Goal: Contribute content: Contribute content

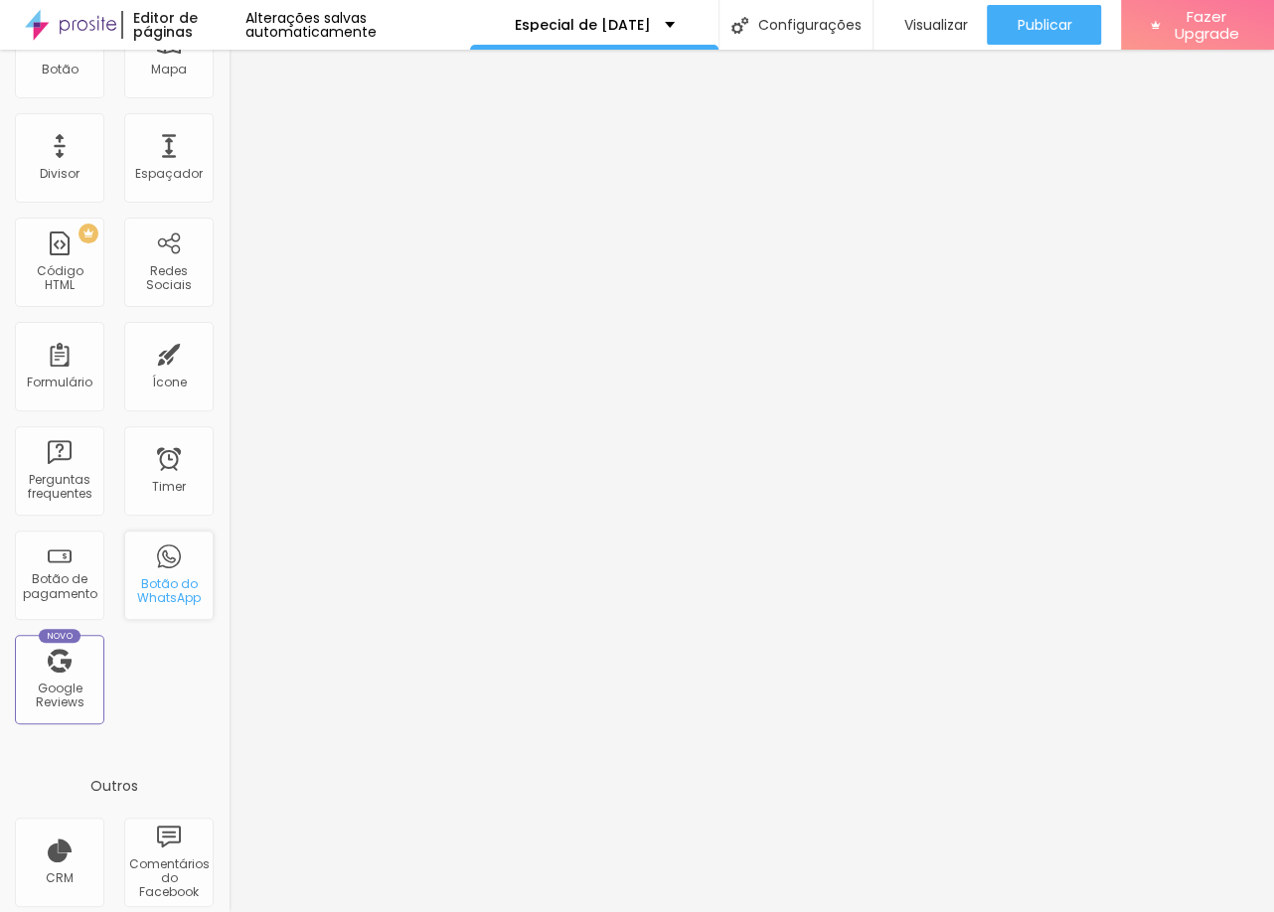
scroll to position [312, 0]
click at [169, 596] on div "Botão do WhatsApp" at bounding box center [168, 594] width 78 height 29
click at [118, 594] on div "Título Texto Imagem Vídeo Botão Mapa Divisor Espaçador PREMIUM Código HTML Rede…" at bounding box center [114, 272] width 228 height 939
click at [145, 582] on div "Botão do WhatsApp" at bounding box center [168, 594] width 78 height 29
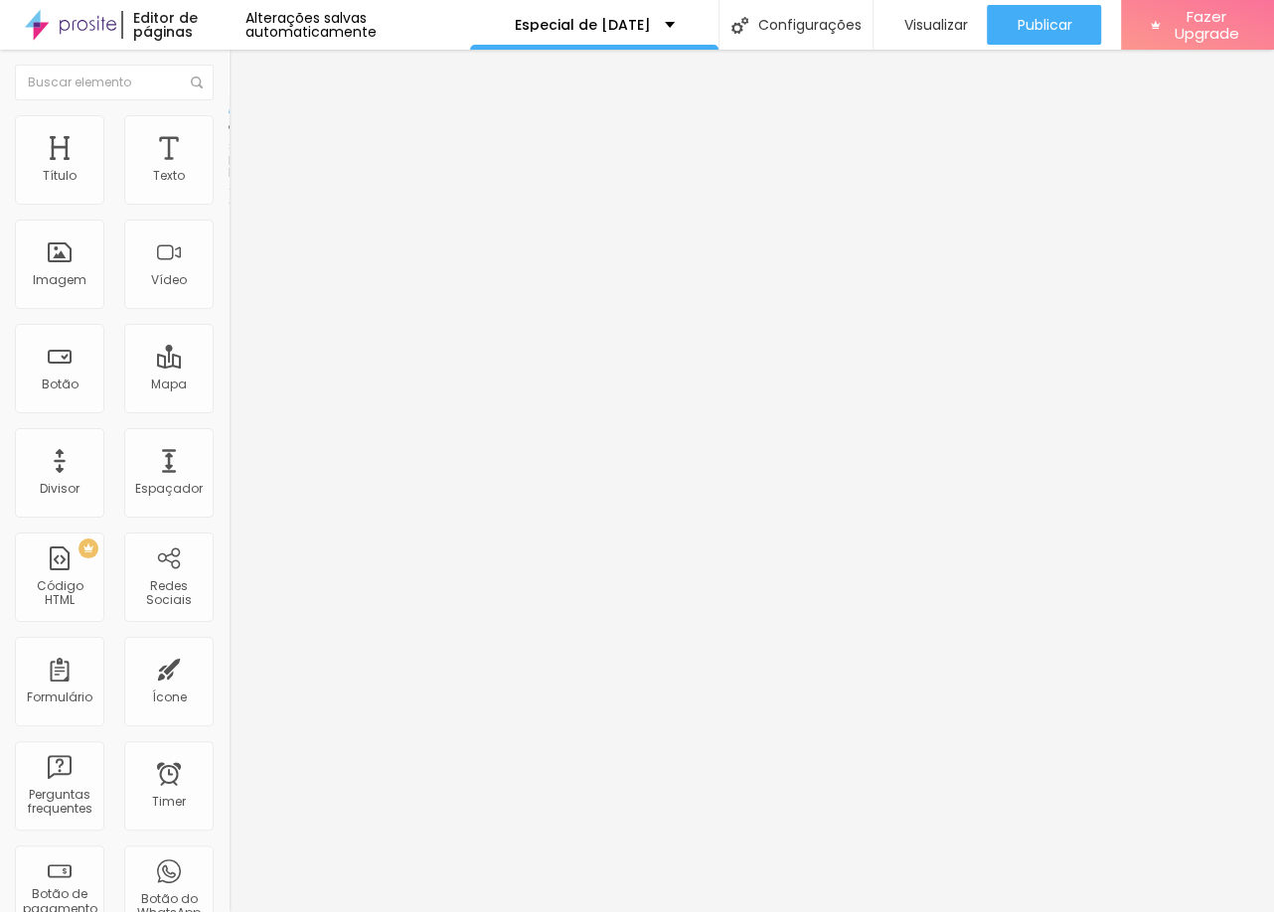
scroll to position [0, 0]
click at [228, 181] on span "Encaixotado" at bounding box center [266, 172] width 77 height 17
click at [33, 258] on div "Imagem" at bounding box center [59, 264] width 89 height 89
click at [84, 287] on div "Imagem" at bounding box center [60, 280] width 54 height 14
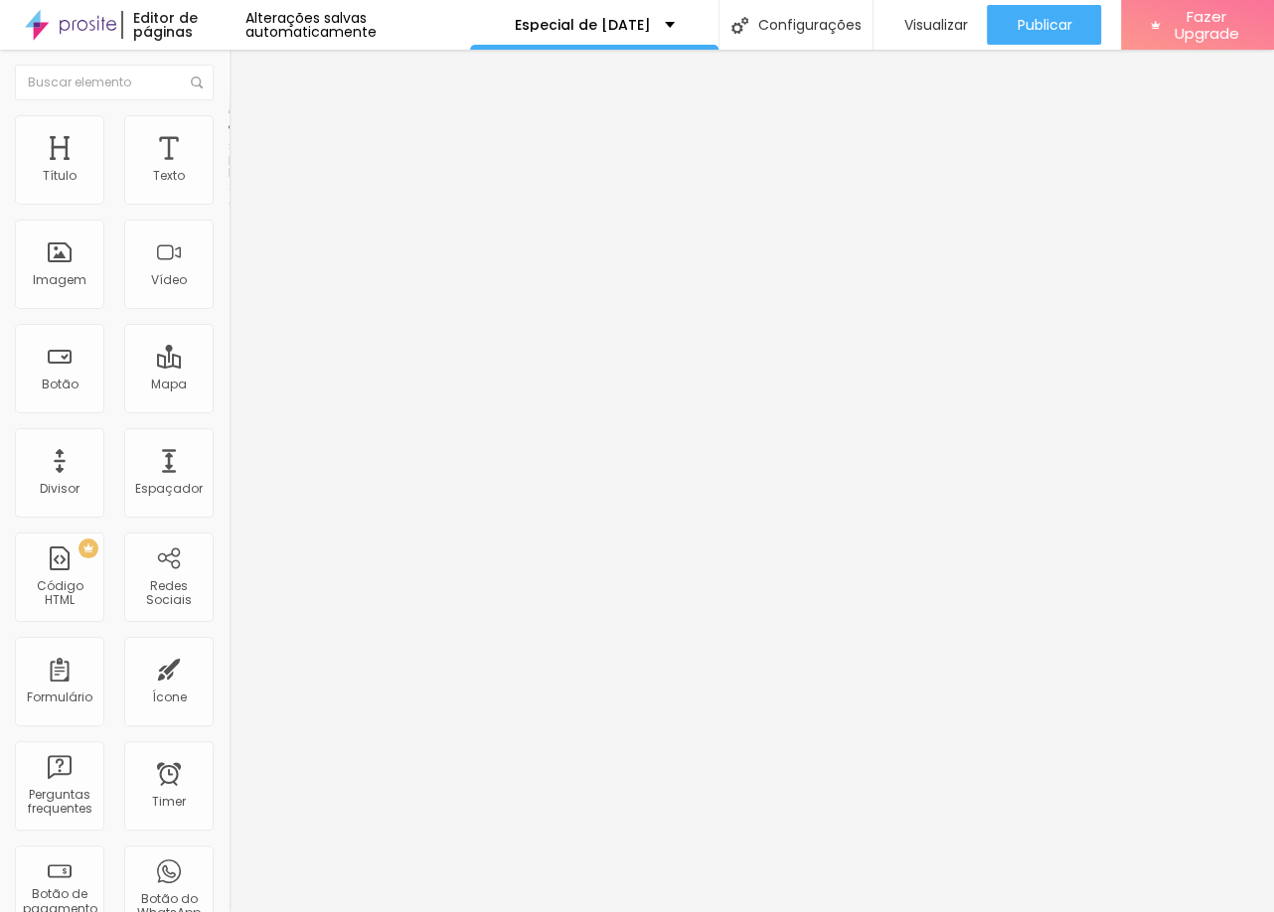
click at [228, 130] on li "Estilo" at bounding box center [342, 125] width 228 height 20
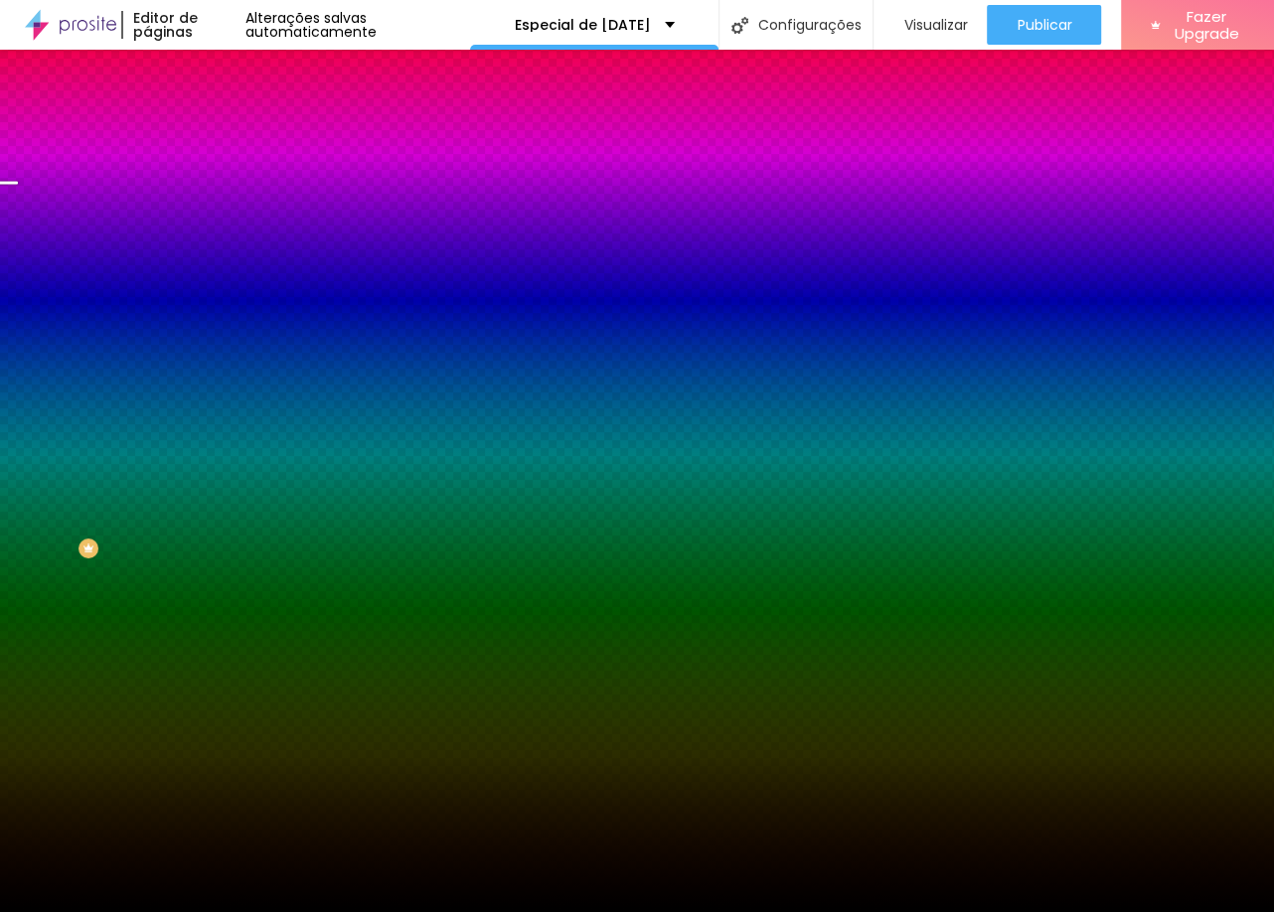
click at [228, 183] on span "Trocar imagem" at bounding box center [282, 174] width 108 height 17
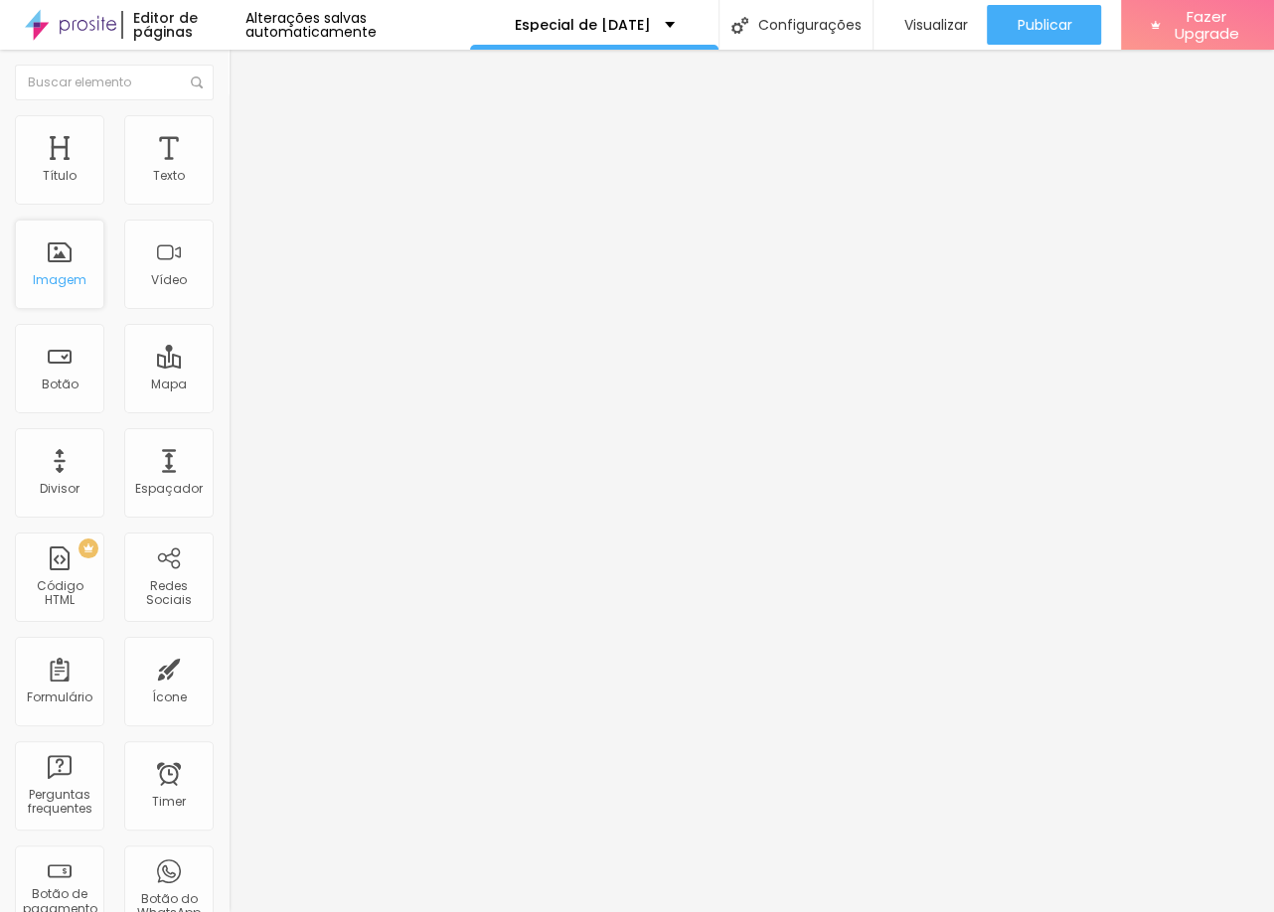
click at [41, 267] on div "Imagem" at bounding box center [59, 264] width 89 height 89
click at [74, 279] on div "Imagem" at bounding box center [60, 280] width 54 height 14
click at [228, 127] on ul "Conteúdo Estilo Avançado" at bounding box center [342, 125] width 228 height 60
click at [228, 124] on img at bounding box center [237, 124] width 18 height 18
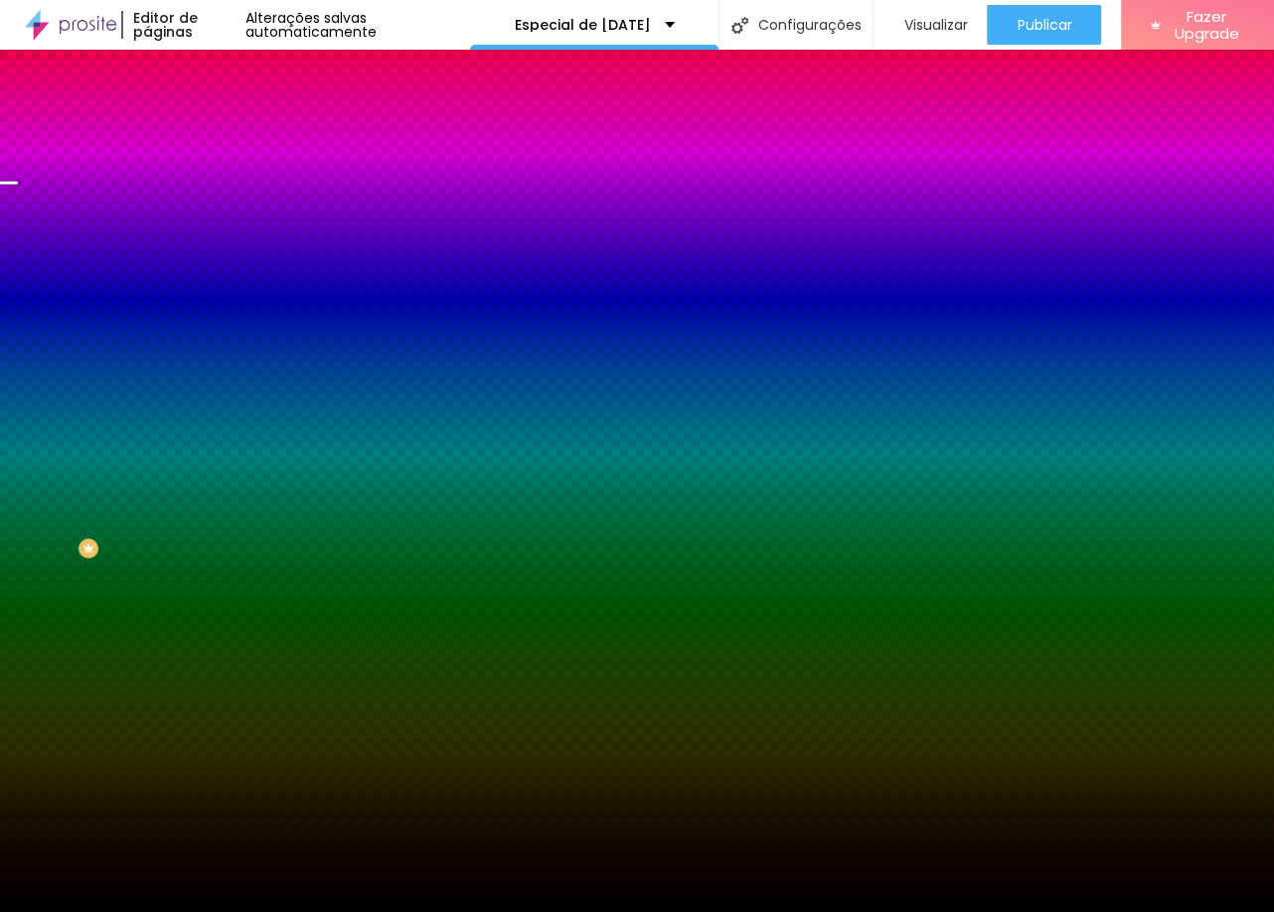
click at [337, 179] on img at bounding box center [343, 173] width 12 height 12
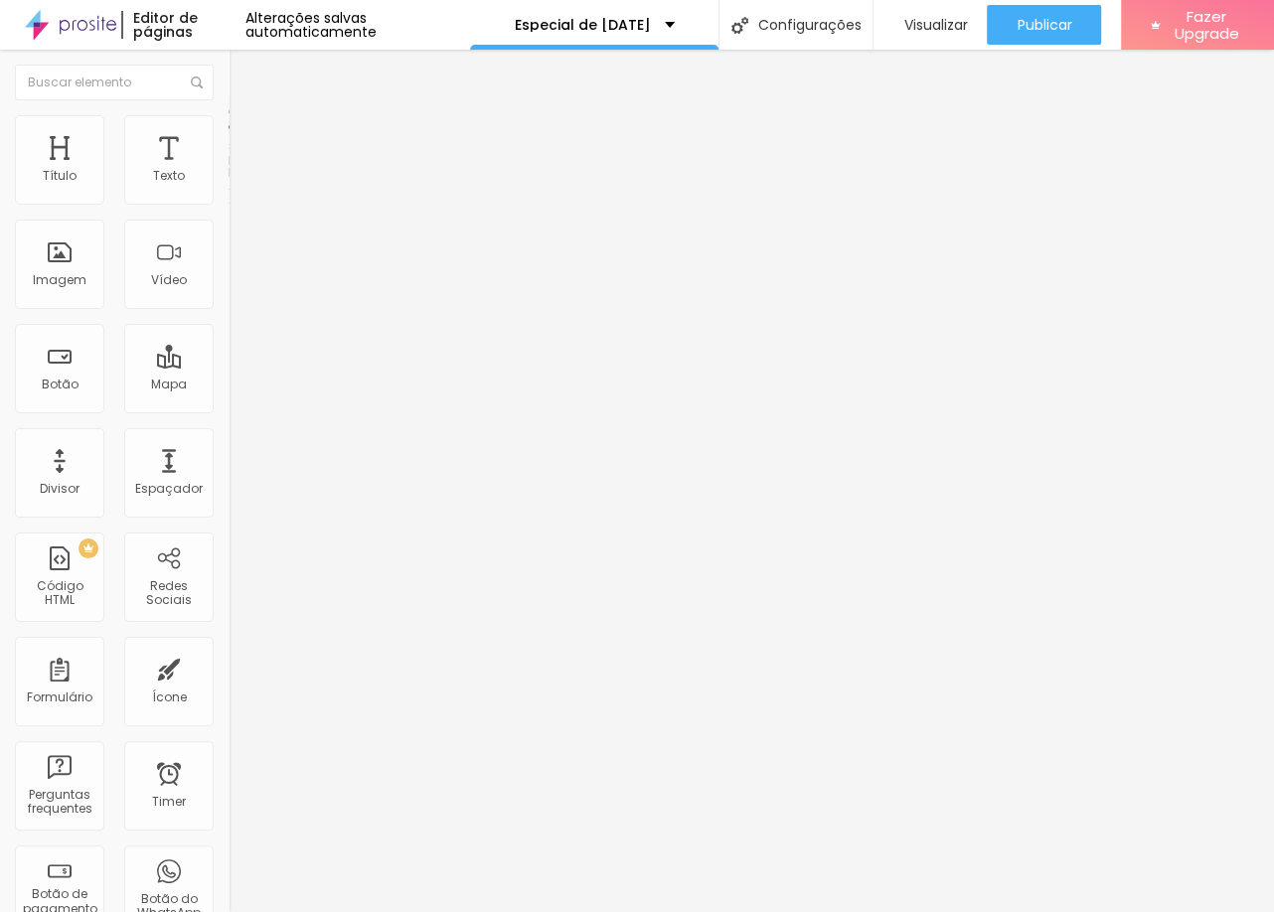
click at [246, 136] on span "Estilo" at bounding box center [261, 128] width 31 height 17
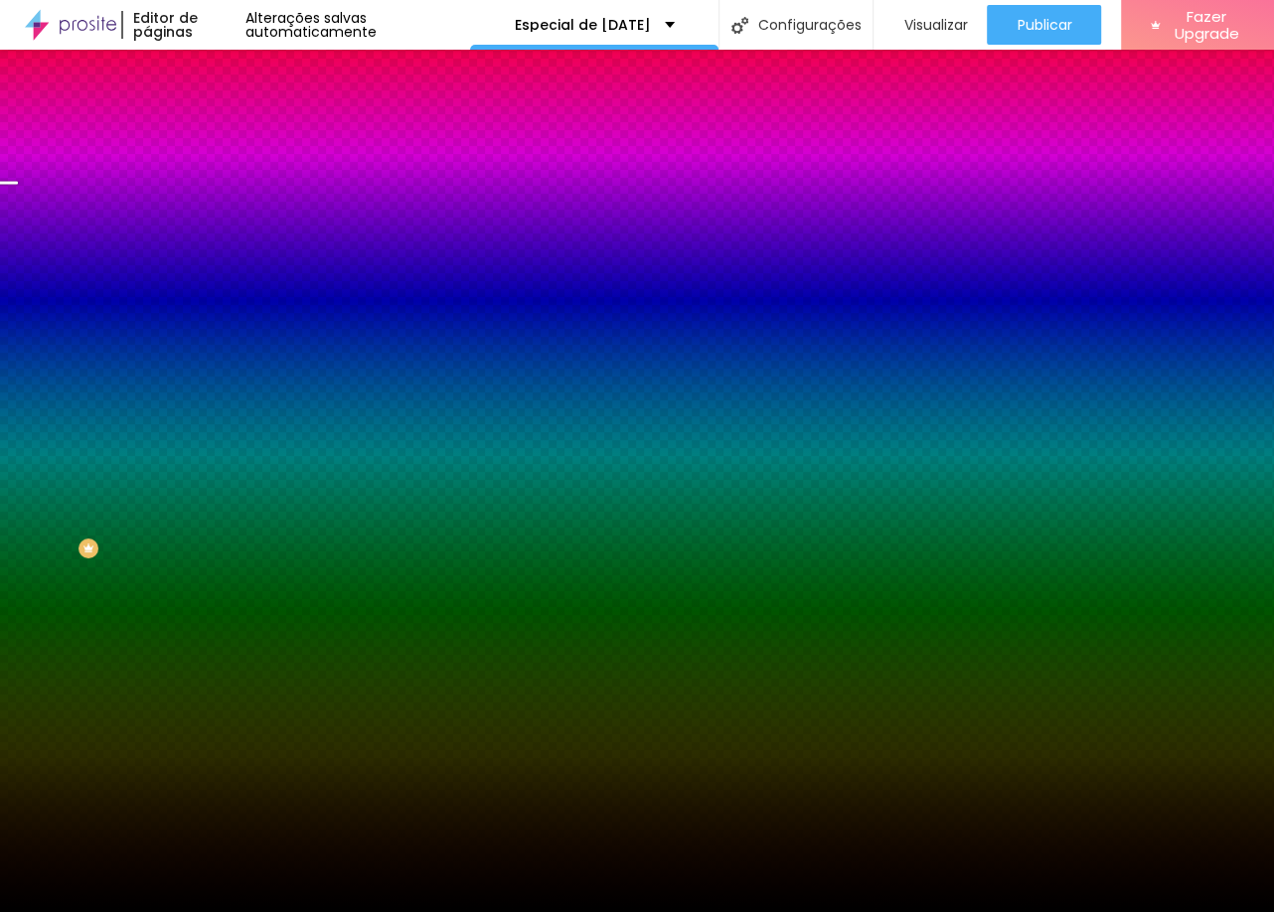
click at [228, 183] on span "Adicionar imagem" at bounding box center [292, 174] width 128 height 17
click at [228, 183] on span "Trocar imagem" at bounding box center [282, 174] width 108 height 17
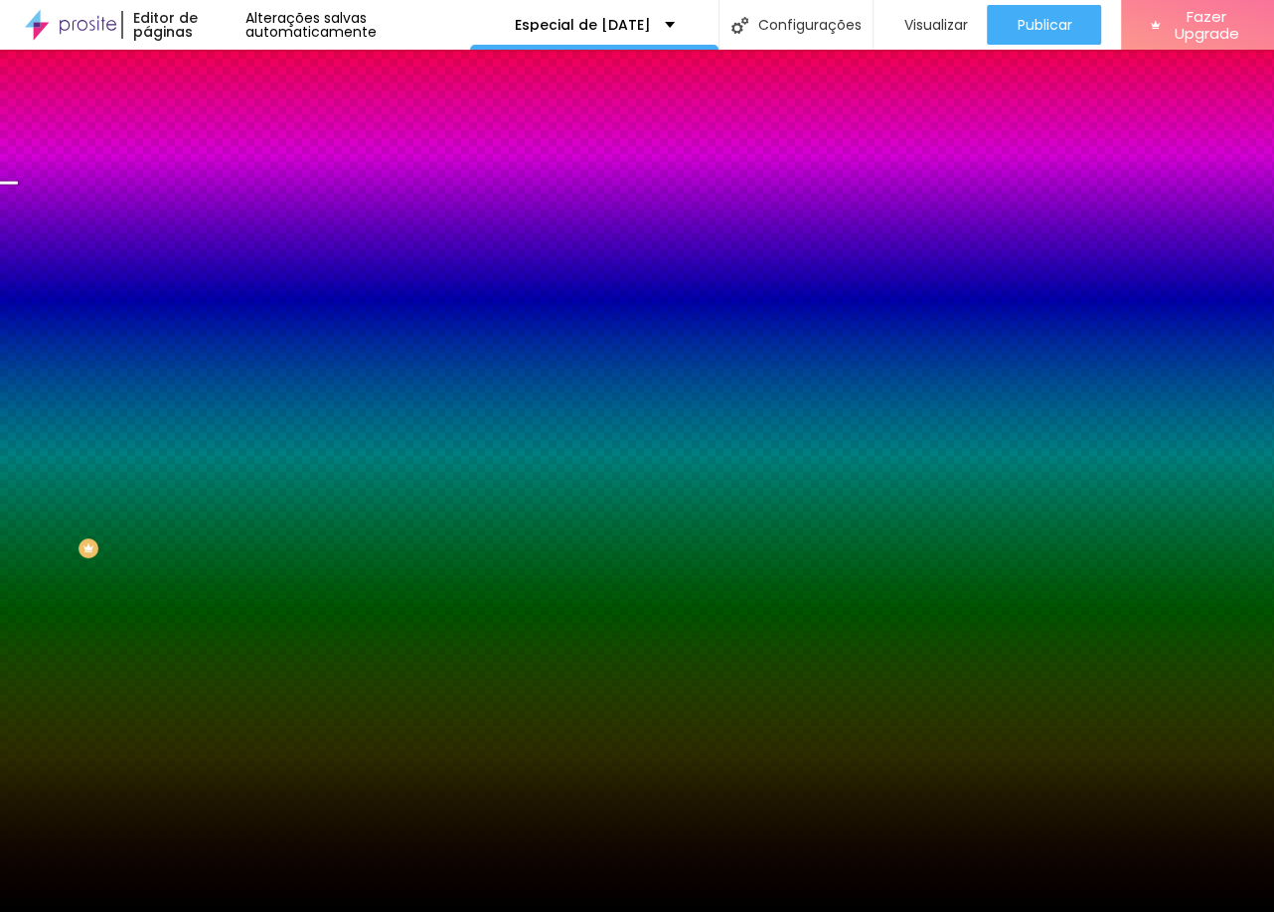
click at [228, 183] on span "Trocar imagem" at bounding box center [282, 174] width 108 height 17
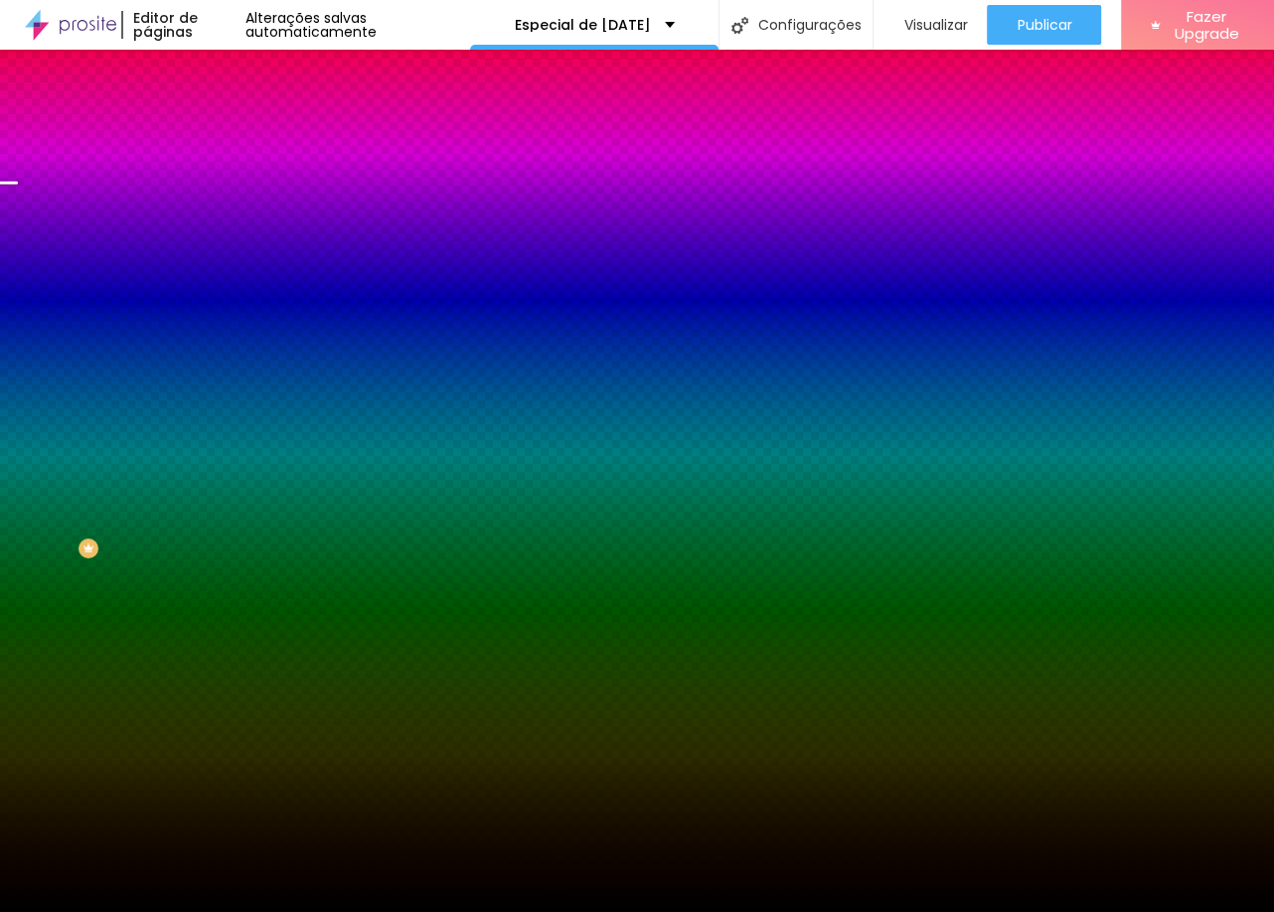
scroll to position [35, 0]
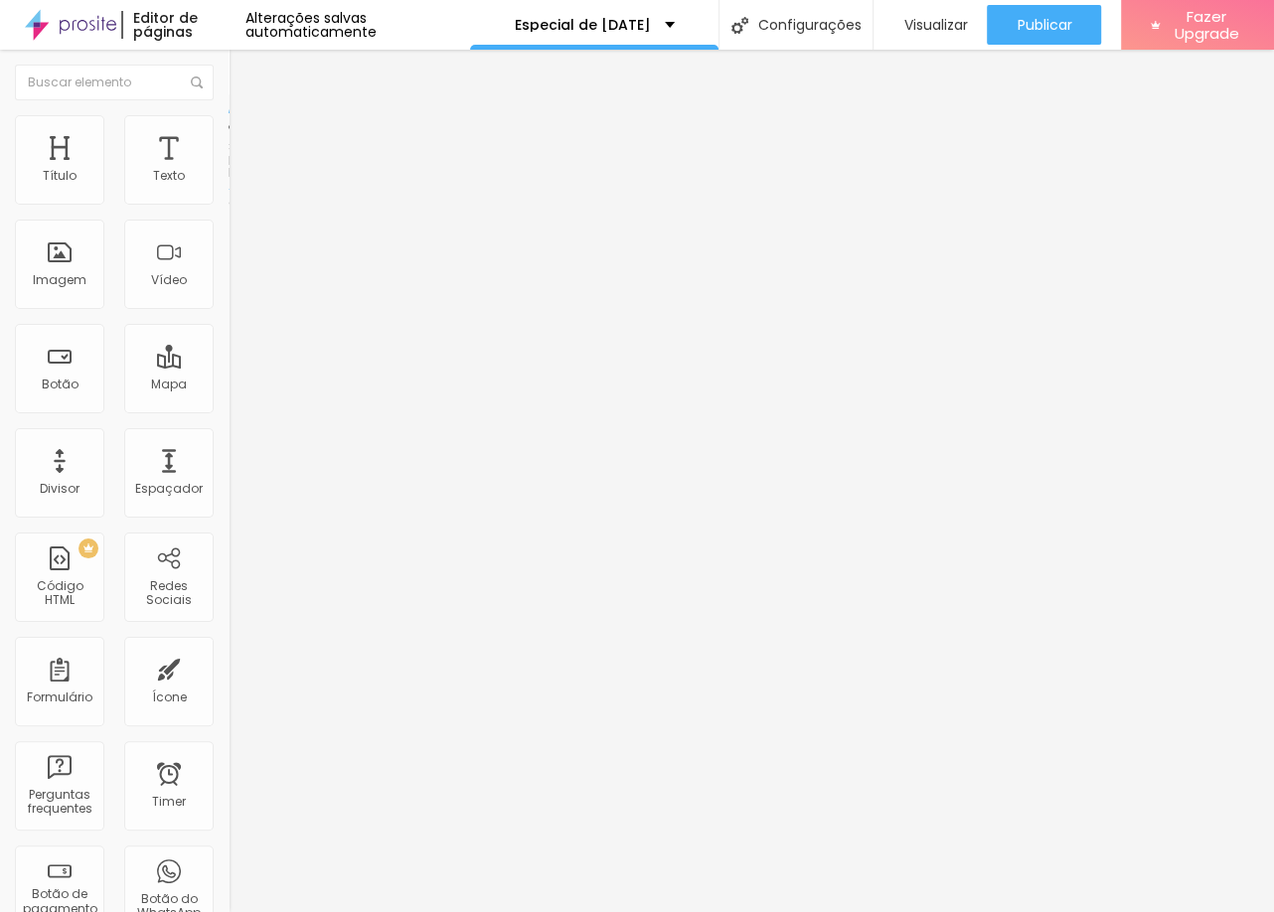
click at [228, 116] on img at bounding box center [237, 124] width 18 height 18
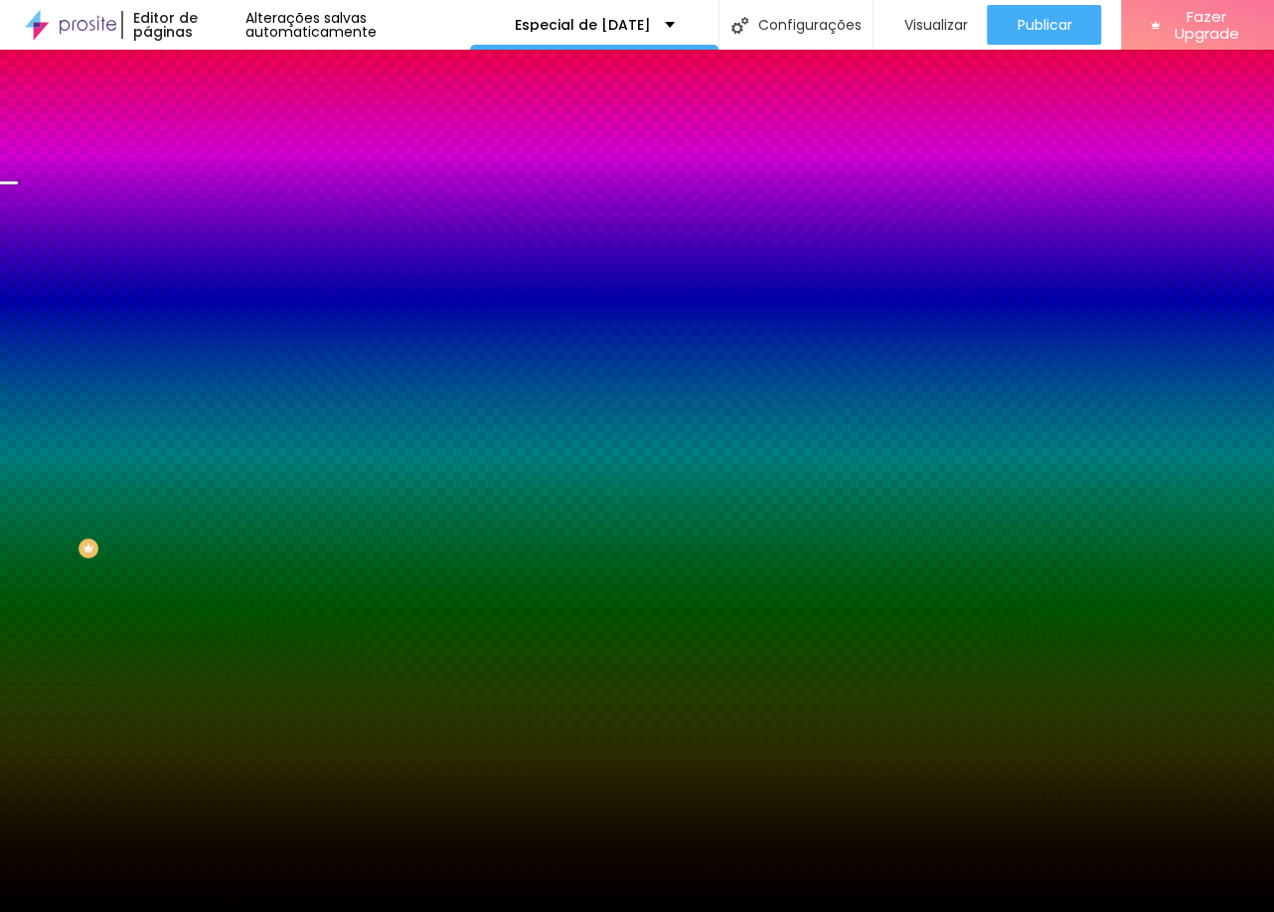
click at [228, 183] on span "Trocar imagem" at bounding box center [282, 174] width 108 height 17
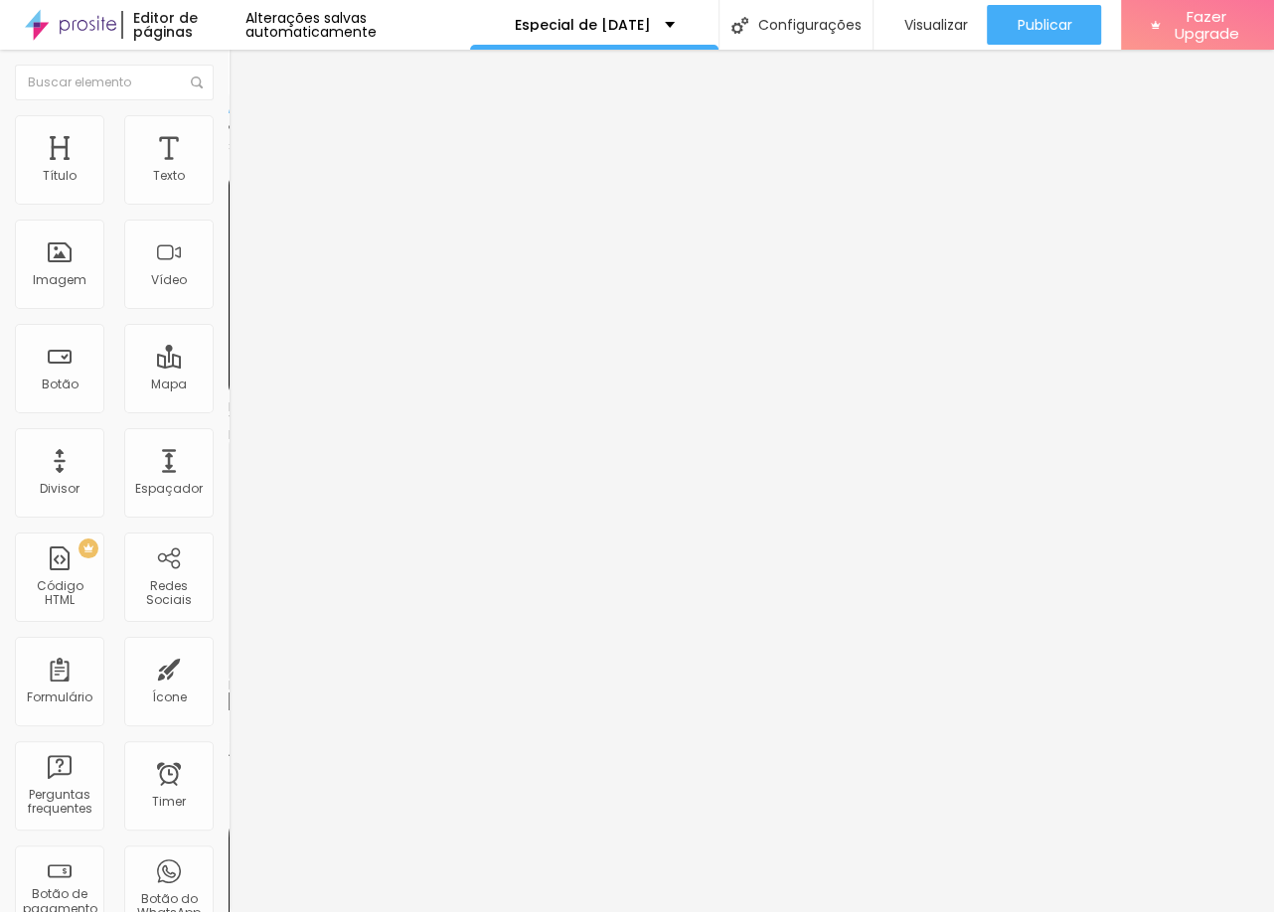
paste input "[DOMAIN_NAME][URL]"
type input "[URL][DOMAIN_NAME]"
click at [228, 618] on div "Editar Redes Sociais Conteúdo Estilo Avançado Facebook Rede social Facebook End…" at bounding box center [342, 481] width 228 height 862
click at [382, 21] on div "Alterações salvas automaticamente" at bounding box center [357, 25] width 225 height 28
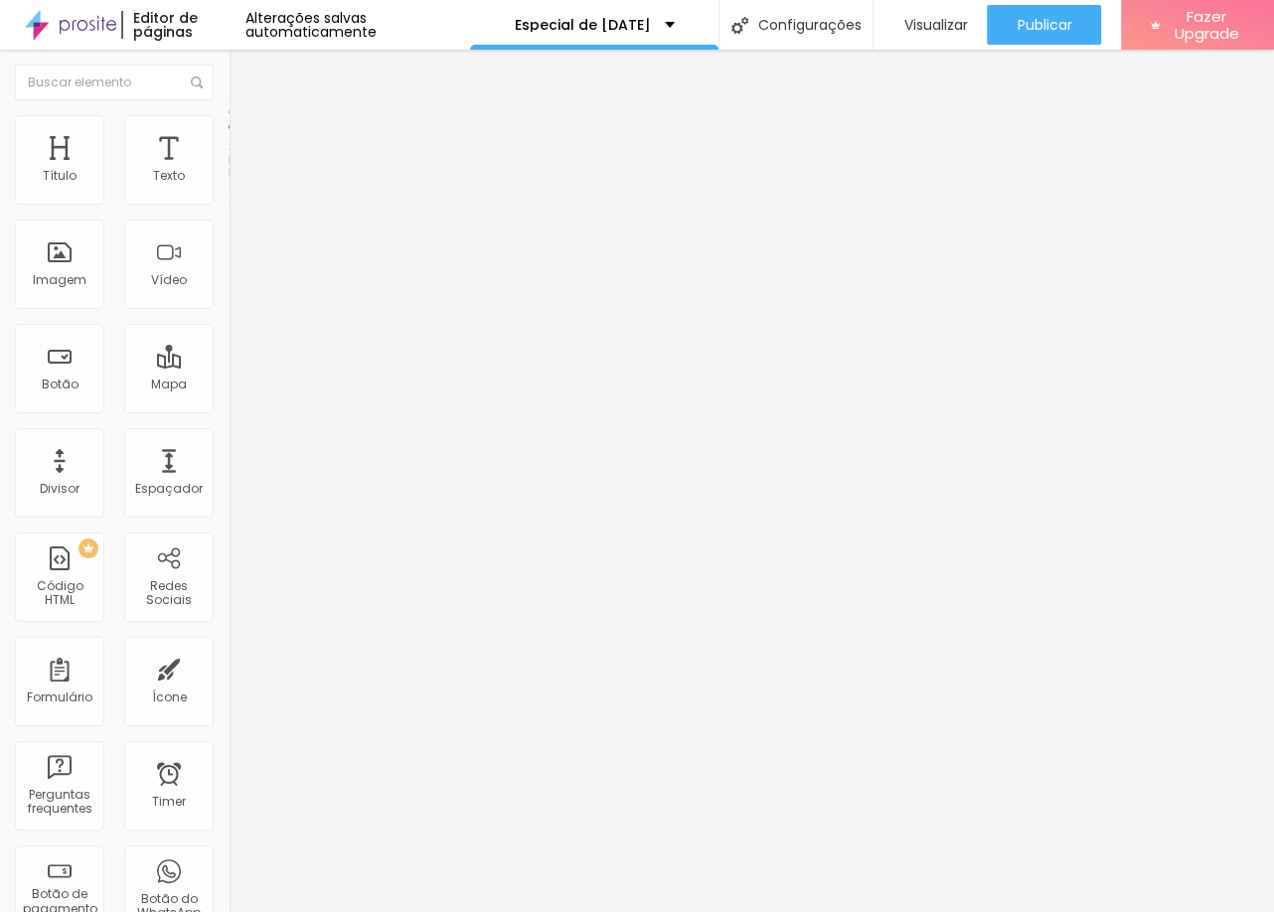
click at [228, 135] on img at bounding box center [237, 144] width 18 height 18
click at [228, 128] on ul "Conteúdo Estilo Avançado" at bounding box center [342, 125] width 228 height 60
click at [228, 125] on img at bounding box center [237, 124] width 18 height 18
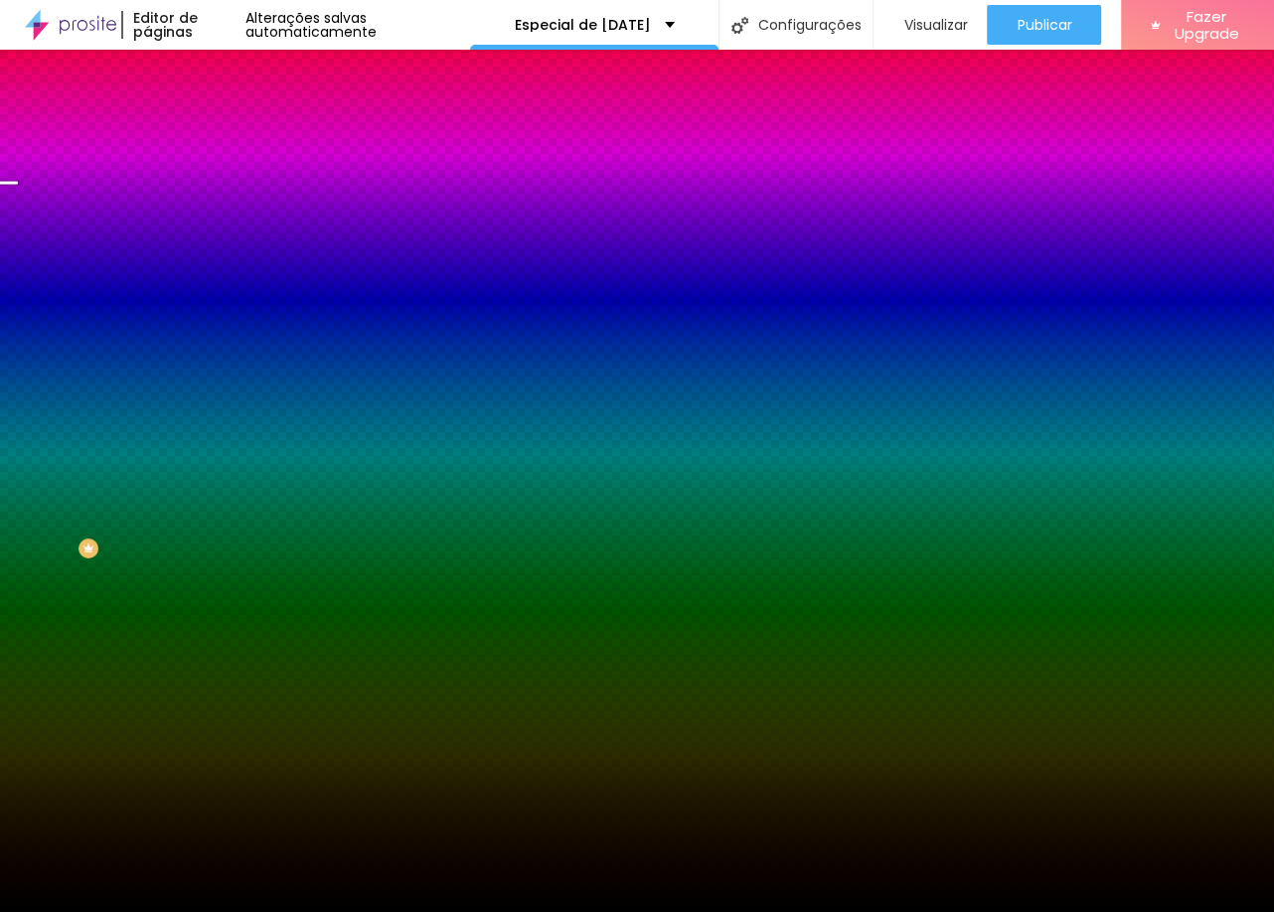
click at [228, 113] on img at bounding box center [237, 104] width 18 height 18
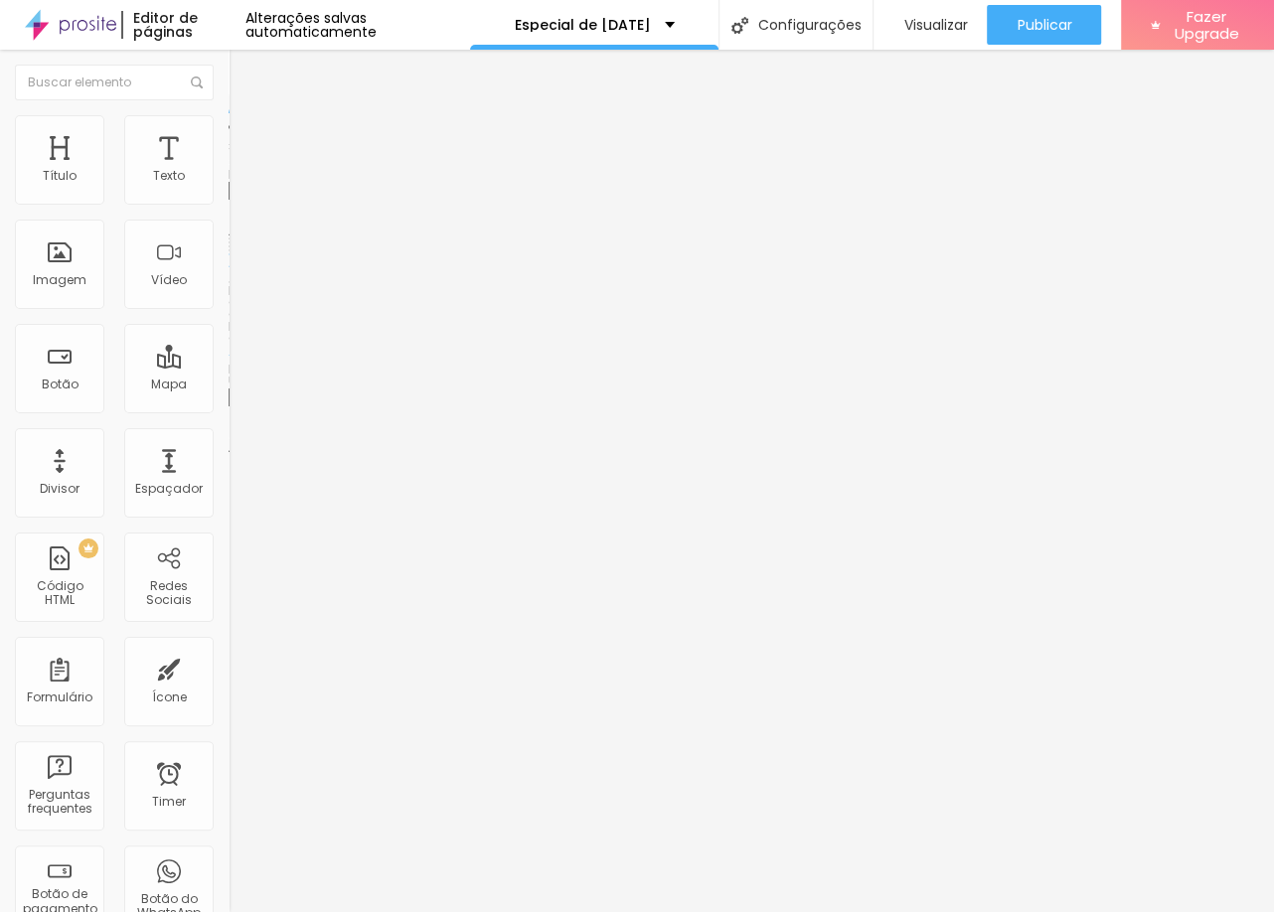
click at [228, 131] on li "Estilo" at bounding box center [342, 125] width 228 height 20
click at [246, 117] on span "Conteúdo" at bounding box center [277, 108] width 62 height 17
click at [228, 169] on div "Trocar imagem" at bounding box center [342, 162] width 228 height 14
click at [228, 171] on span "Trocar imagem" at bounding box center [282, 162] width 108 height 17
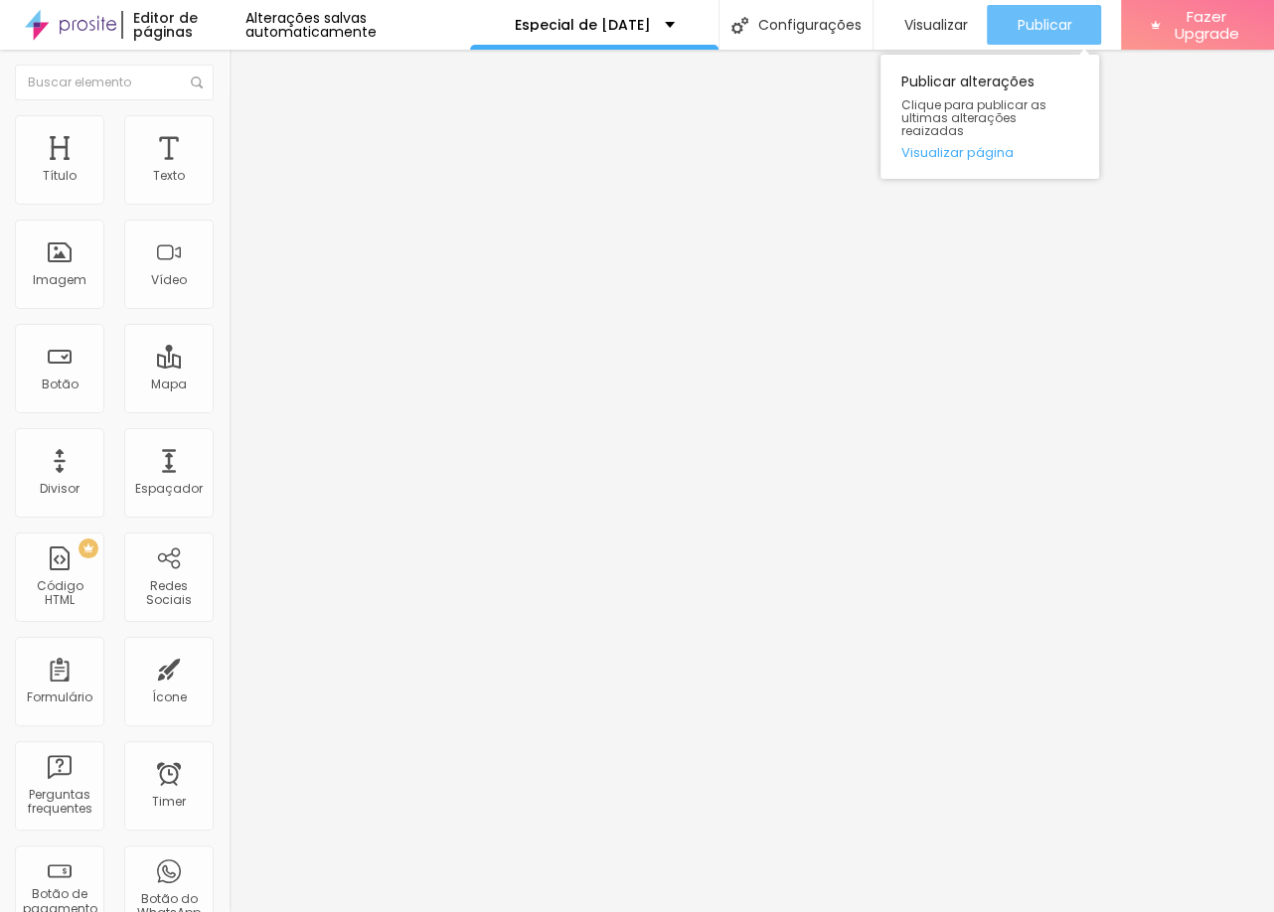
click at [1020, 32] on span "Publicar" at bounding box center [1043, 25] width 55 height 16
click at [1032, 25] on span "Publicar" at bounding box center [1043, 25] width 55 height 16
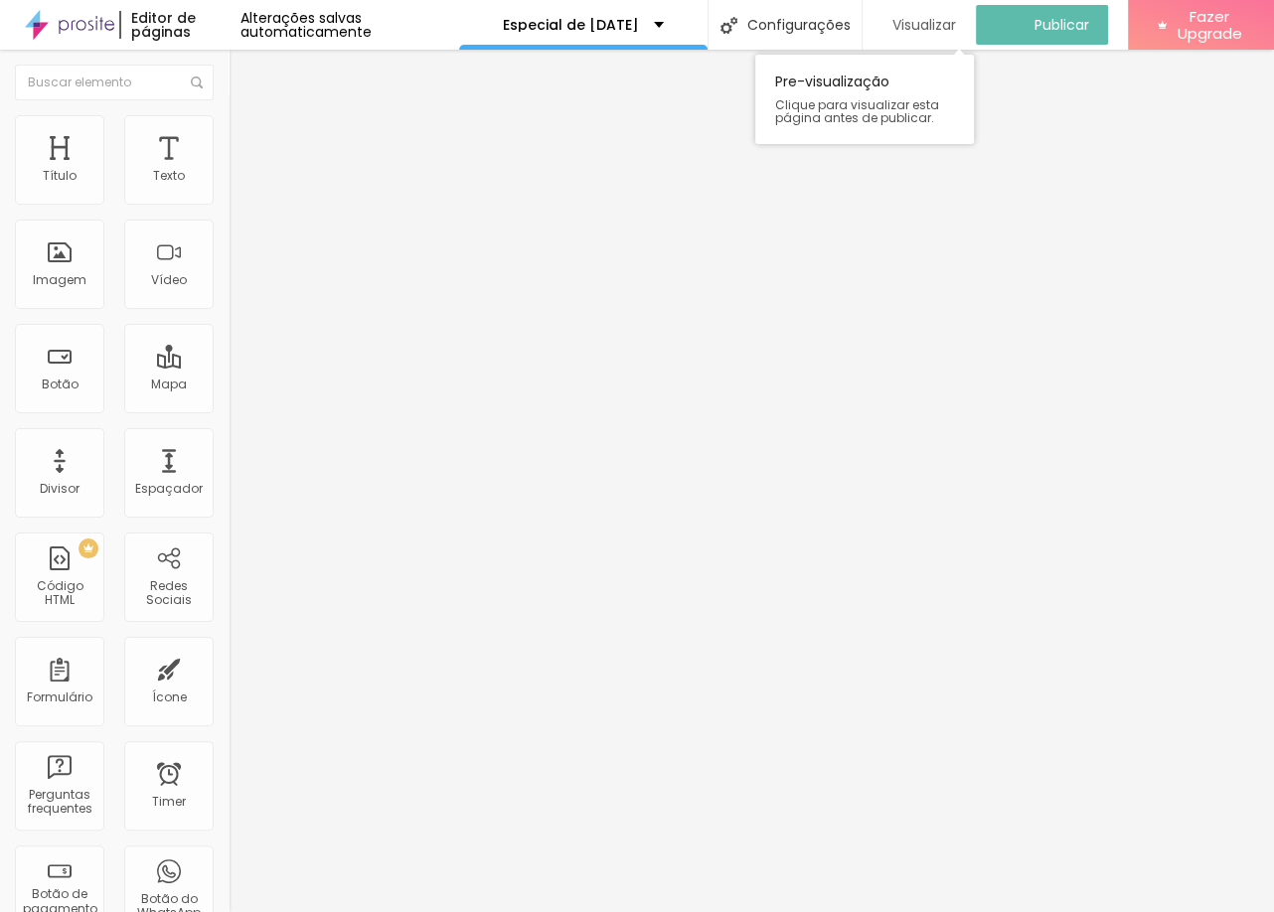
click at [920, 27] on span "Visualizar" at bounding box center [924, 25] width 64 height 16
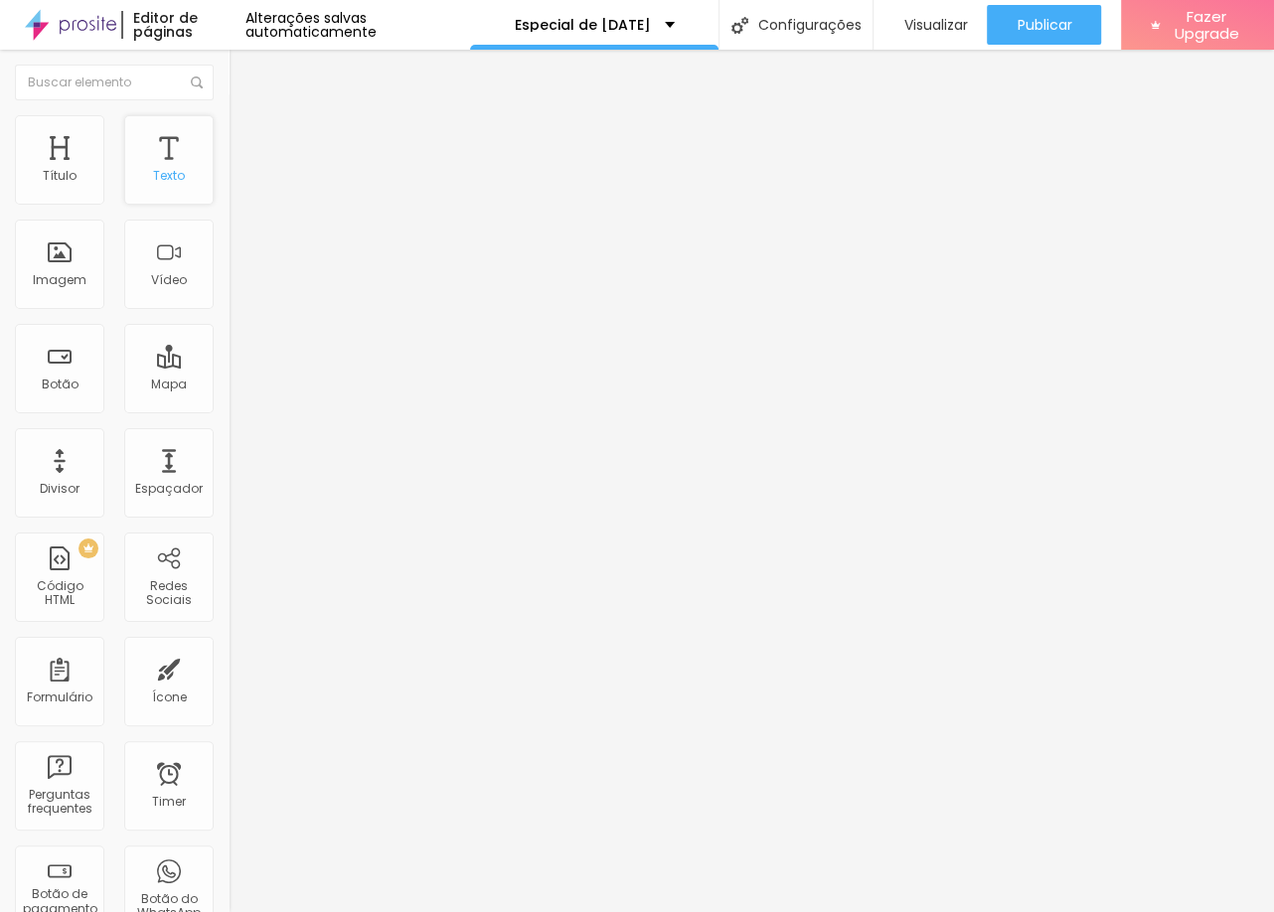
click at [192, 167] on div "Texto" at bounding box center [168, 159] width 89 height 89
type input "17"
type input "18"
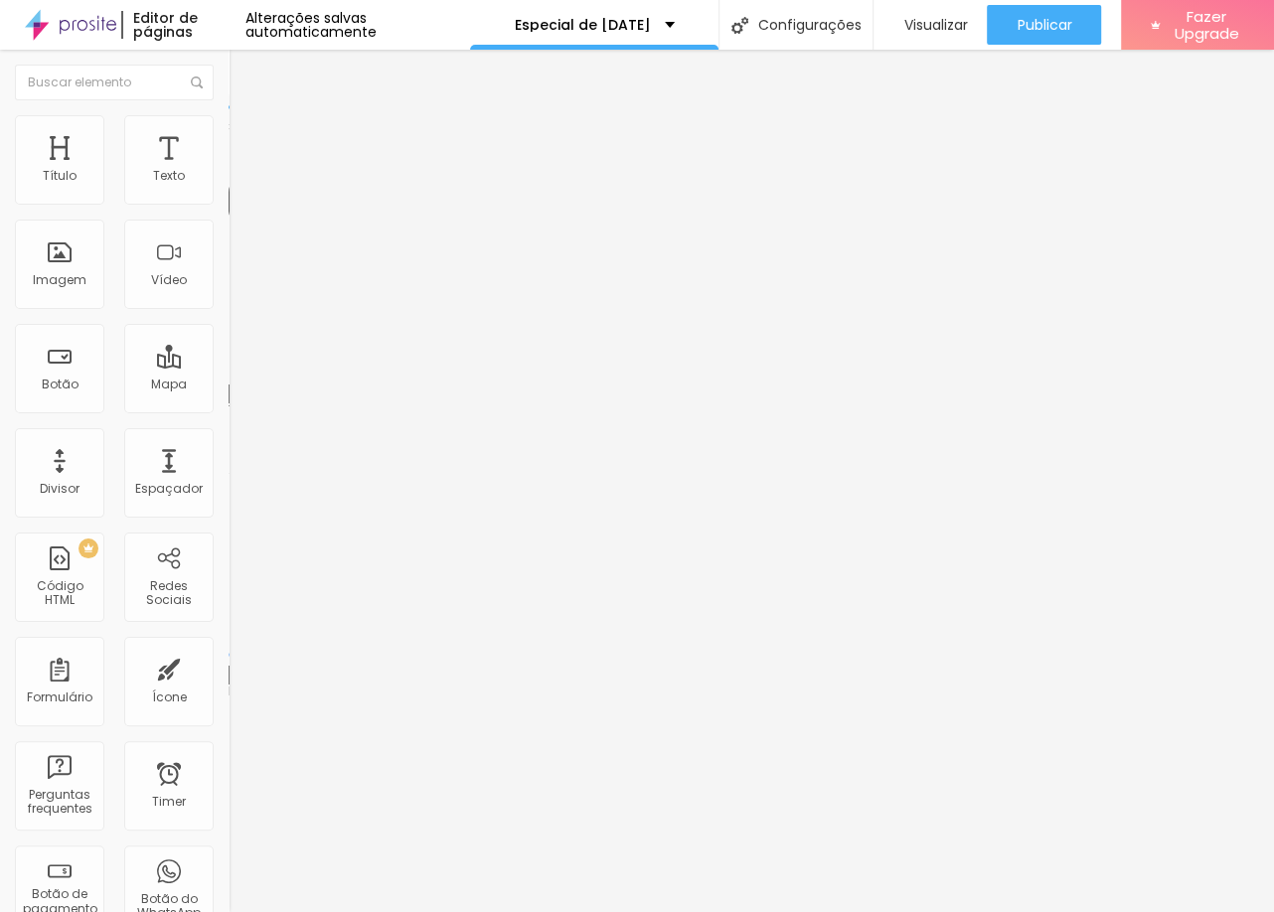
type input "19"
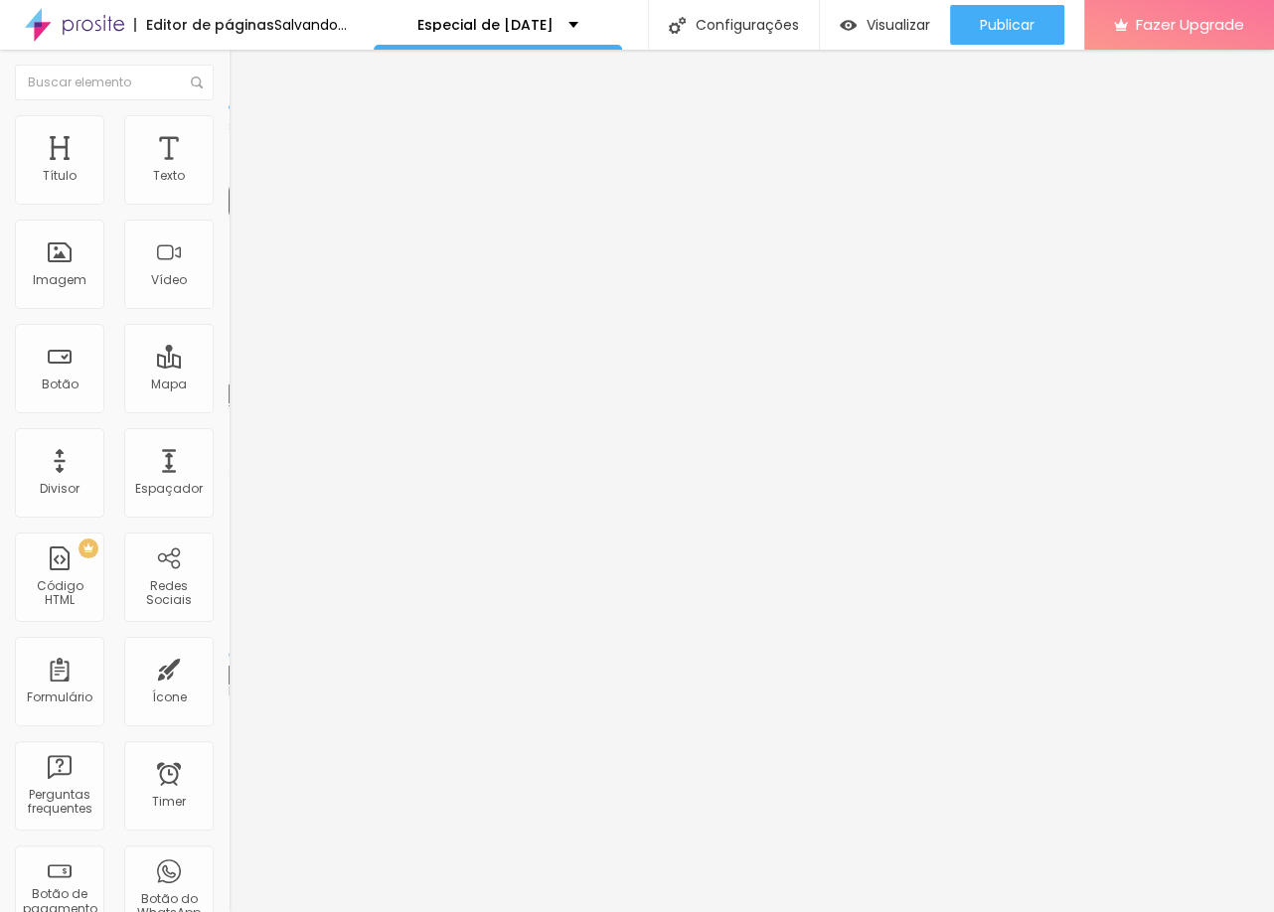
type input "20"
type input "21"
type input "22"
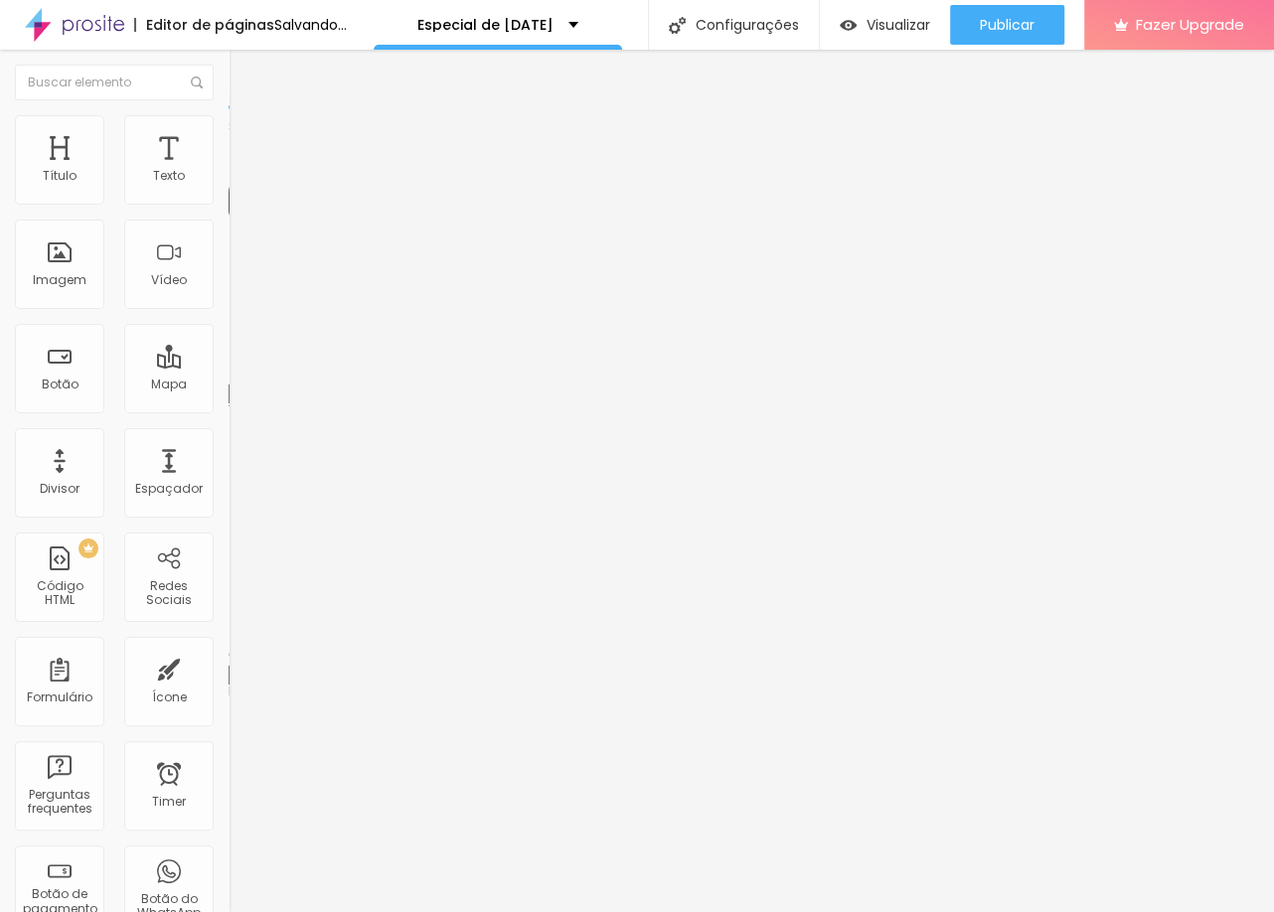
type input "22"
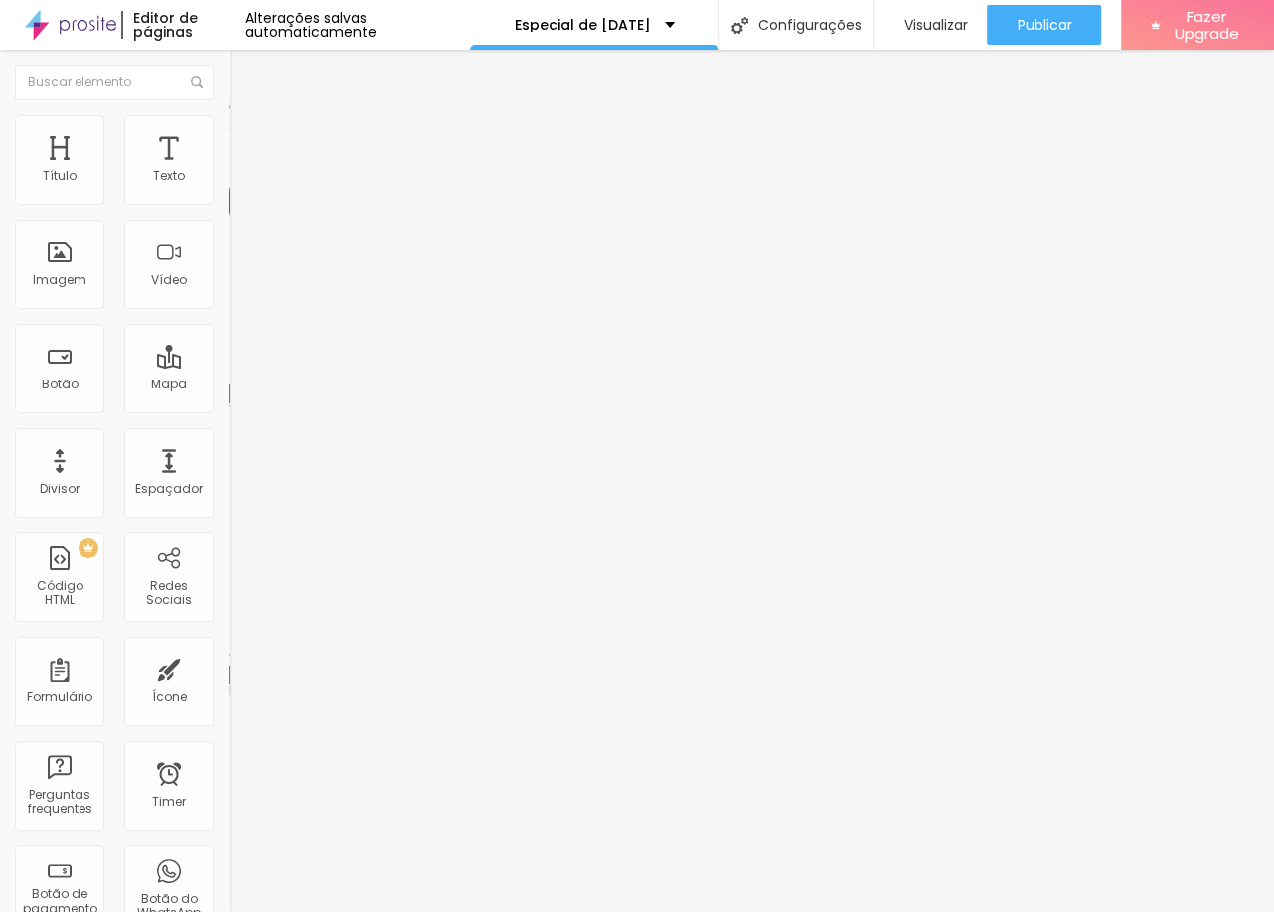
type input "23"
type input "22"
type input "21"
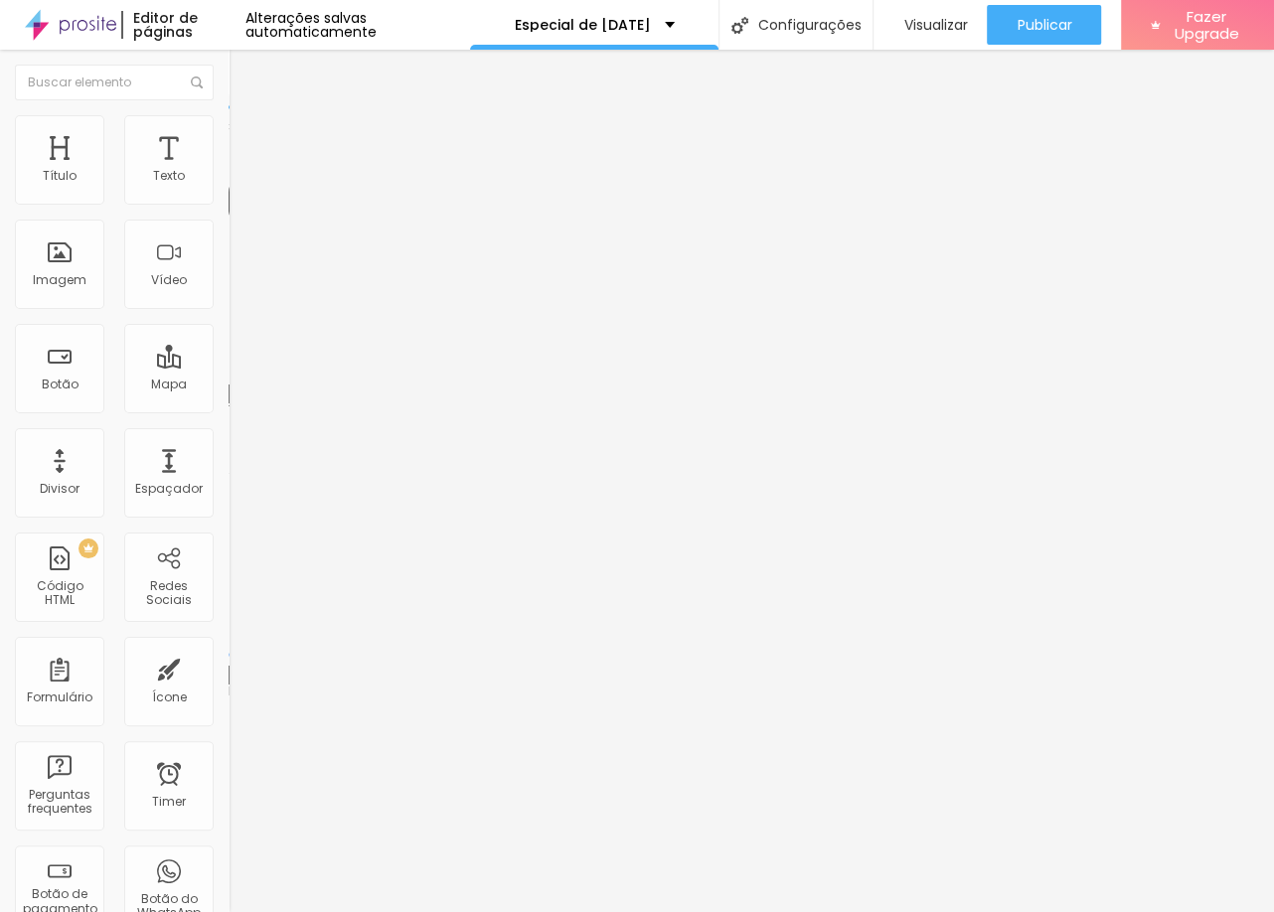
type input "21"
drag, startPoint x: 85, startPoint y: 189, endPoint x: 112, endPoint y: 186, distance: 27.0
click at [228, 366] on div at bounding box center [342, 375] width 228 height 18
type input "20"
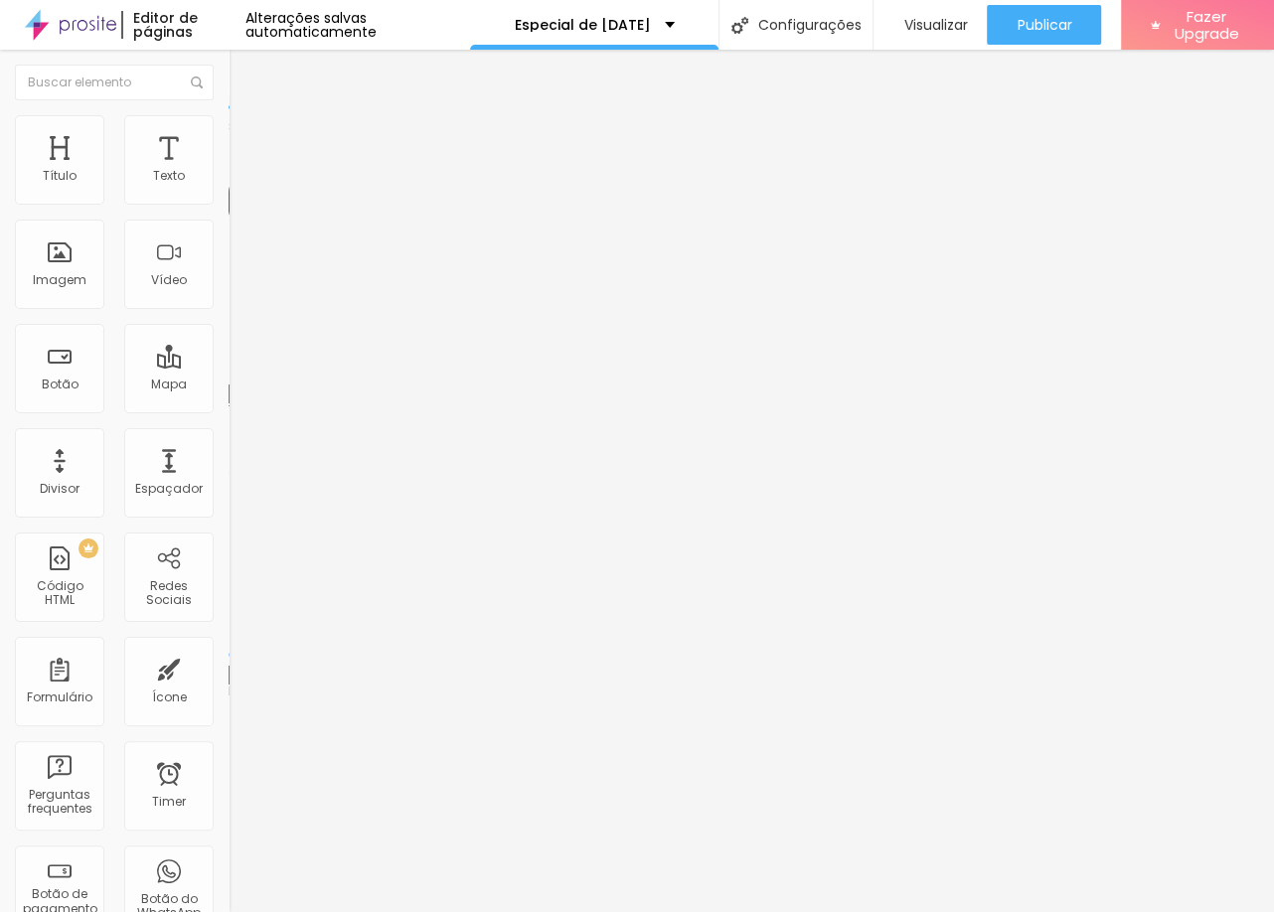
type input "20"
type input "19"
type input "20"
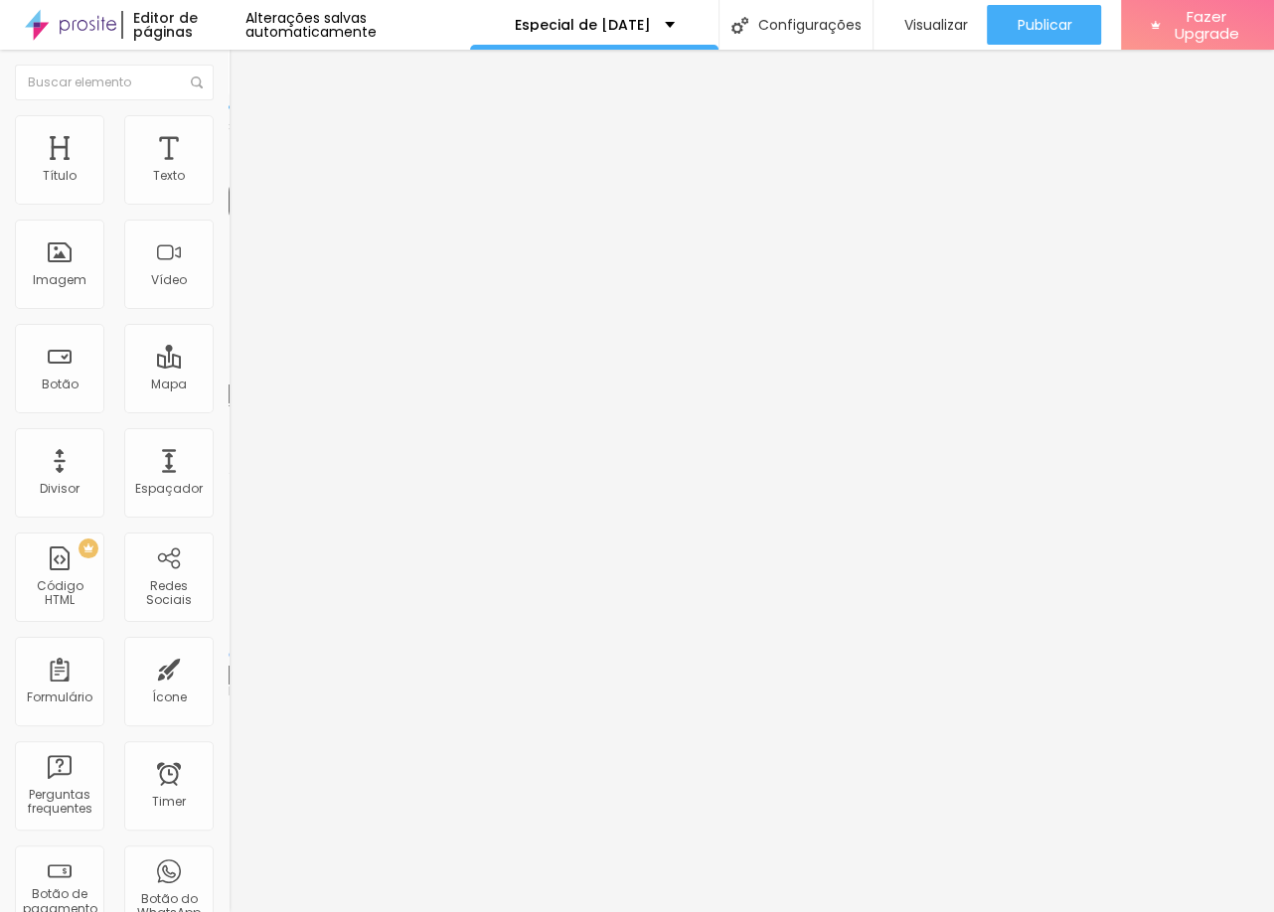
type input "20"
click at [228, 366] on input "range" at bounding box center [292, 374] width 128 height 16
click at [228, 126] on li "Avançado" at bounding box center [342, 125] width 228 height 20
type input "10"
type input "12"
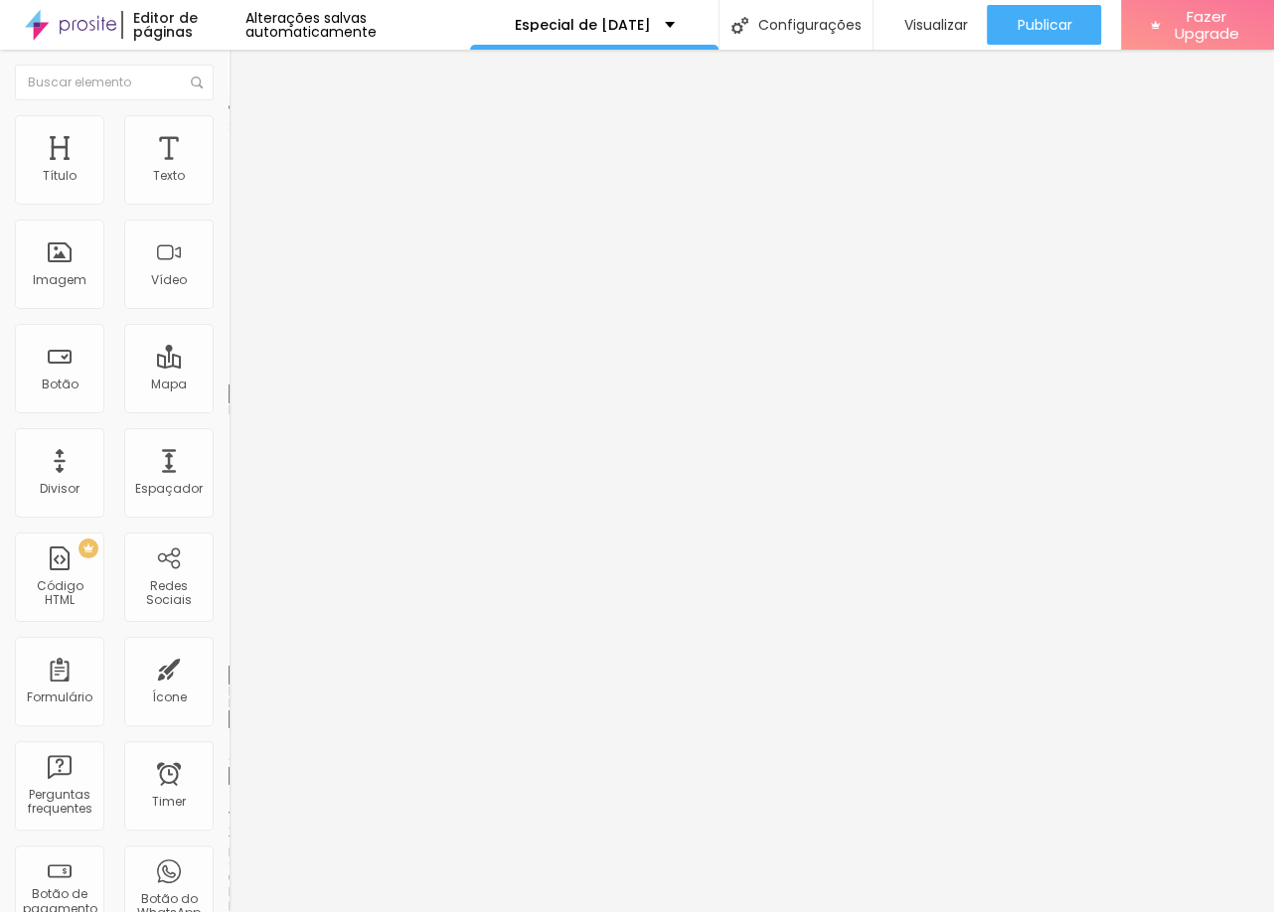
type input "12"
type input "17"
type input "18"
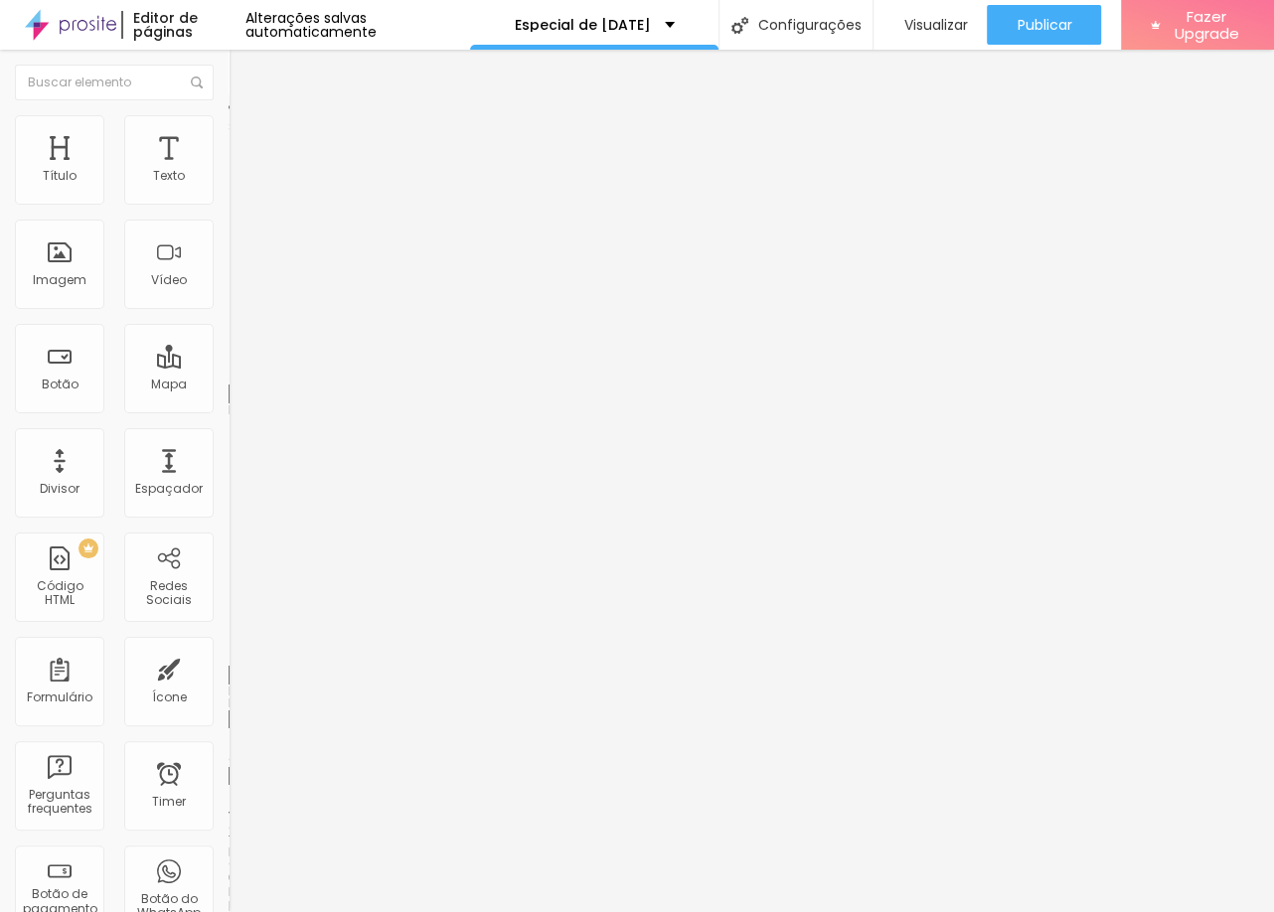
type input "19"
type input "20"
type input "22"
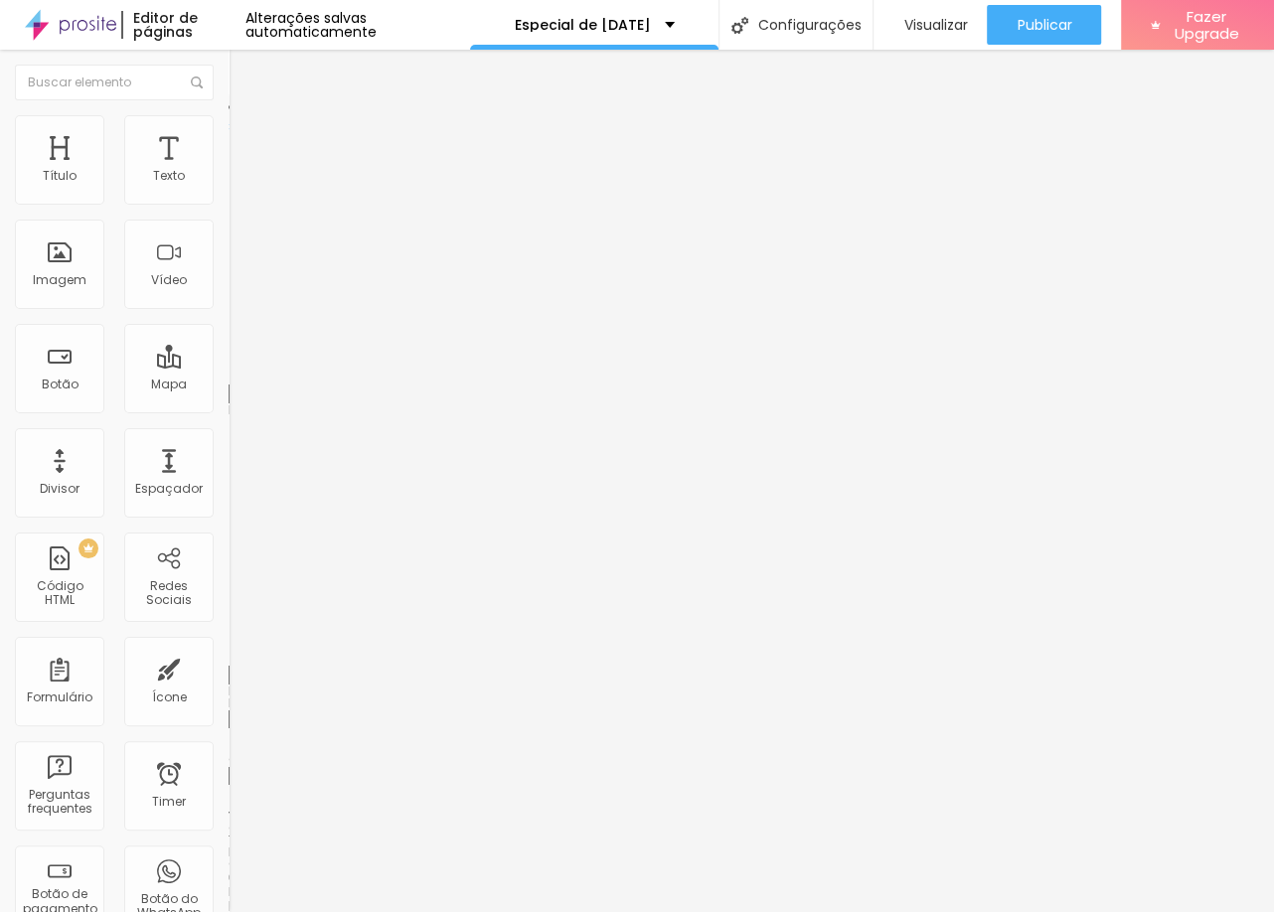
type input "22"
type input "25"
type input "29"
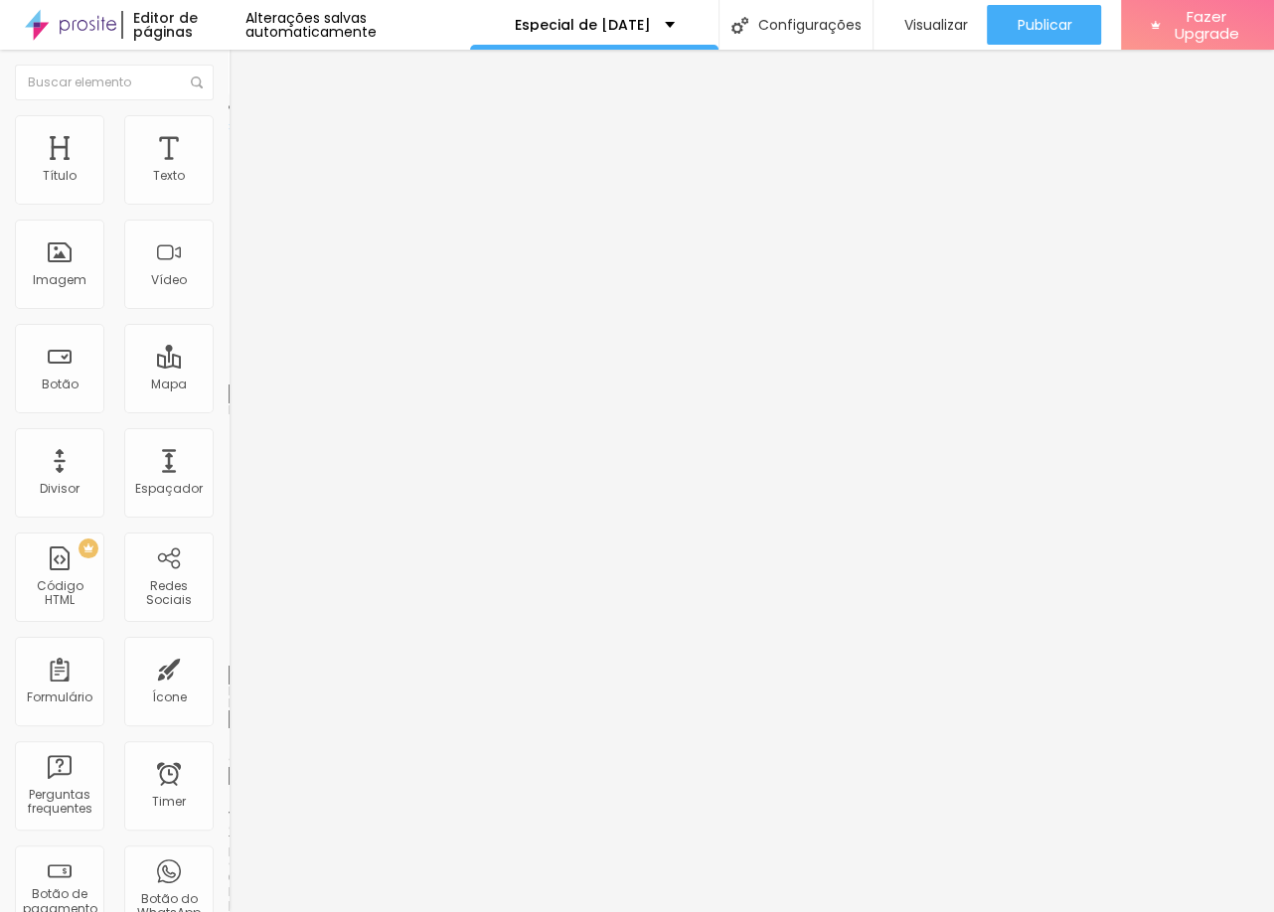
type input "25"
type input "22"
type input "21"
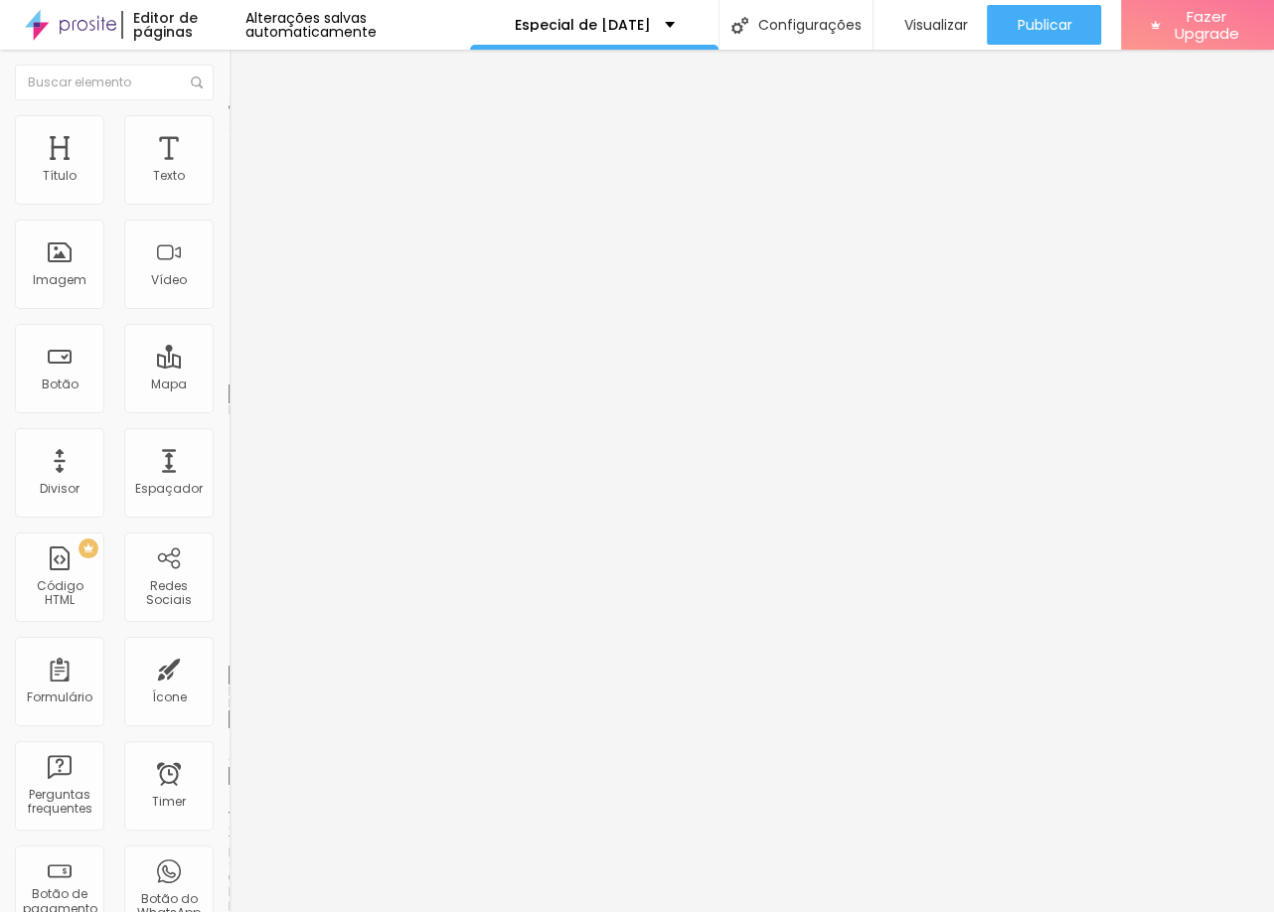
type input "21"
type input "20"
type input "19"
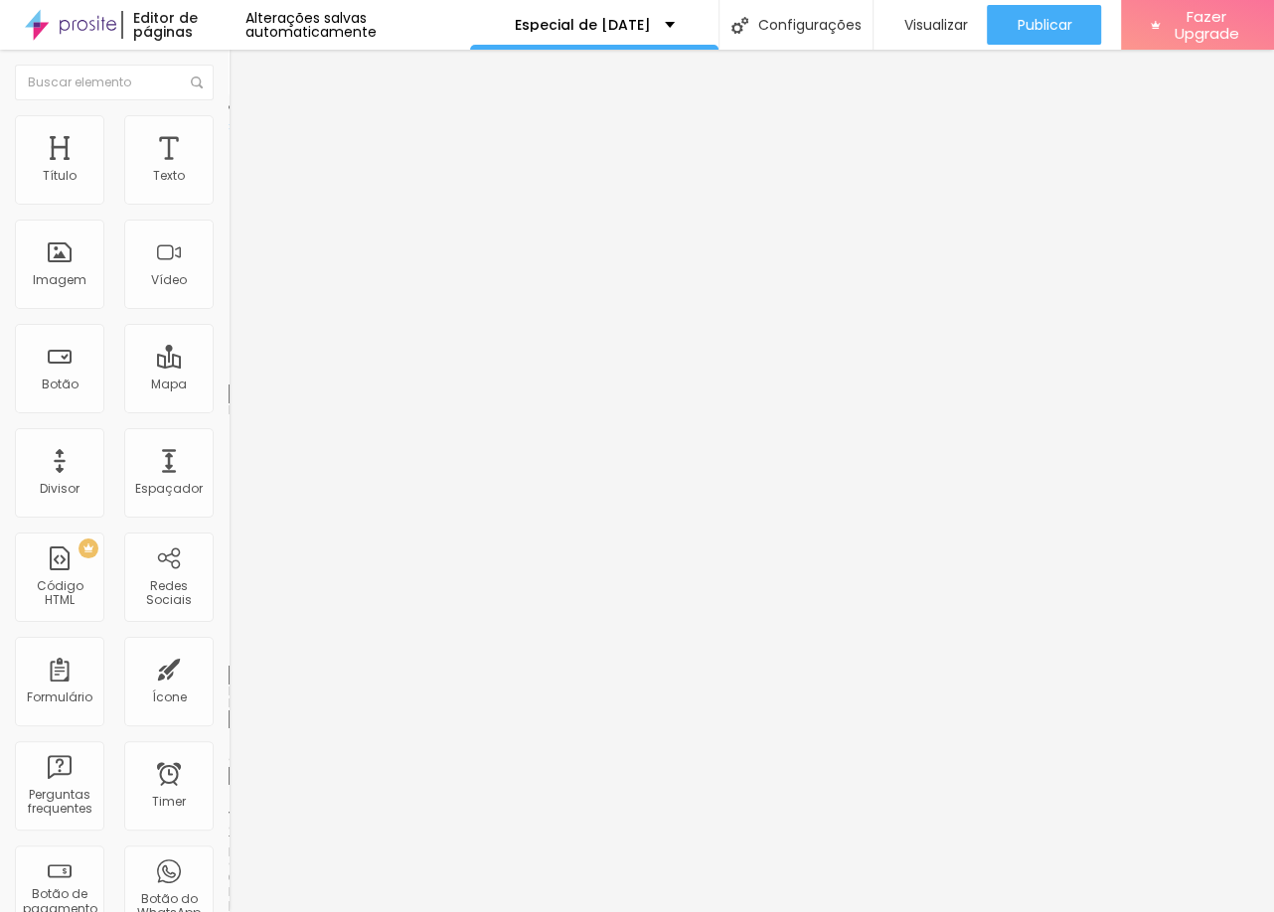
type input "18"
type input "17"
type input "16"
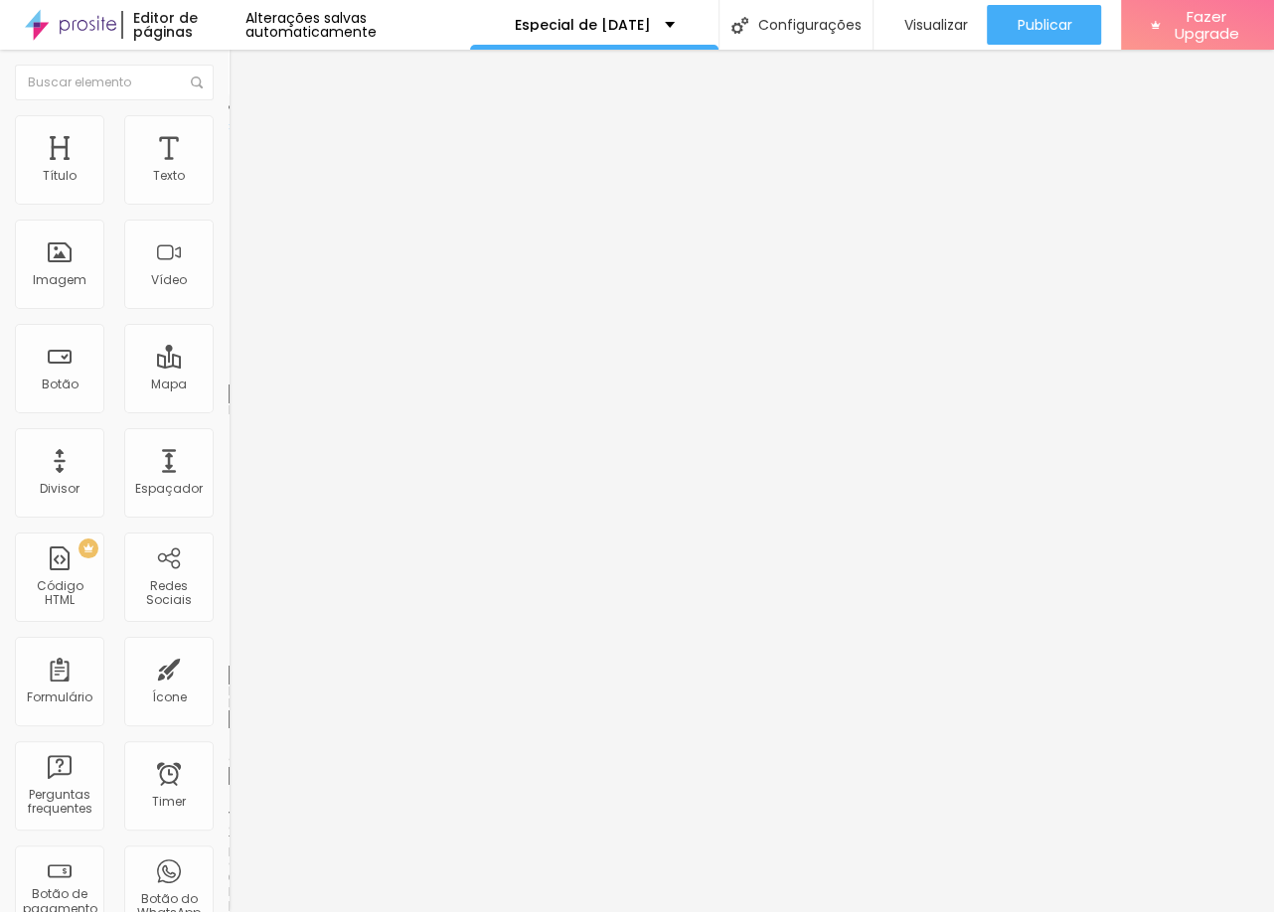
type input "16"
type input "15"
type input "14"
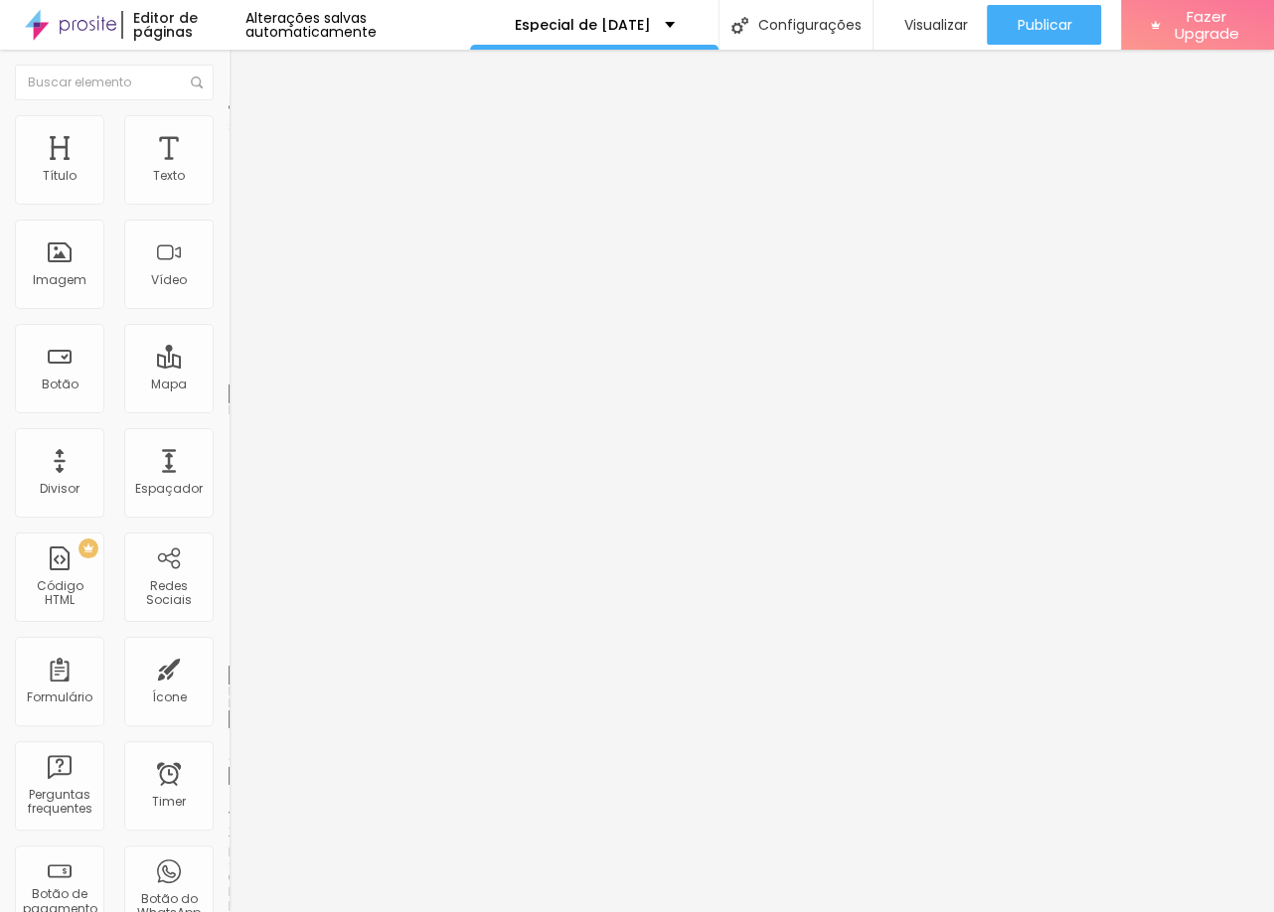
type input "12"
type input "13"
type input "14"
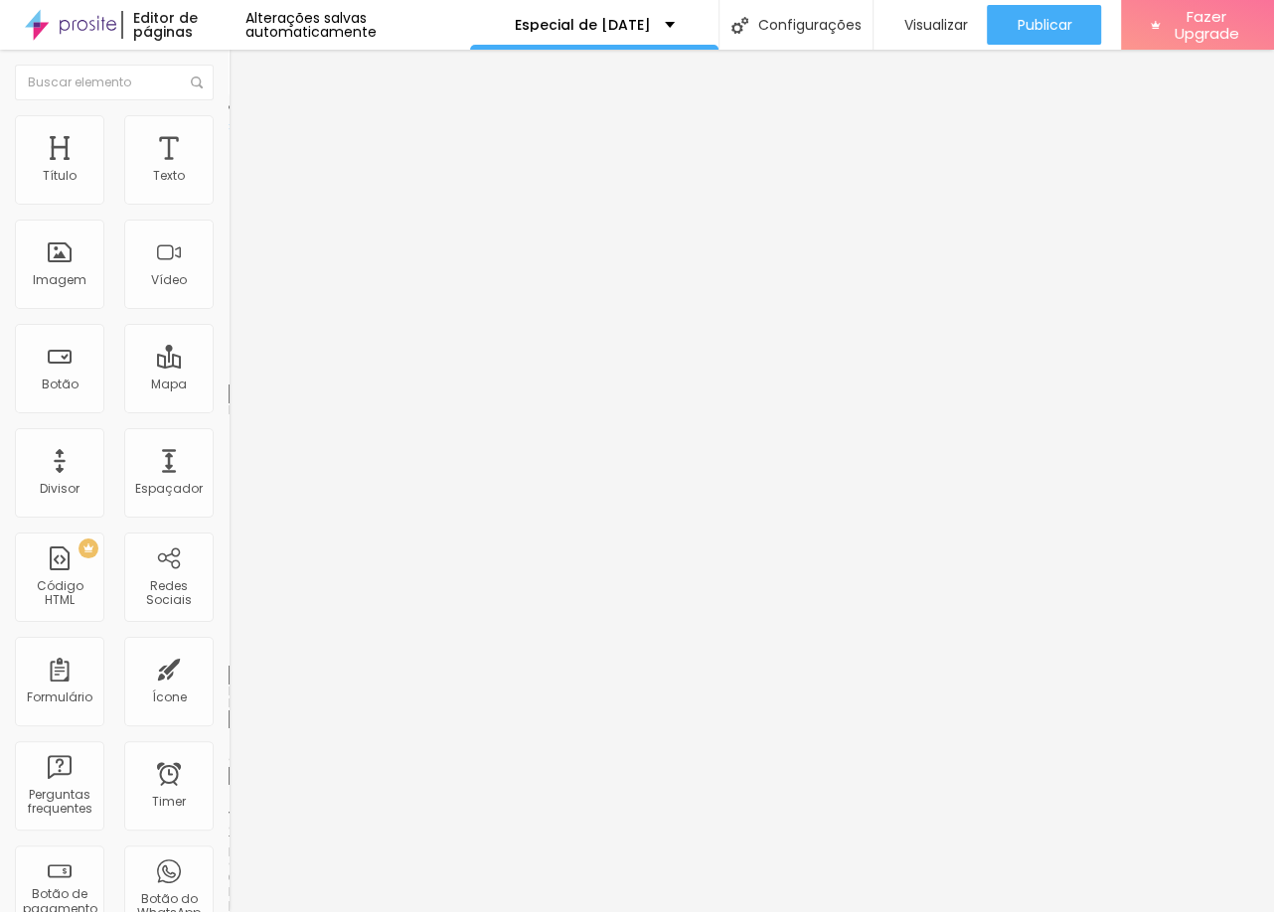
type input "14"
drag, startPoint x: 52, startPoint y: 192, endPoint x: 63, endPoint y: 190, distance: 11.1
type input "14"
click at [228, 366] on input "range" at bounding box center [292, 374] width 128 height 16
type input "9"
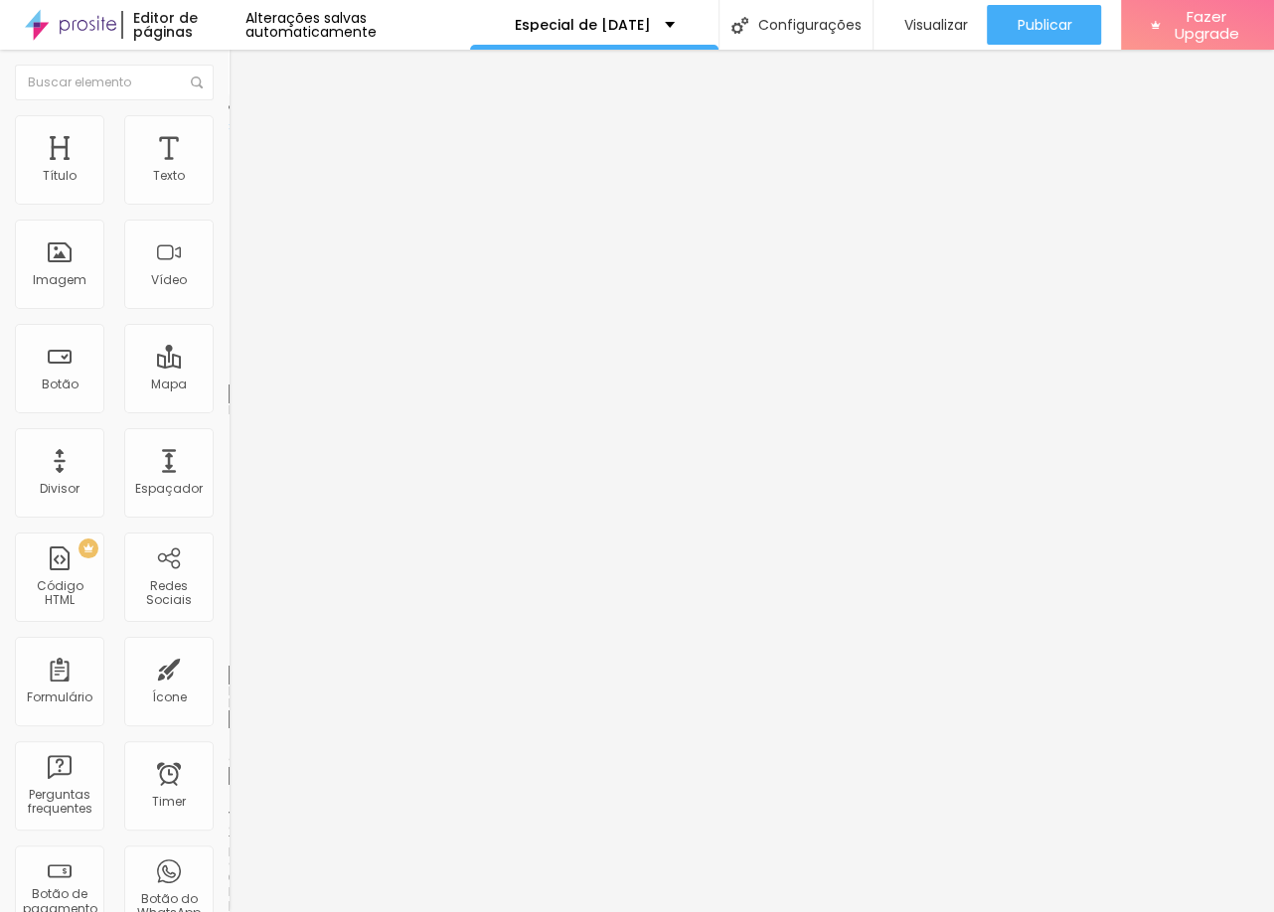
type input "9"
type input "10"
type input "14"
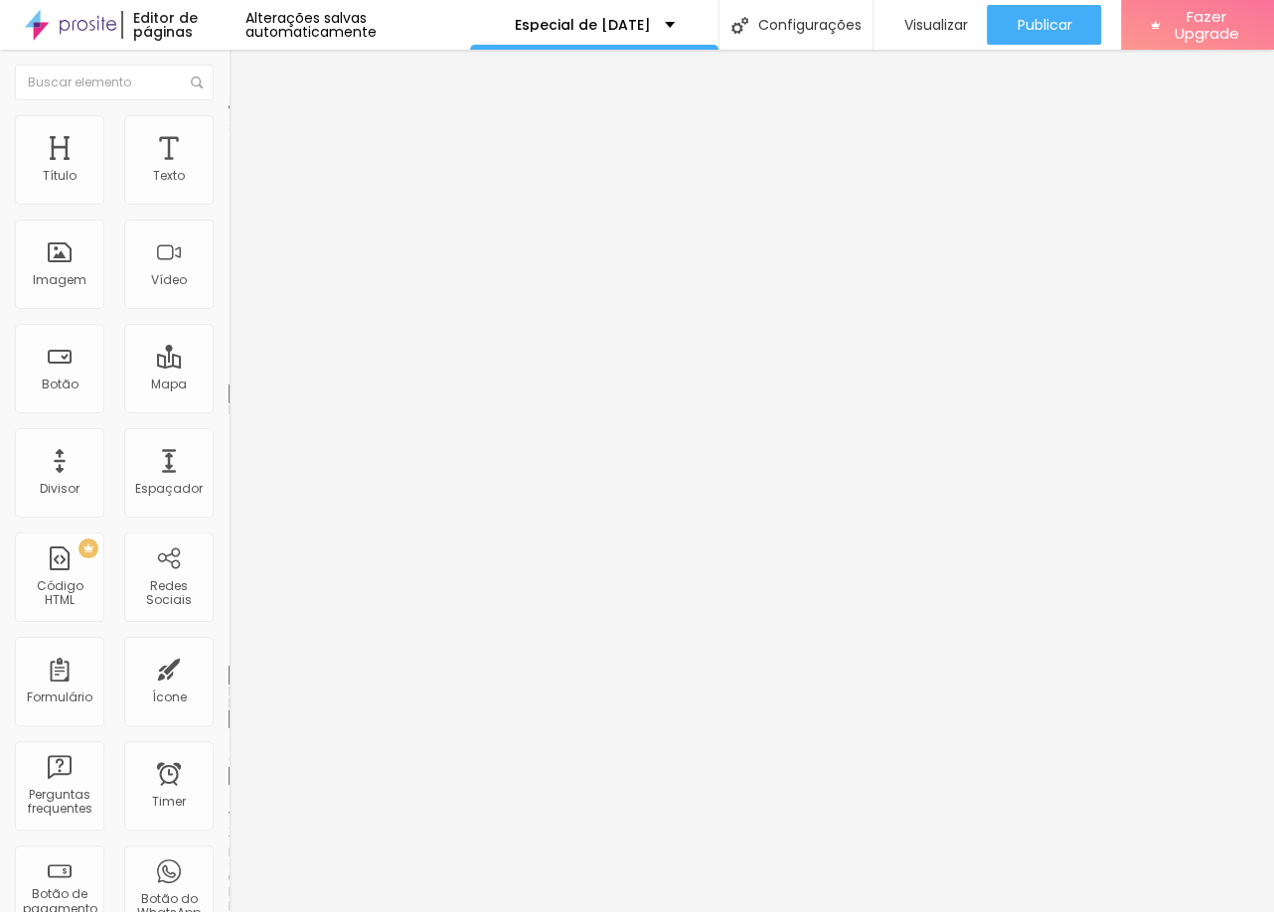
type input "15"
type input "16"
type input "17"
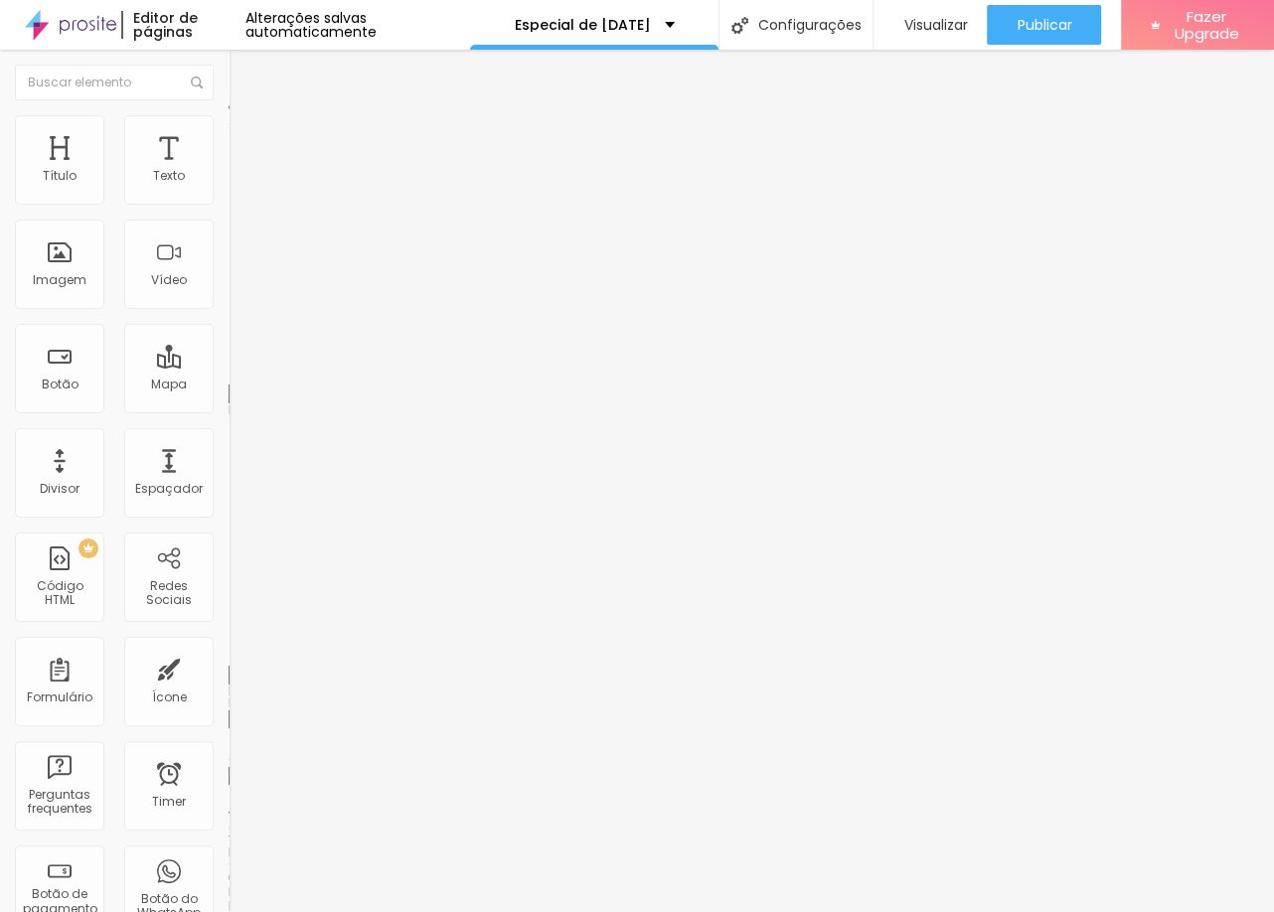
type input "17"
type input "18"
type input "19"
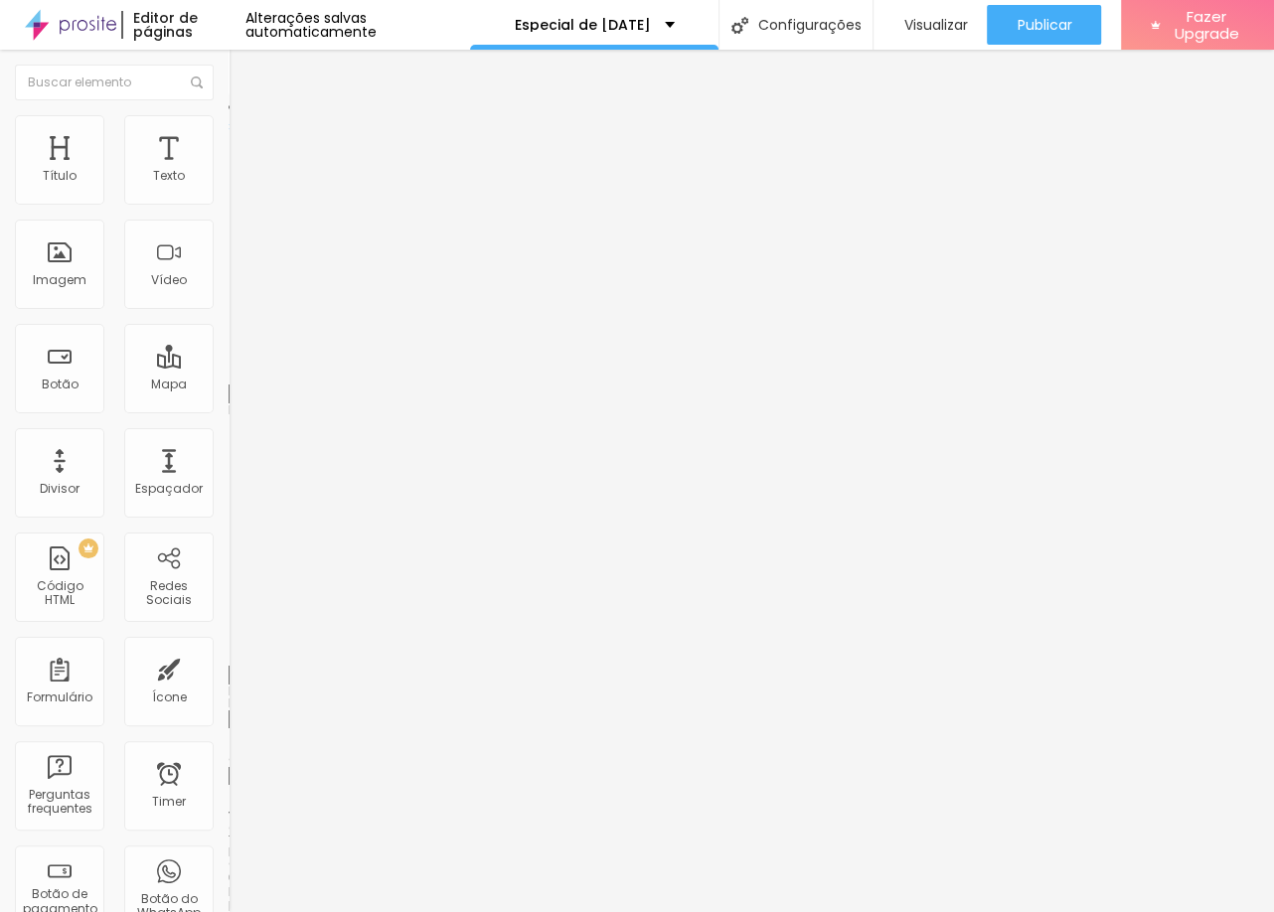
type input "21"
type input "25"
type input "28"
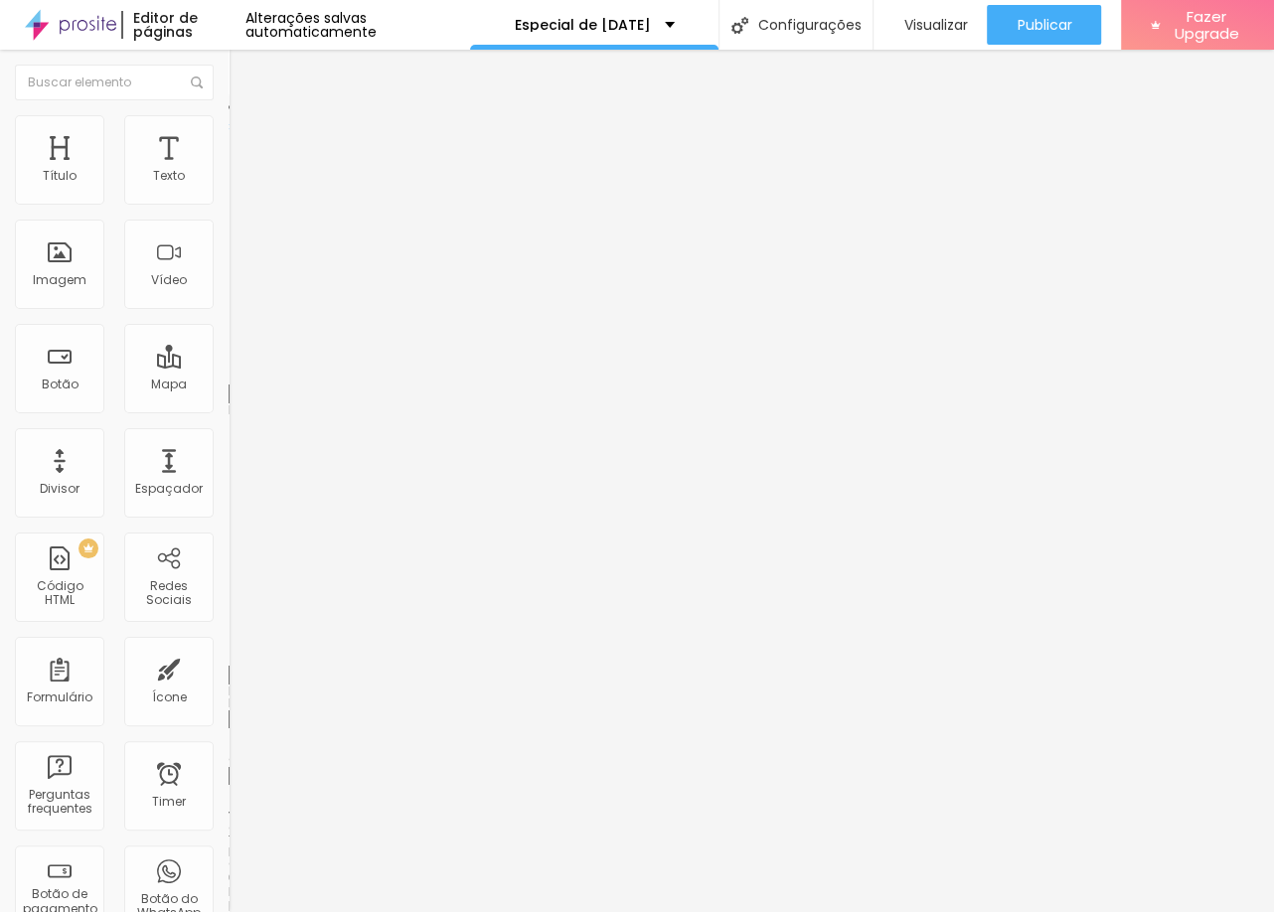
type input "28"
type input "29"
type input "31"
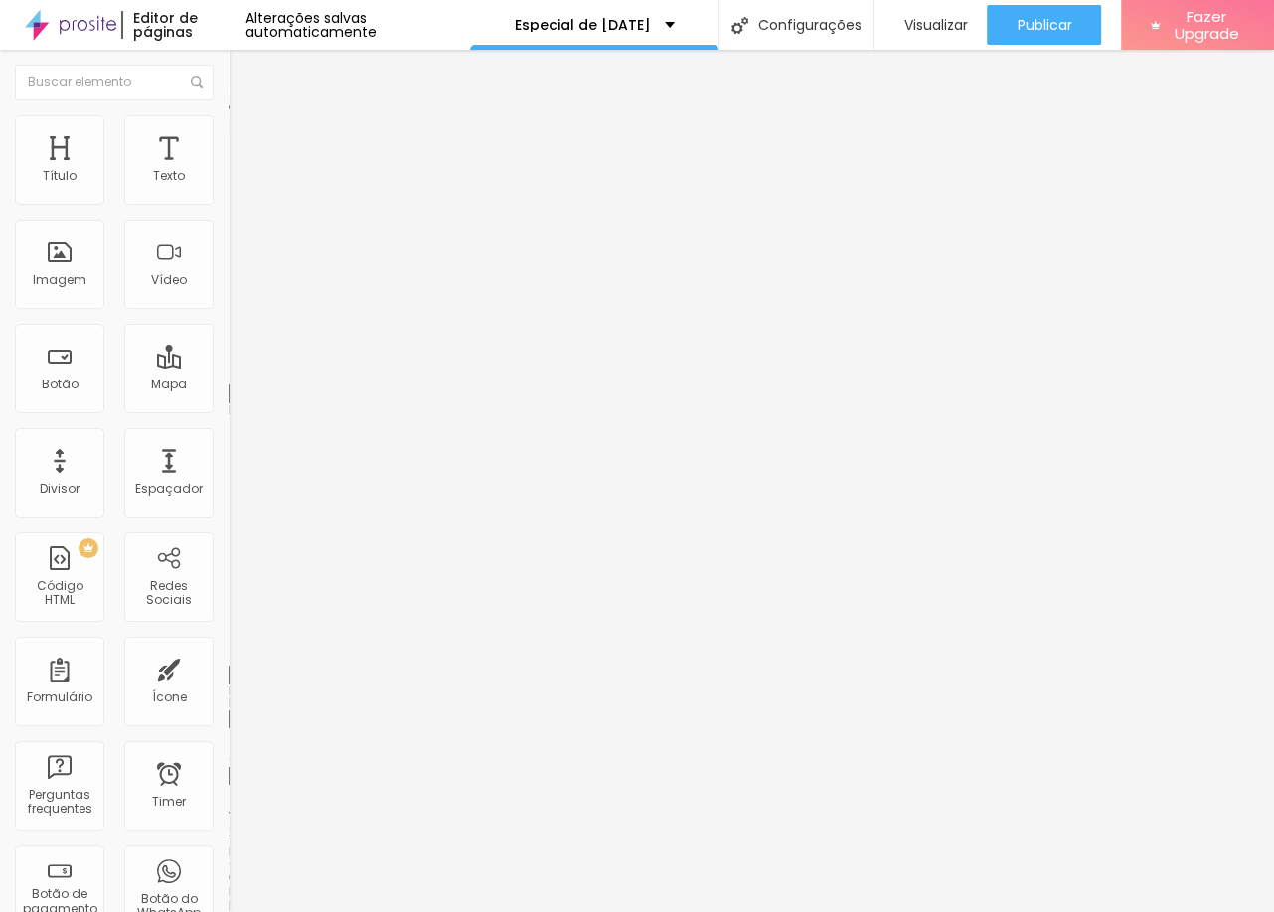
type input "30"
type input "28"
type input "25"
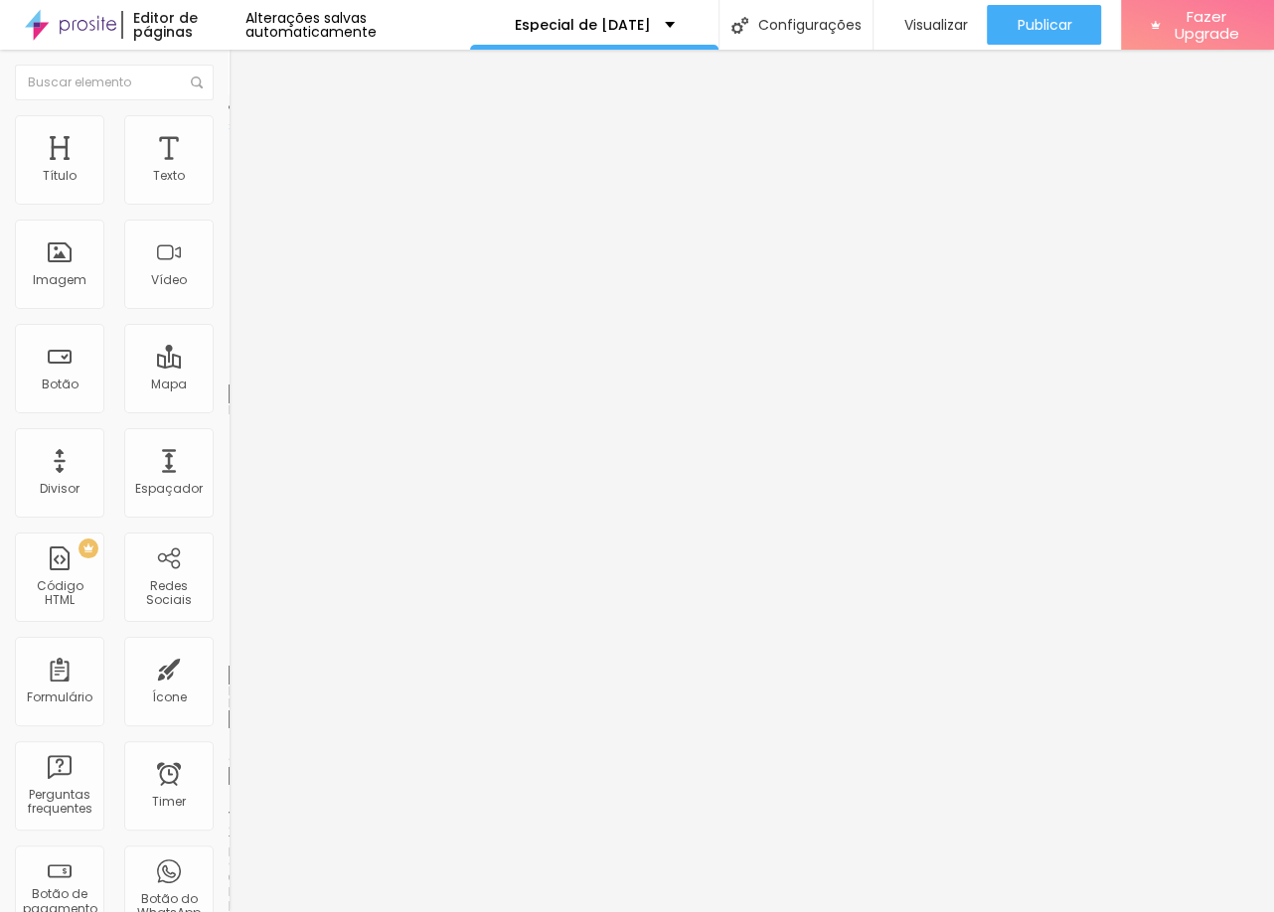
type input "25"
type input "22"
type input "21"
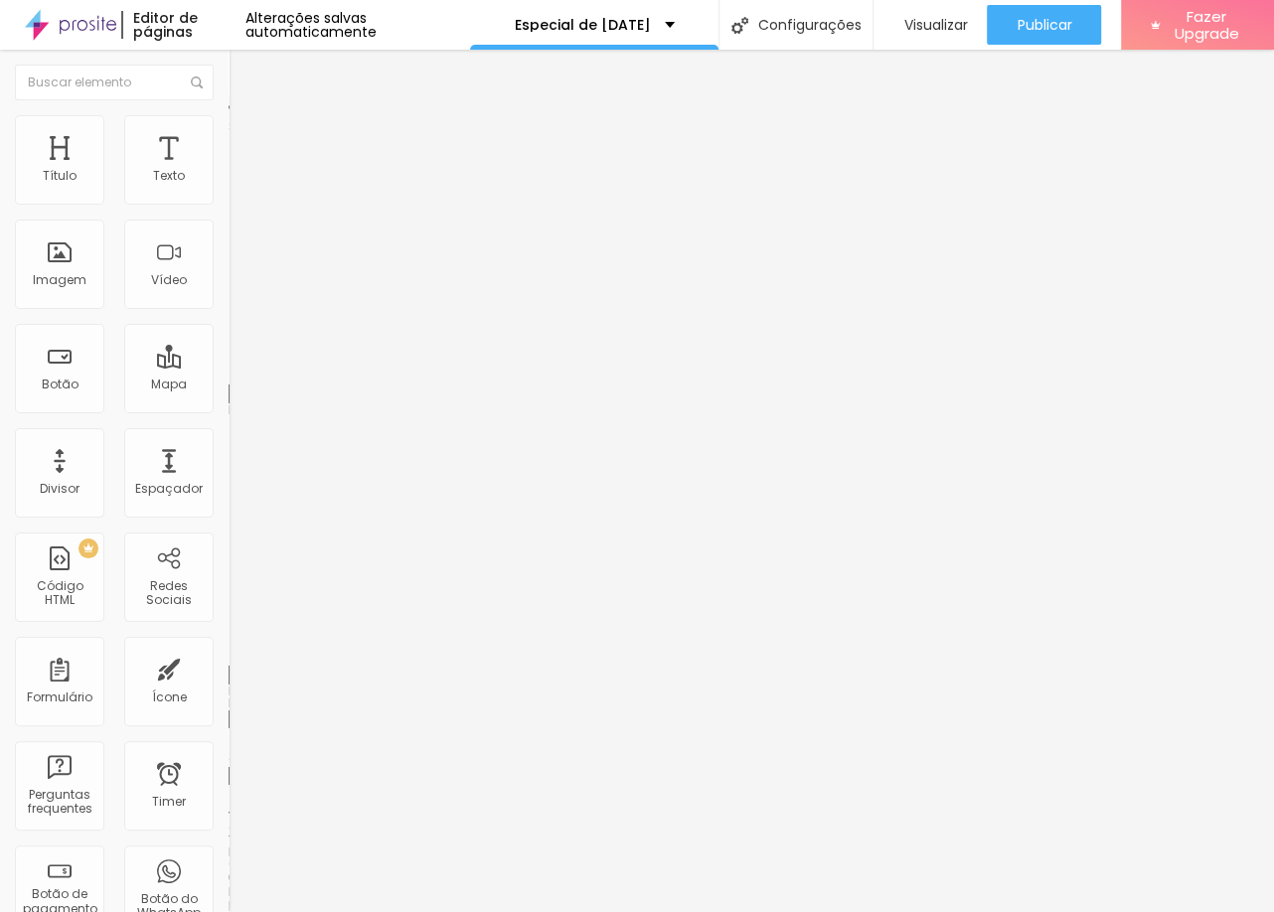
type input "19"
type input "18"
type input "17"
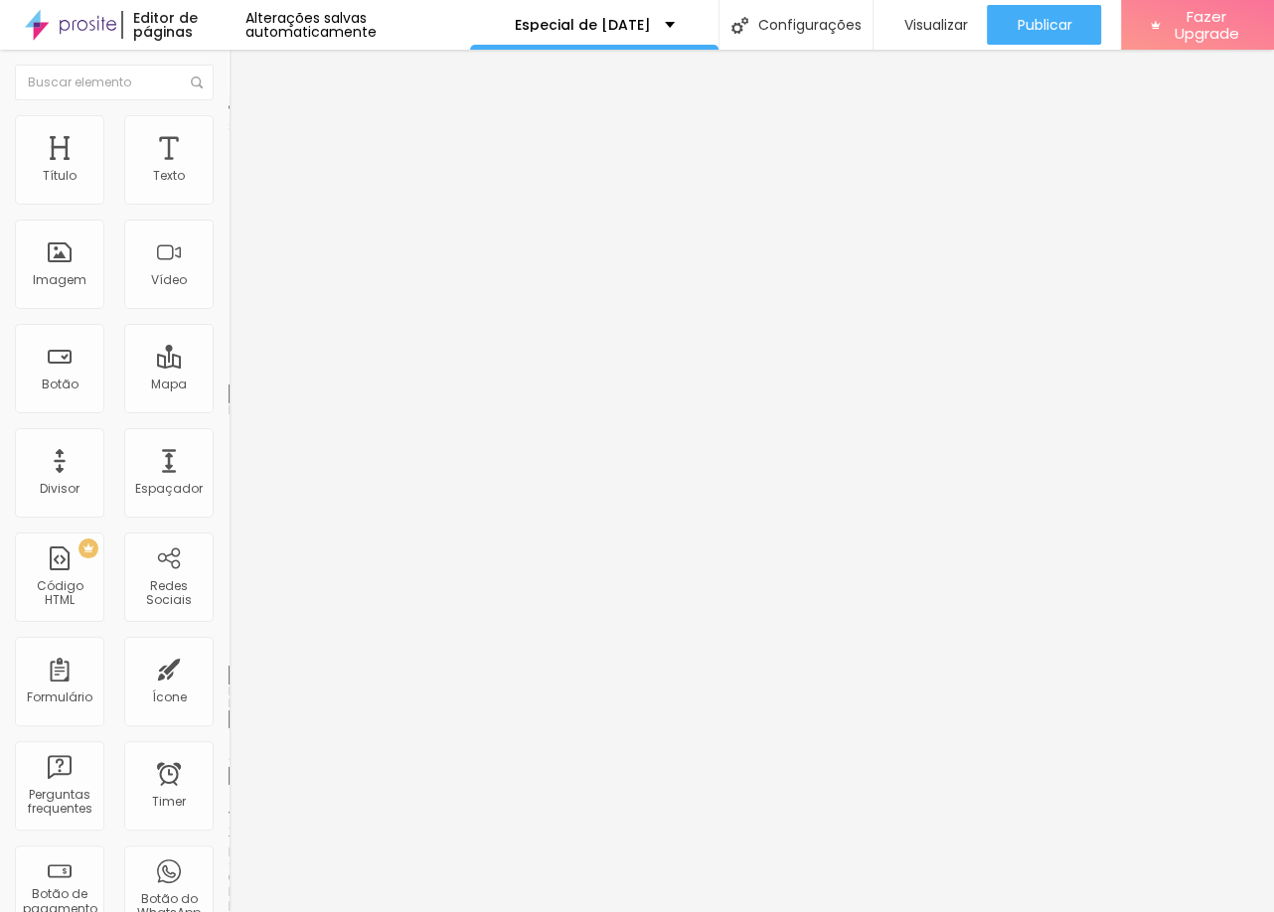
type input "17"
type input "15"
type input "14"
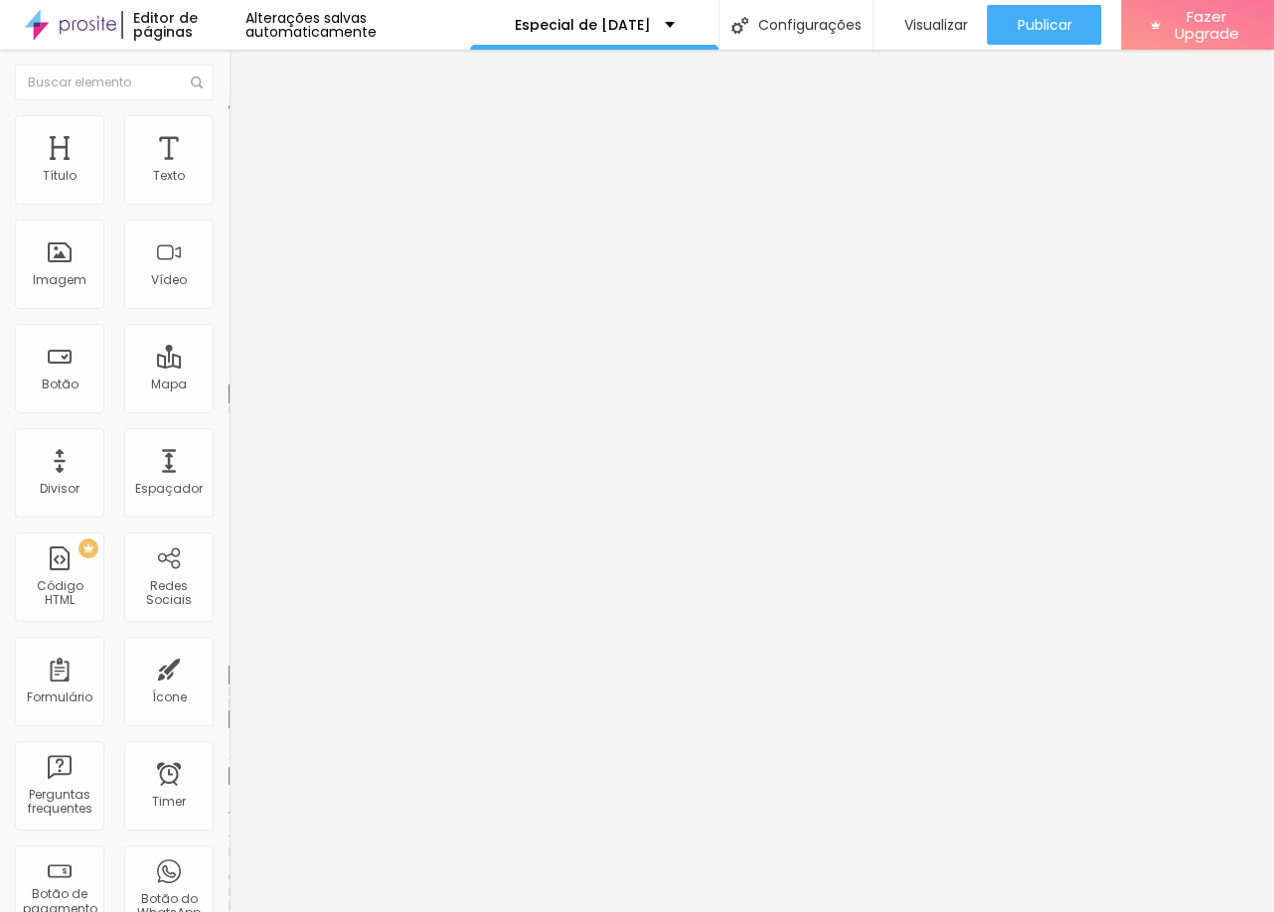
type input "13"
type input "12"
type input "10"
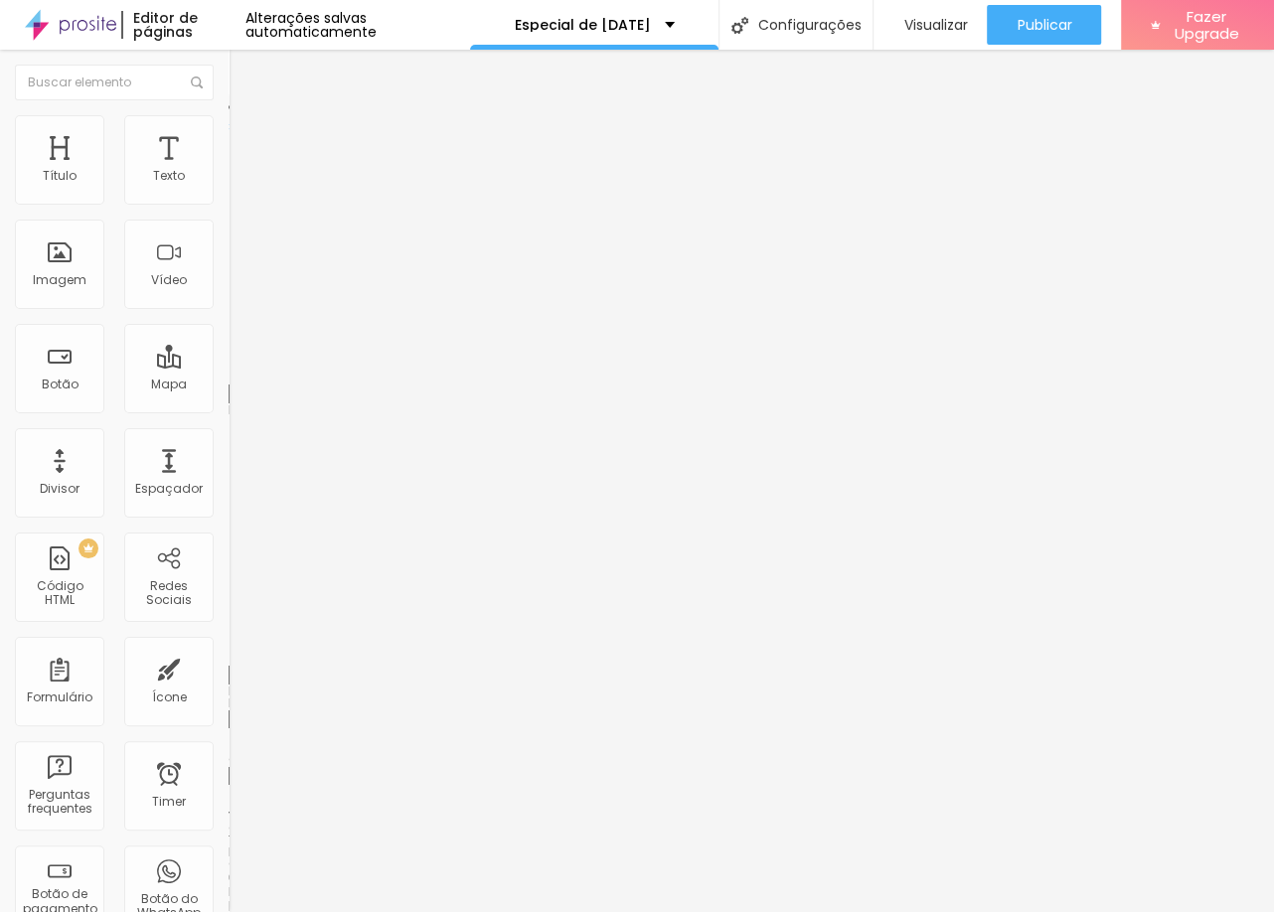
type input "10"
type input "9"
type input "10"
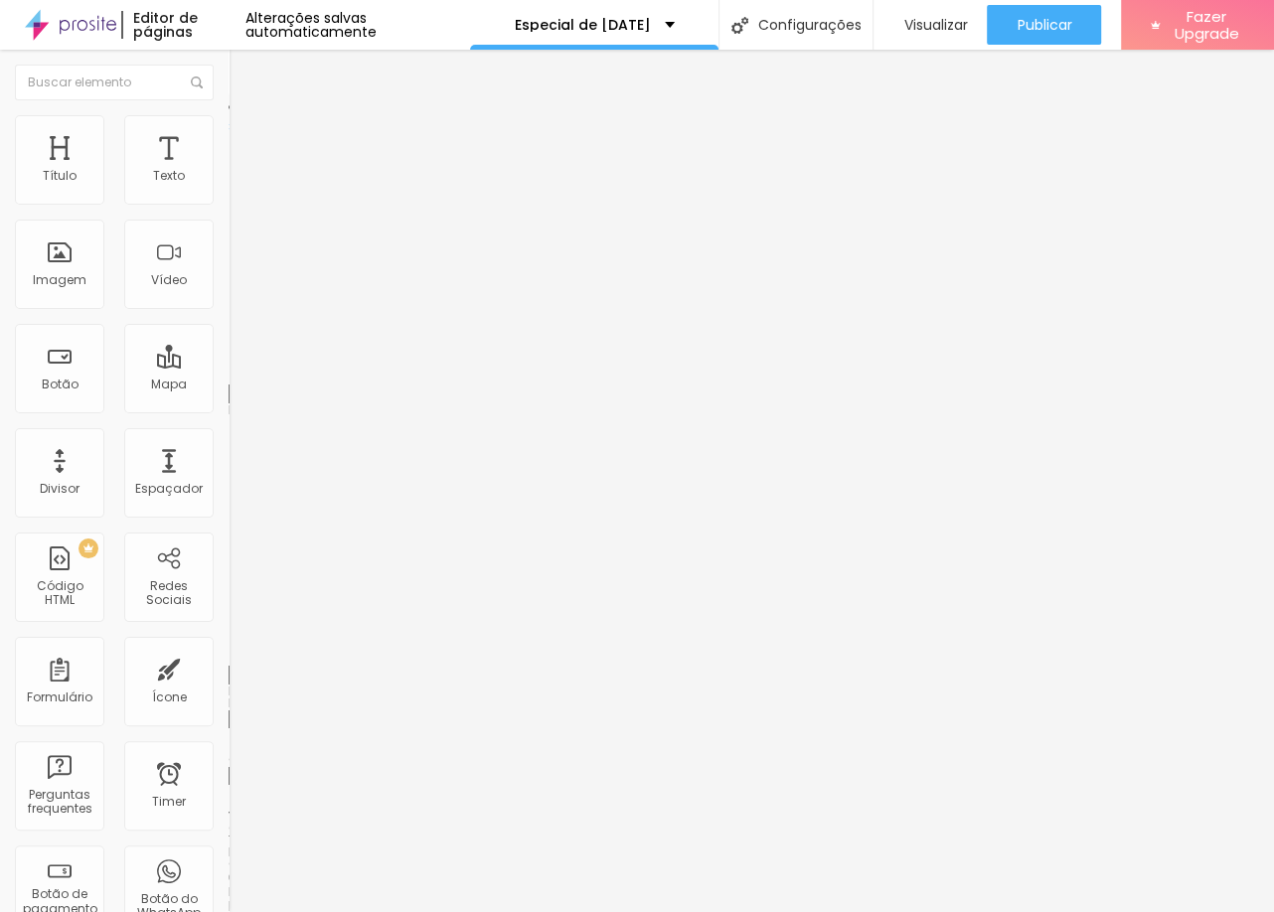
type input "11"
type input "12"
type input "13"
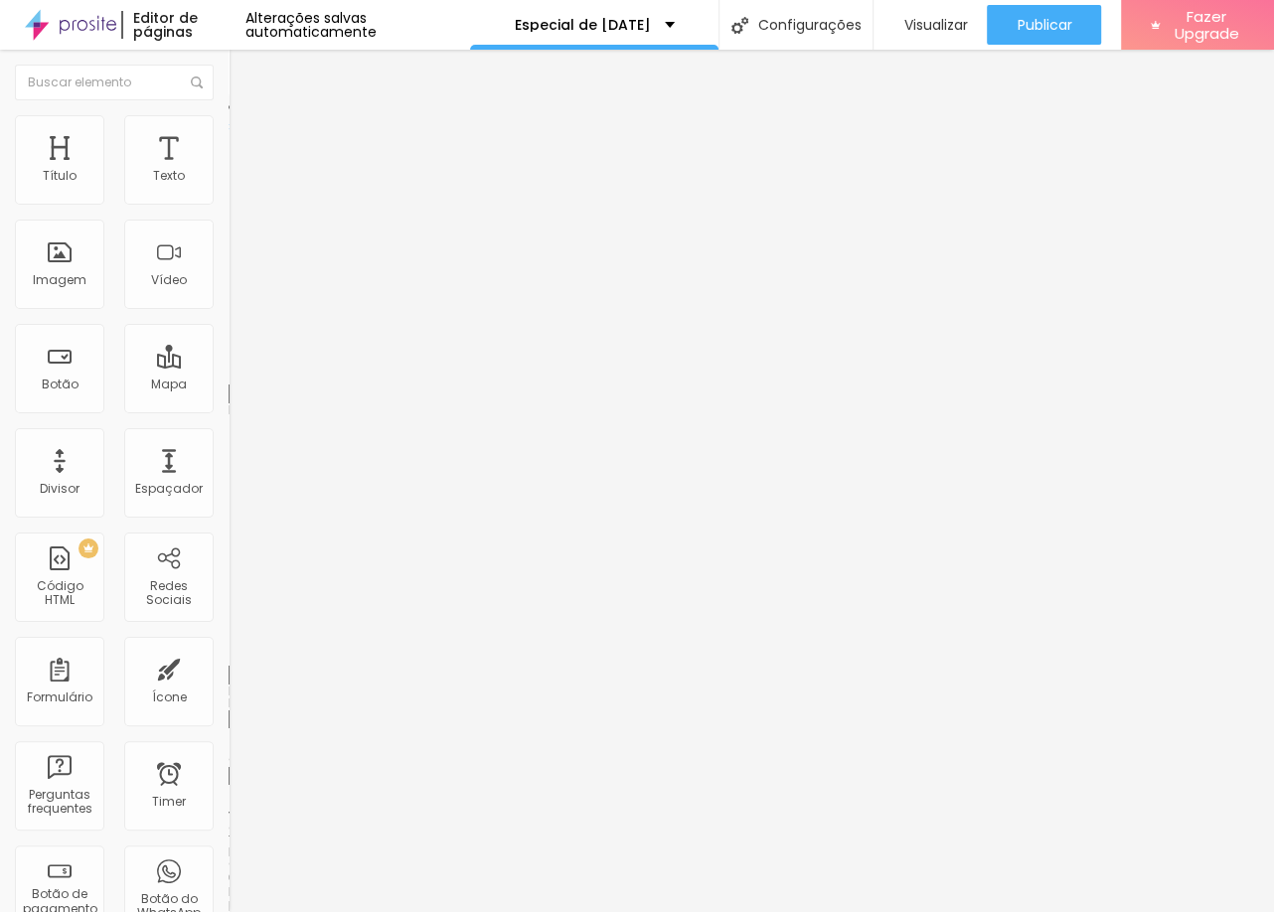
type input "13"
type input "14"
type input "15"
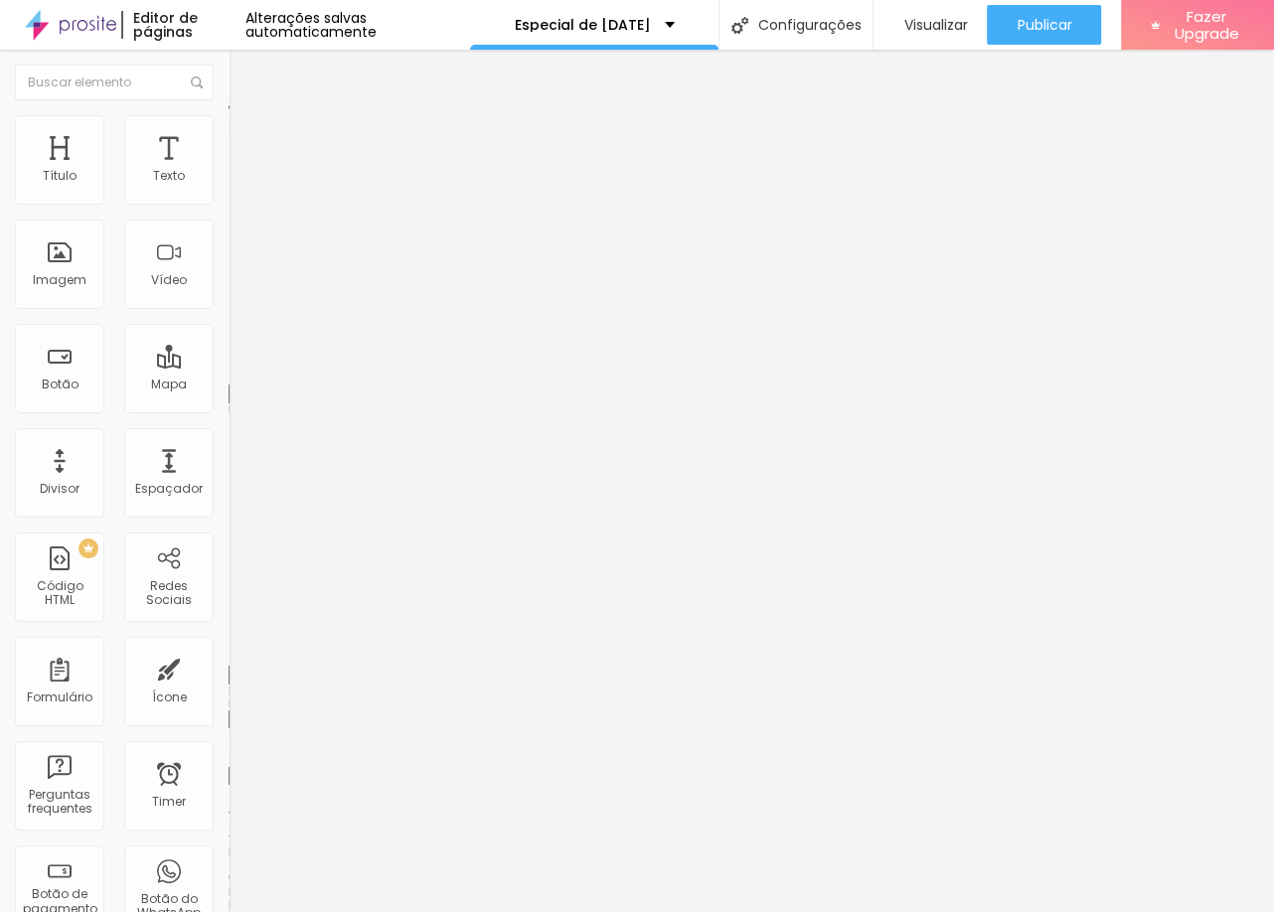
type input "16"
type input "17"
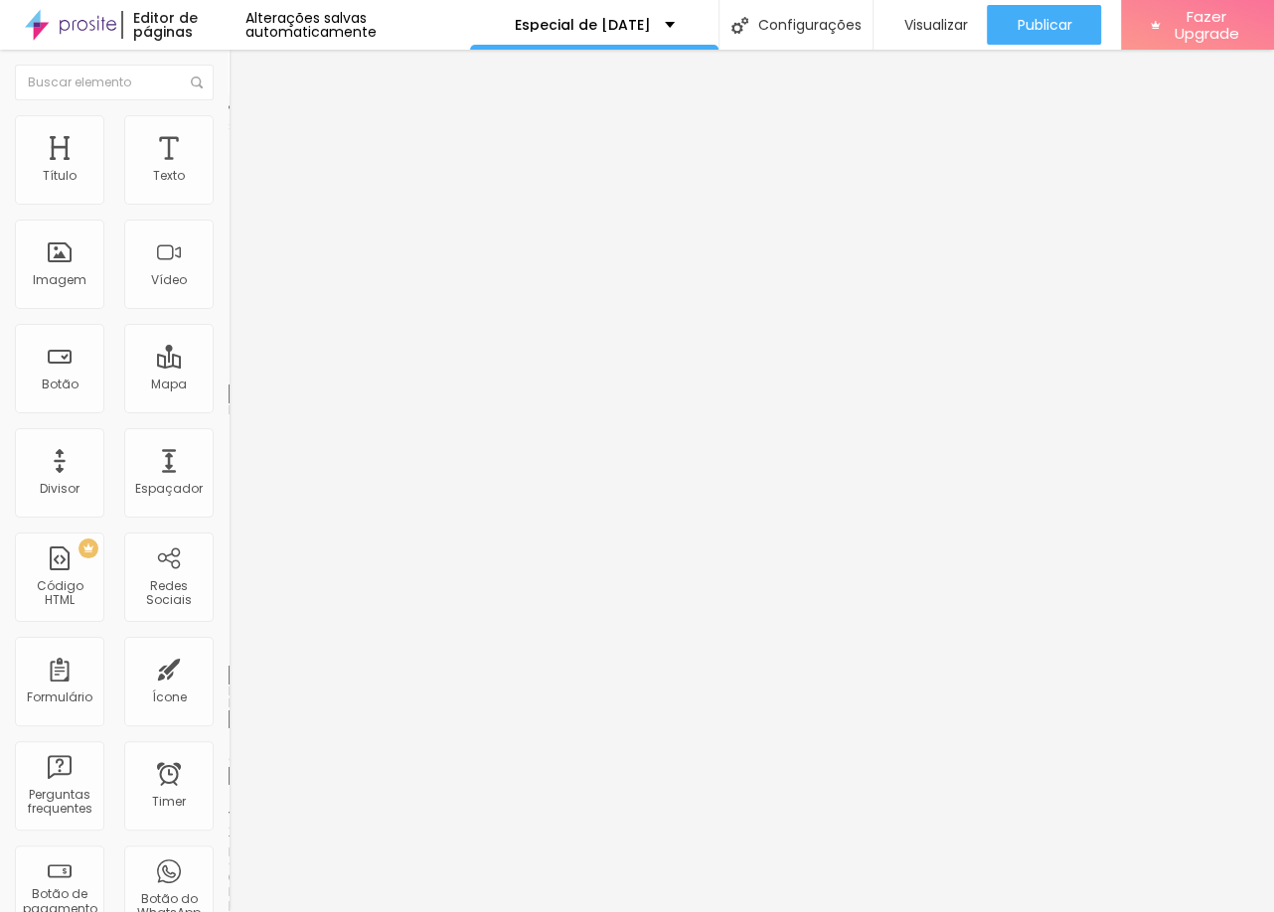
click at [228, 647] on div at bounding box center [342, 656] width 228 height 18
click at [228, 113] on img at bounding box center [237, 104] width 18 height 18
type input "1.2"
type input "1.1"
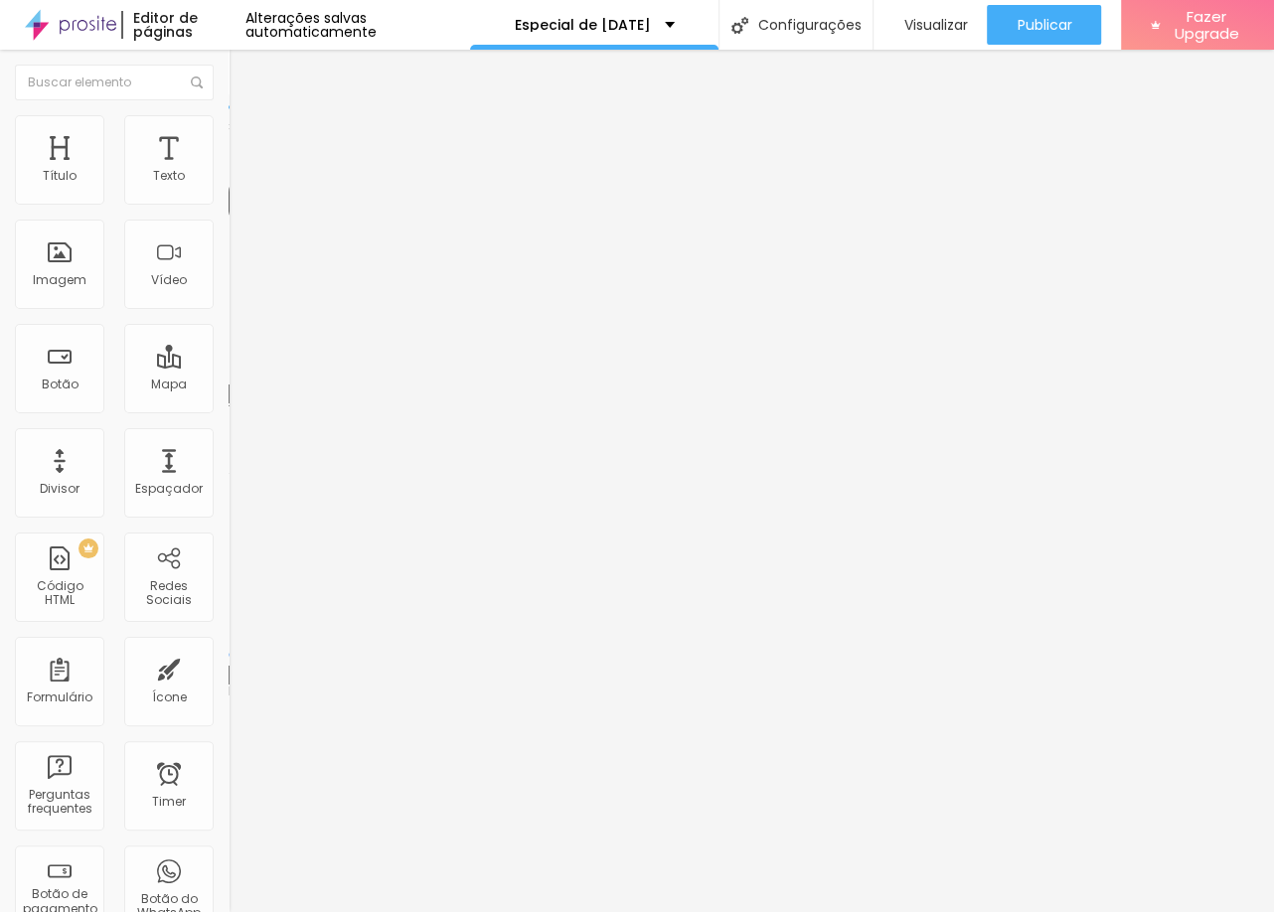
type input "1.1"
type input "1"
type input "1.1"
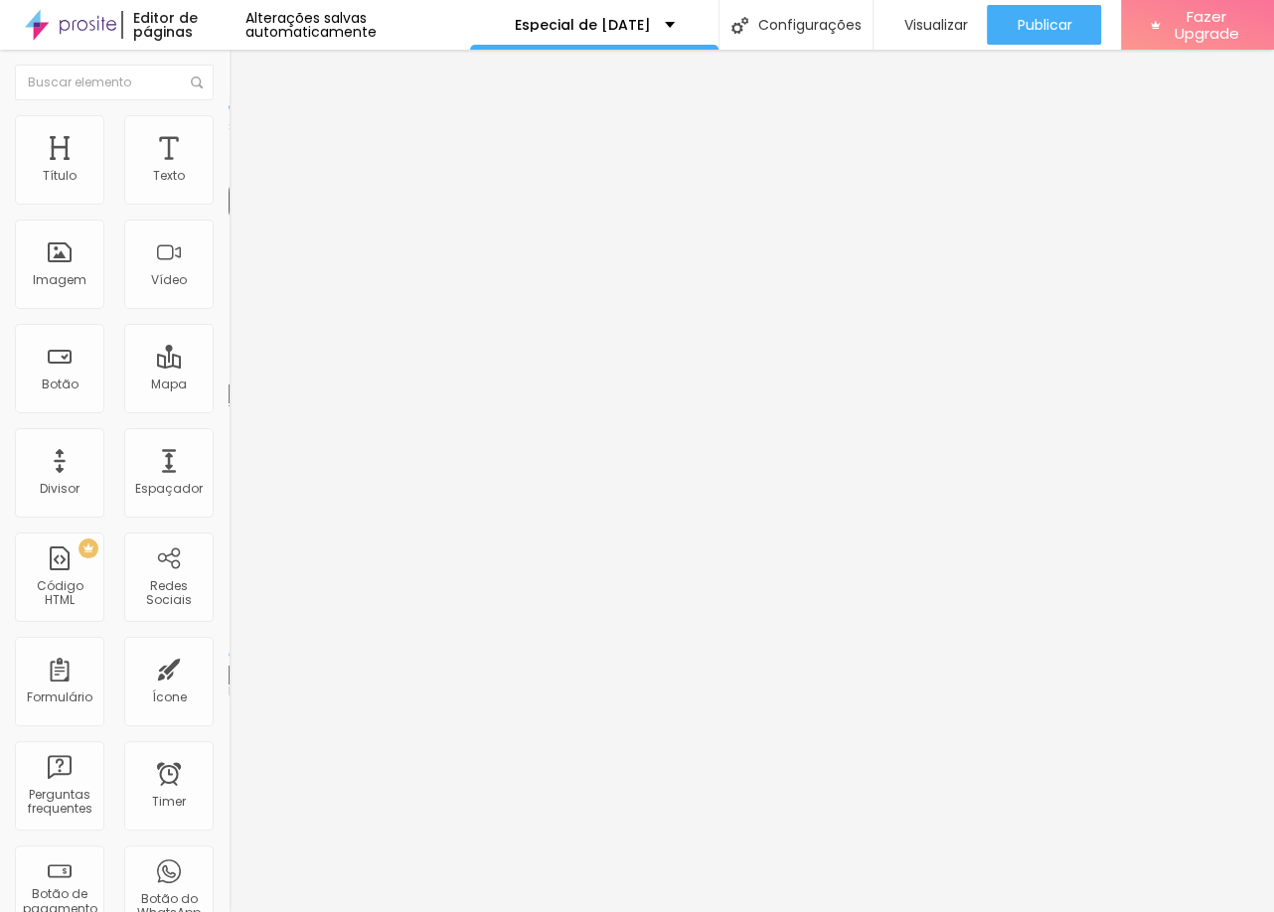
type input "1.2"
type input "0.1"
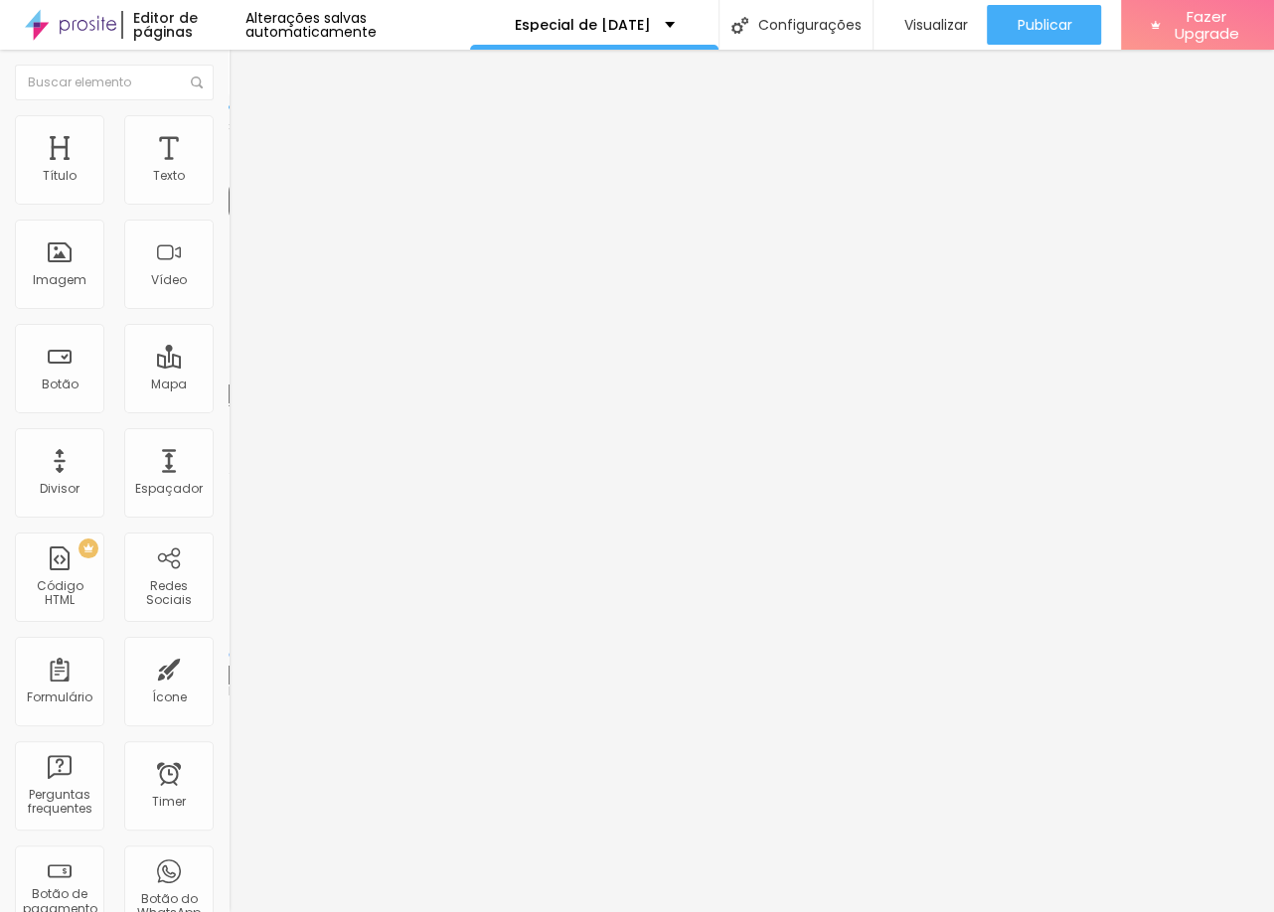
type input "0.1"
type input "1.1"
type input "1.4"
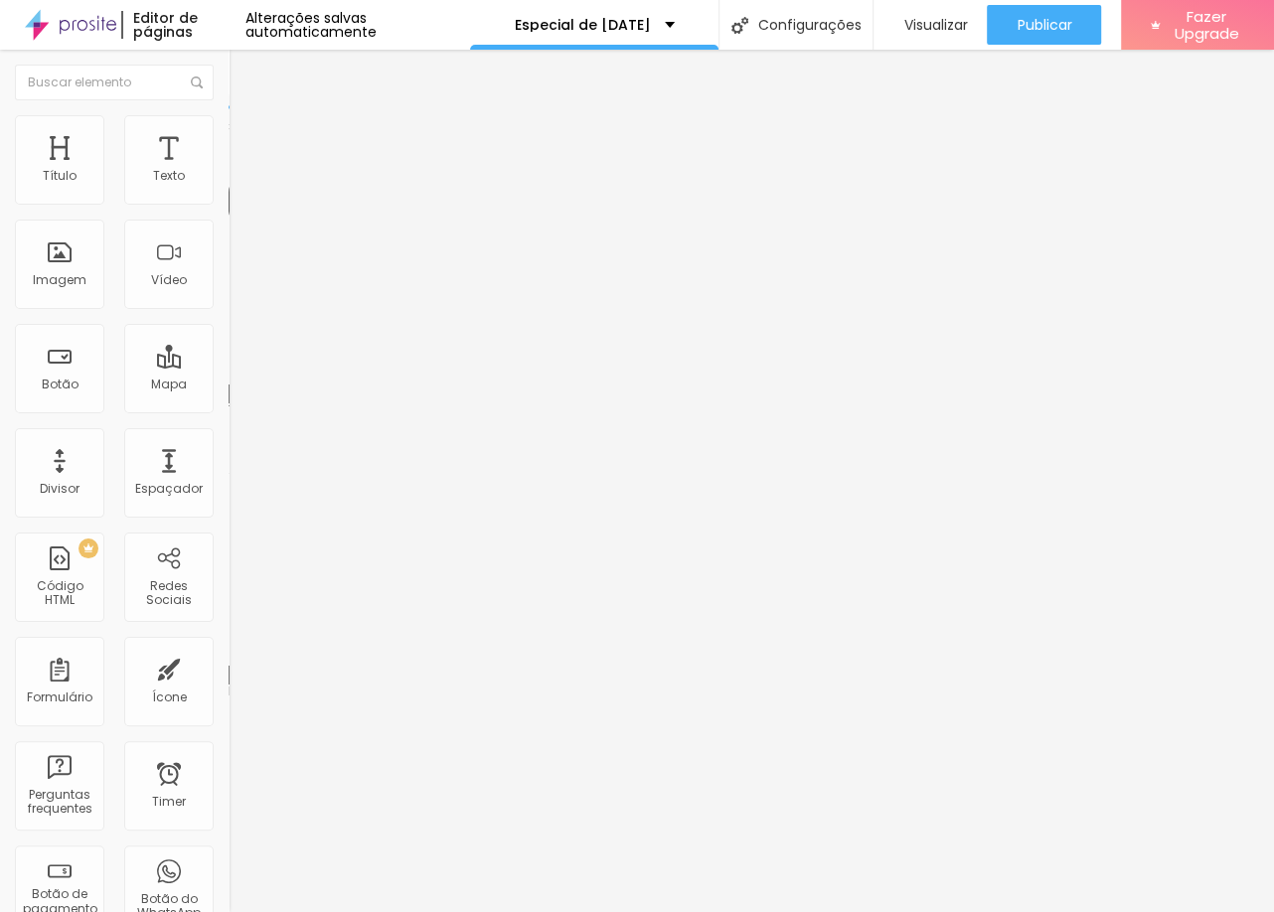
type input "1.5"
type input "1.6"
type input "1.7"
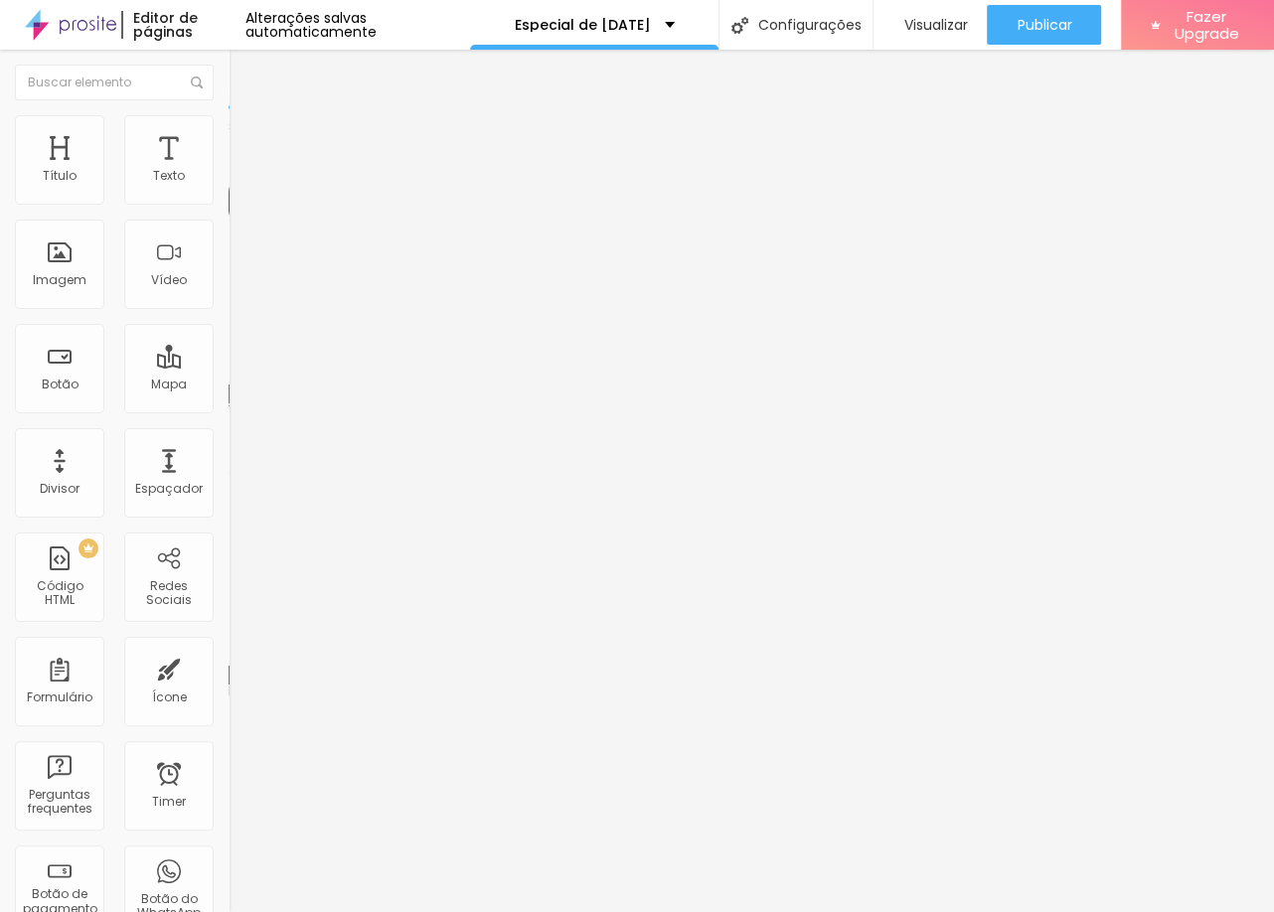
type input "1.7"
type input "1.8"
type input "1.9"
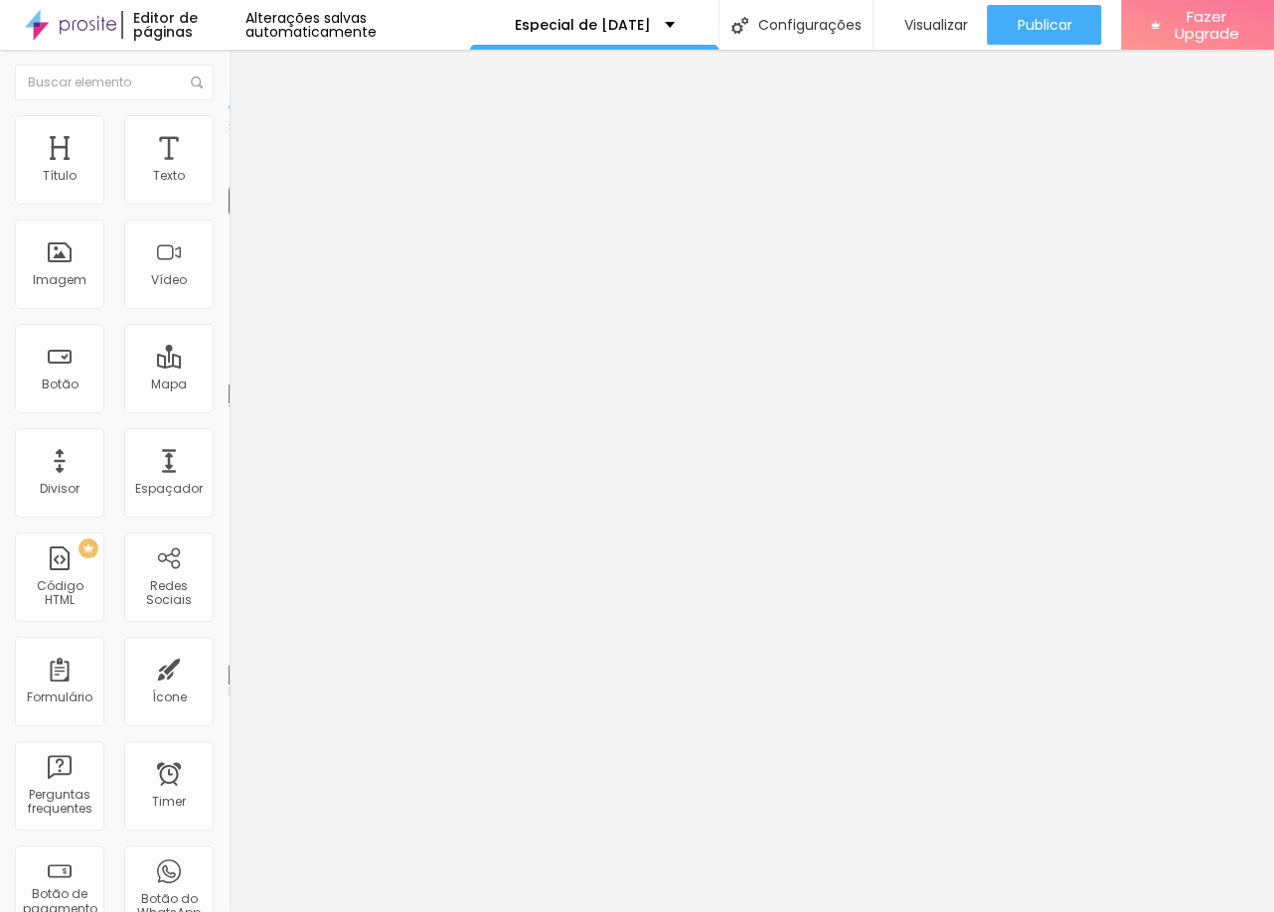
type input "2"
type input "1.9"
type input "1.7"
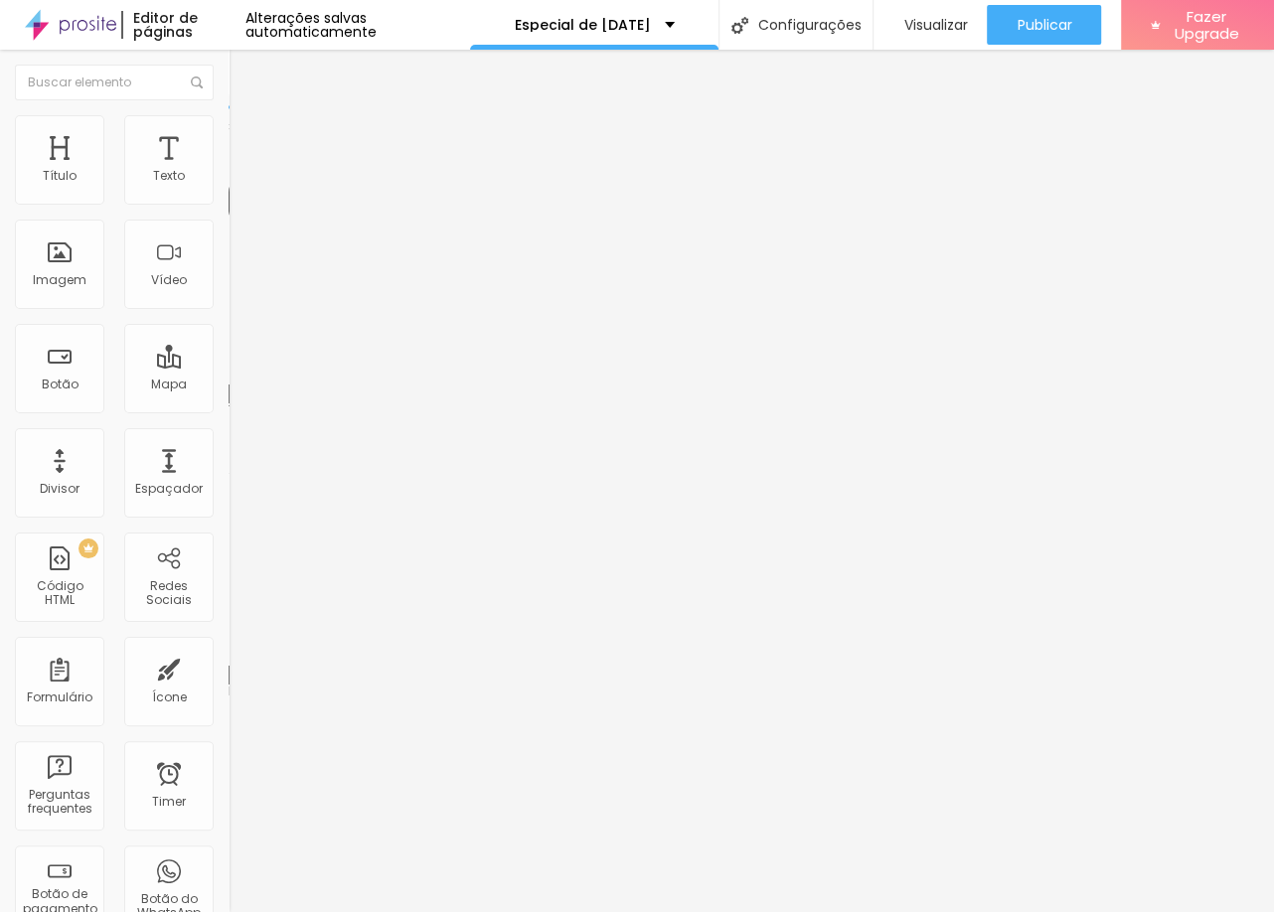
type input "1.7"
type input "1.6"
type input "1.5"
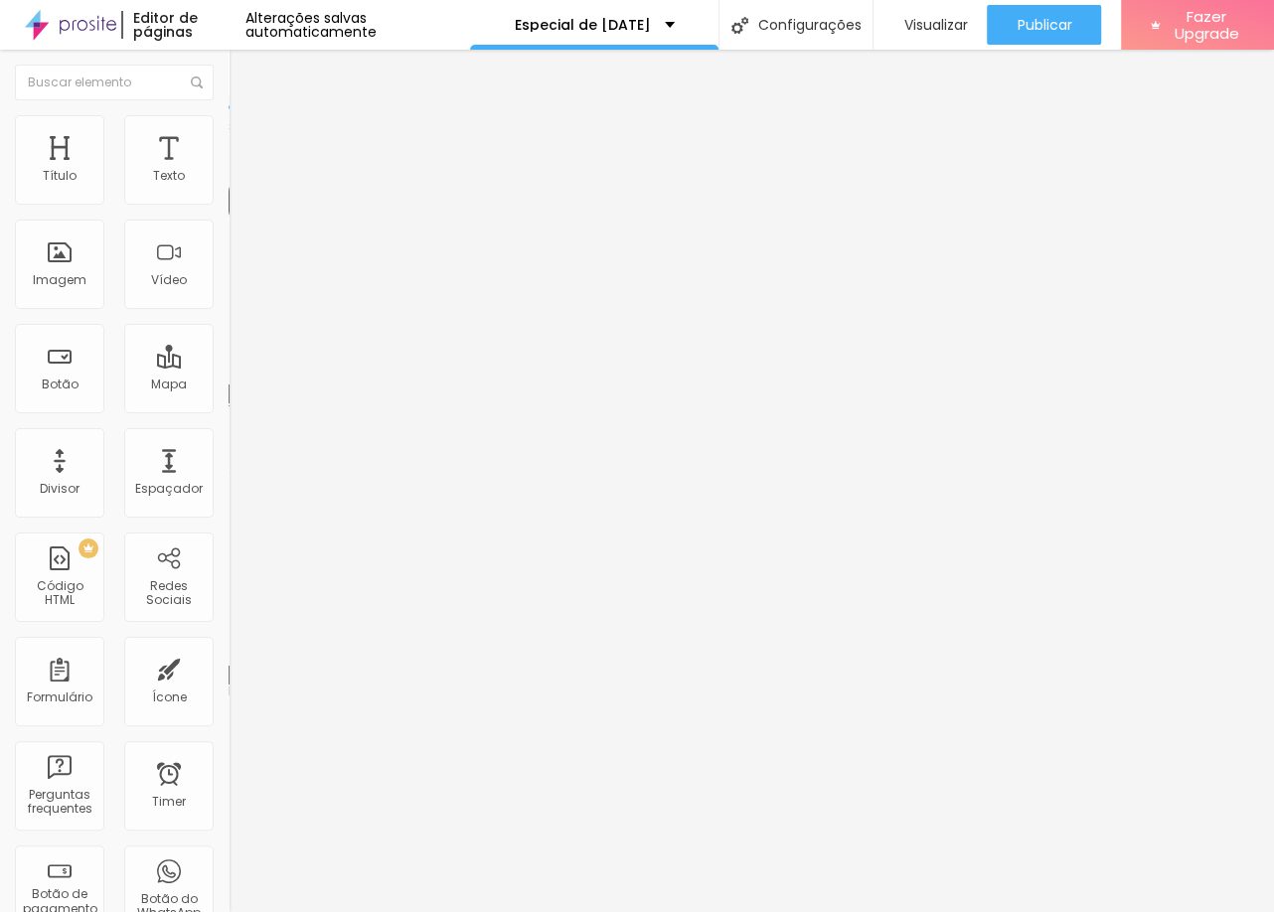
type input "1.4"
drag, startPoint x: 47, startPoint y: 236, endPoint x: 64, endPoint y: 231, distance: 17.6
click at [228, 647] on input "range" at bounding box center [292, 655] width 128 height 16
type input "1.3"
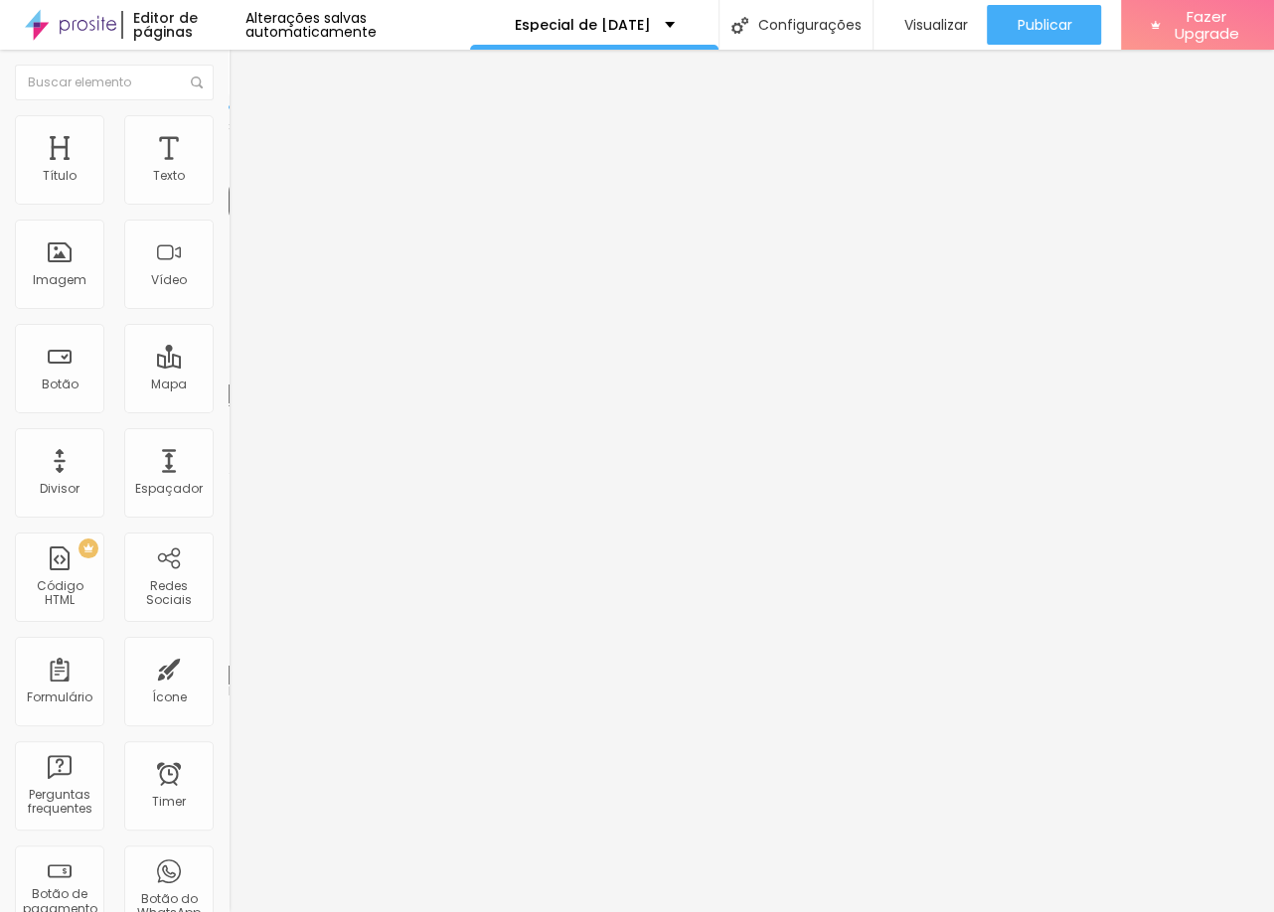
type input "1.3"
type input "1.2"
type input "1.1"
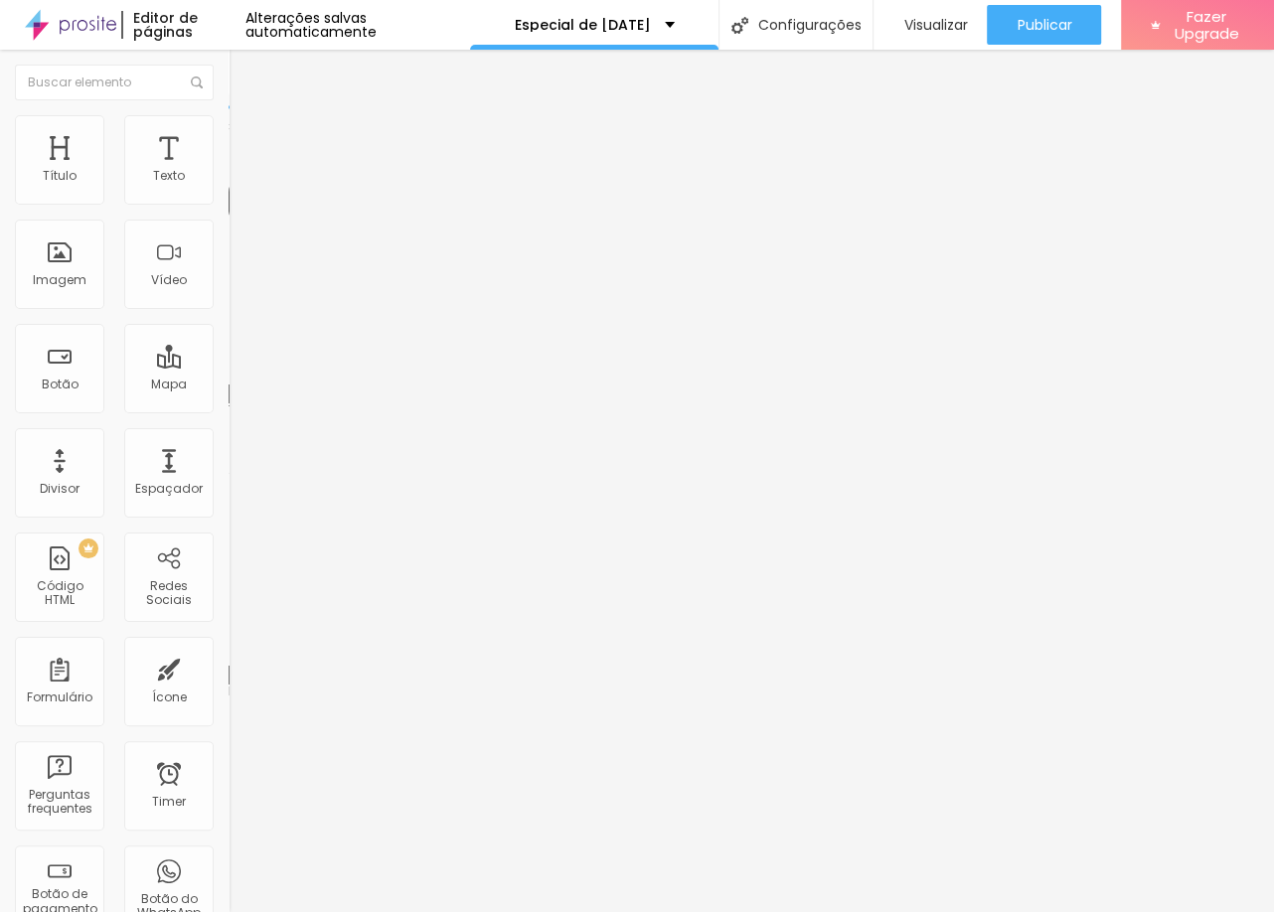
type input "1"
type input "0.9"
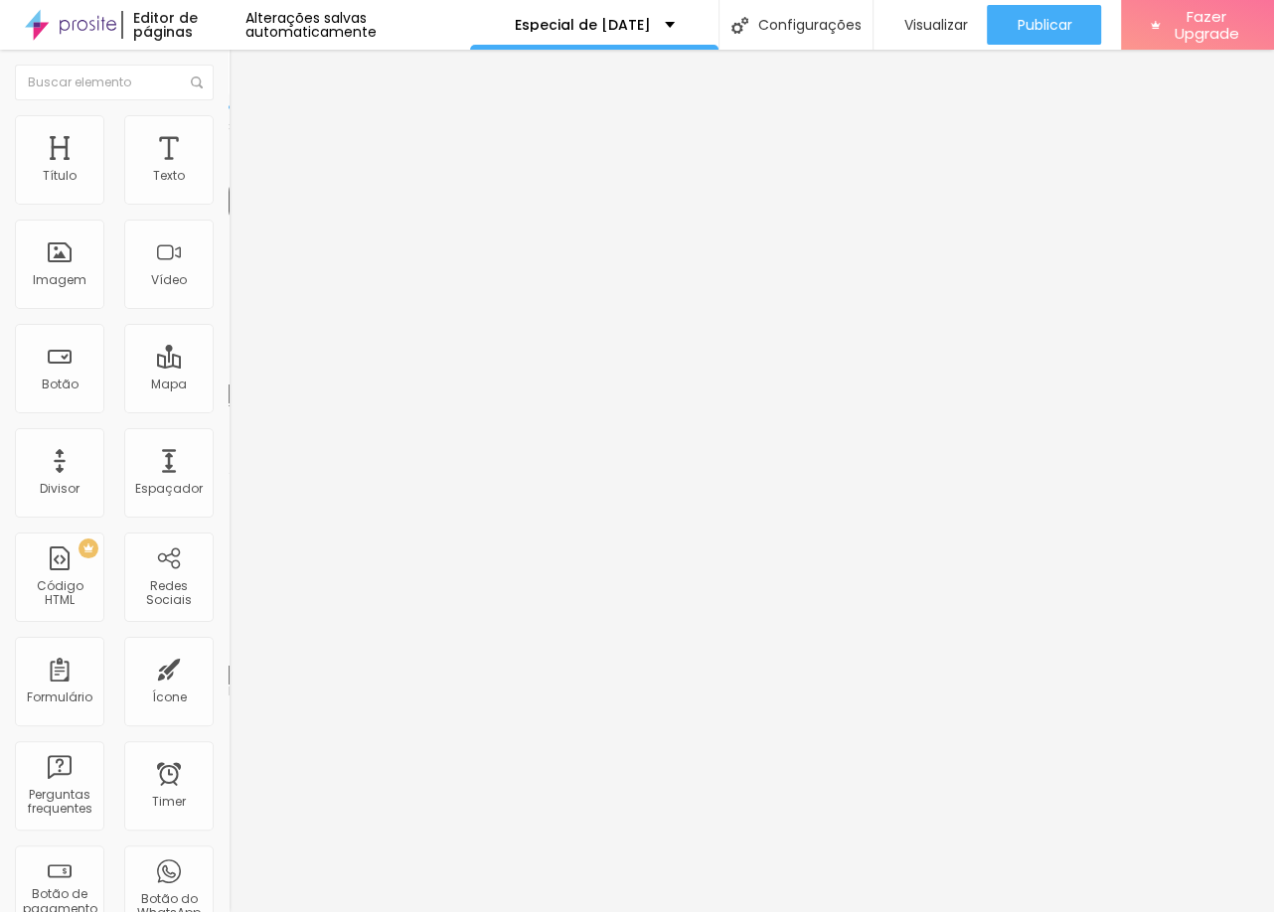
click at [228, 647] on input "range" at bounding box center [292, 655] width 128 height 16
type input "19"
type input "20"
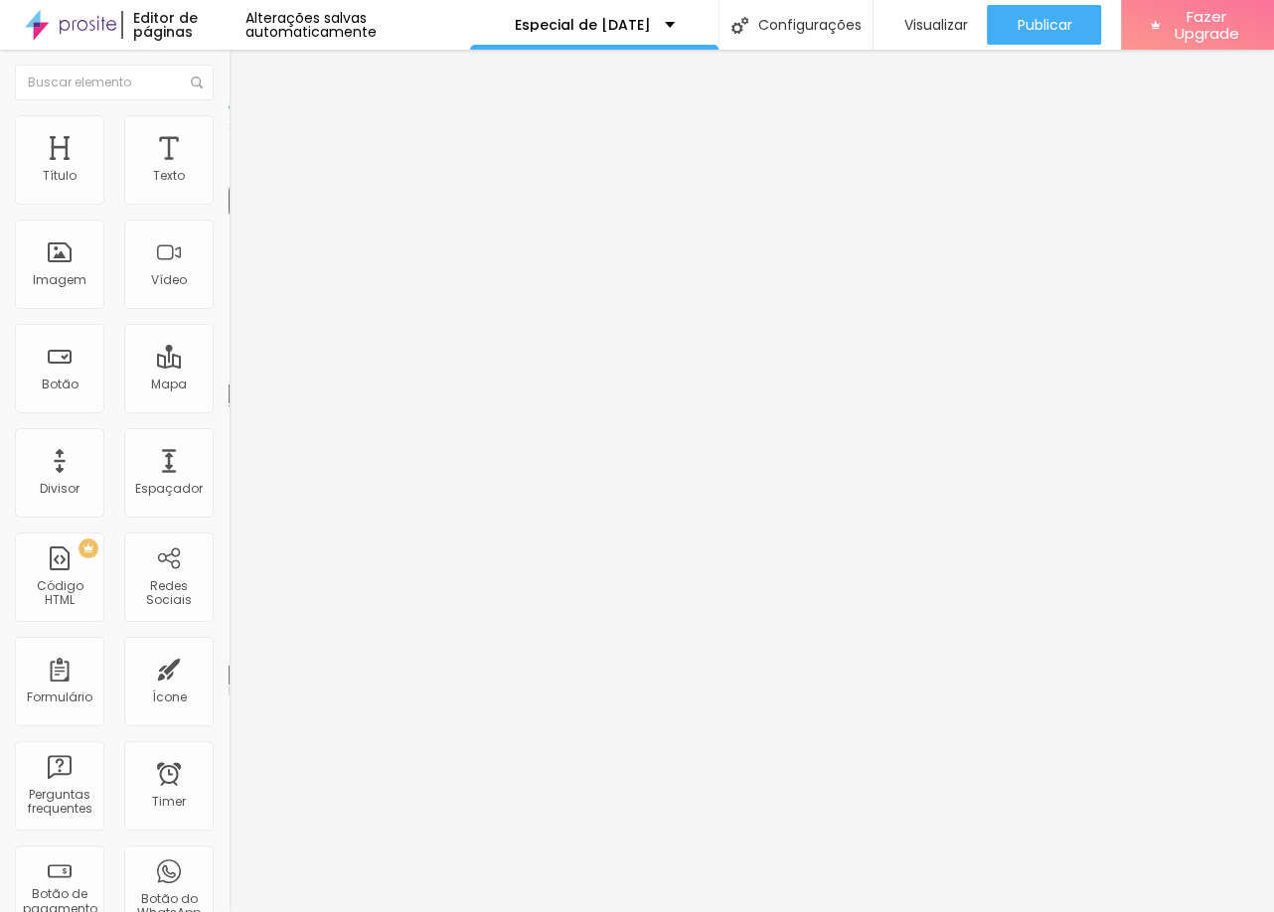
type input "21"
type input "22"
type input "21"
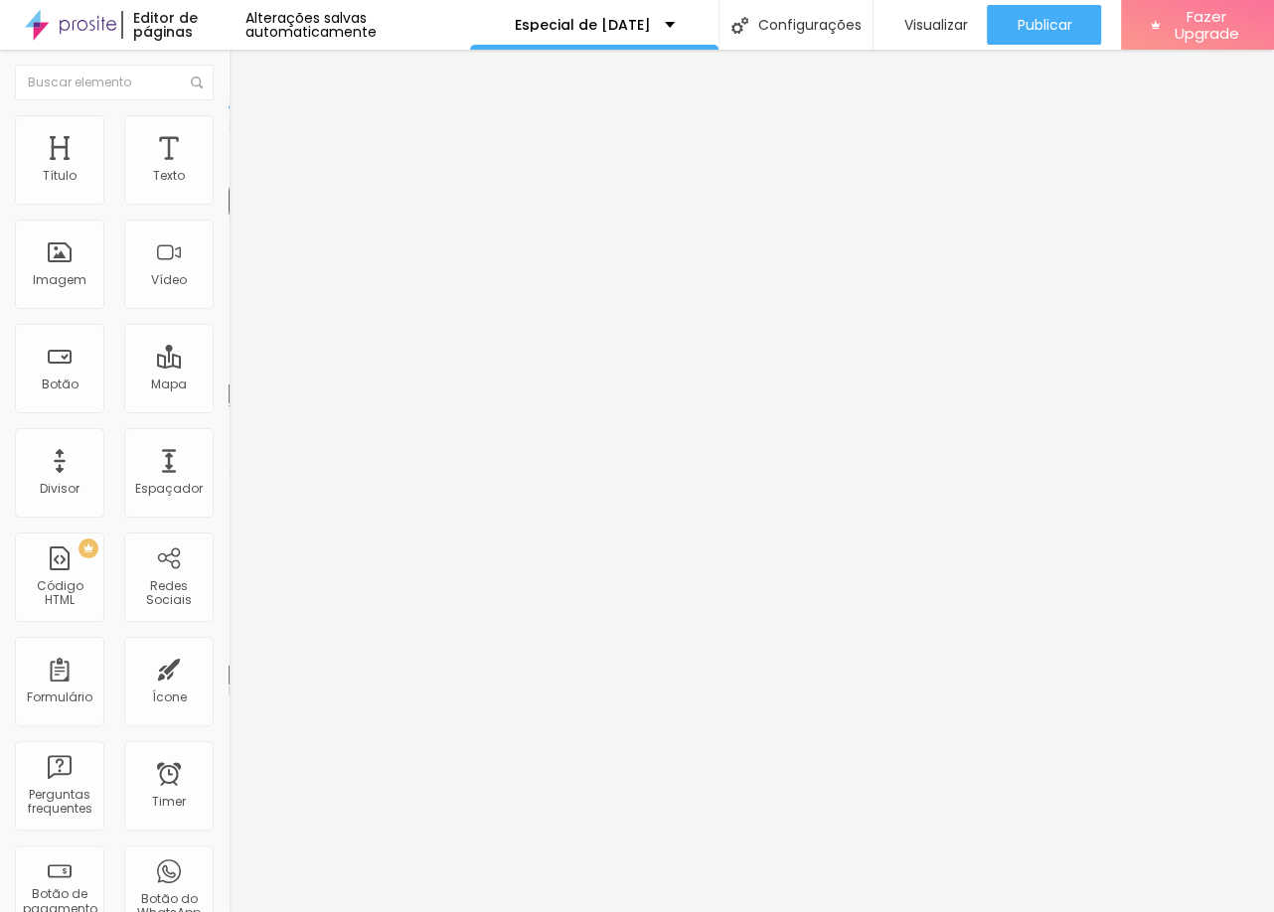
click at [228, 366] on input "range" at bounding box center [292, 374] width 128 height 16
click at [246, 137] on span "Avançado" at bounding box center [279, 128] width 66 height 17
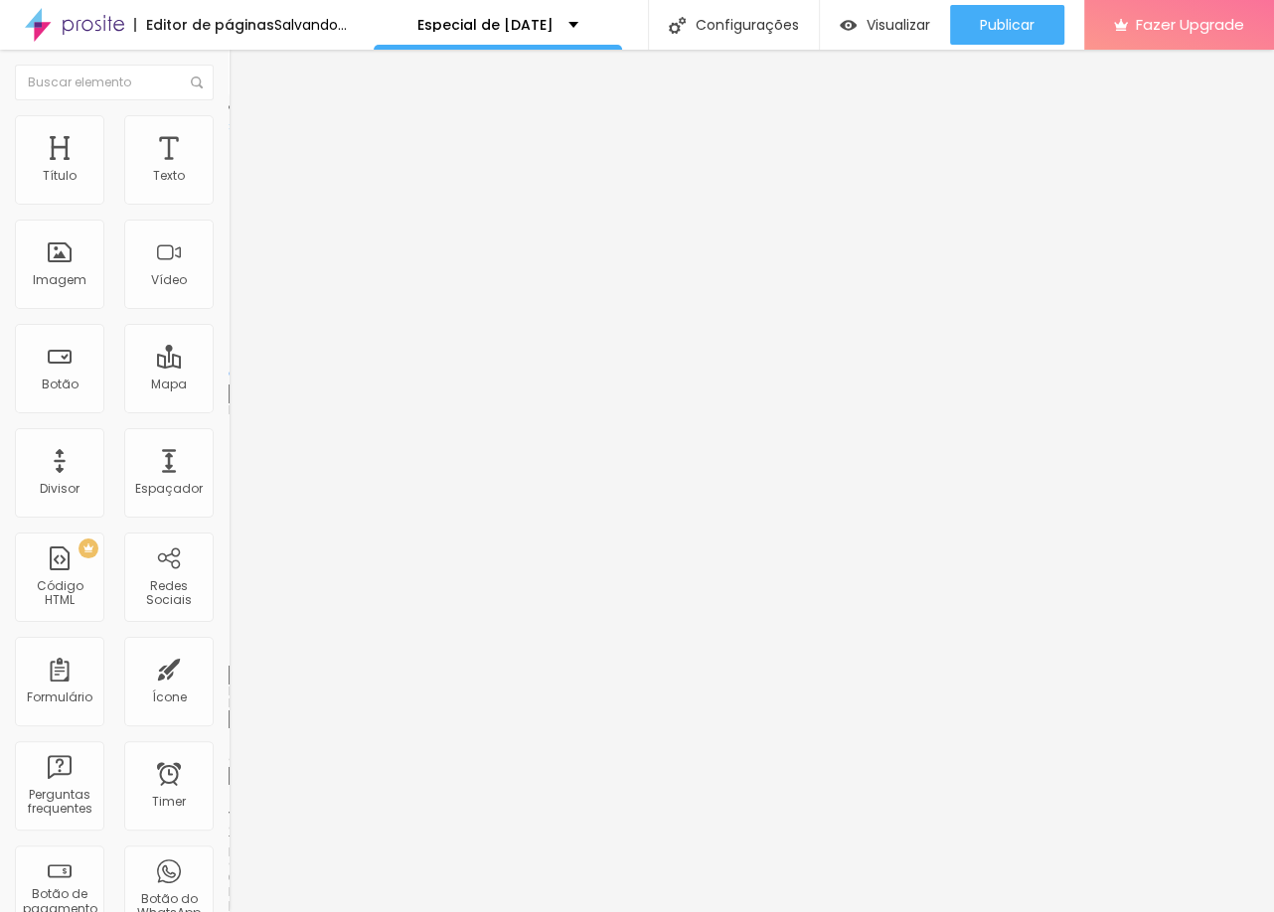
drag, startPoint x: 60, startPoint y: 192, endPoint x: 40, endPoint y: 195, distance: 20.1
click at [228, 366] on input "range" at bounding box center [292, 374] width 128 height 16
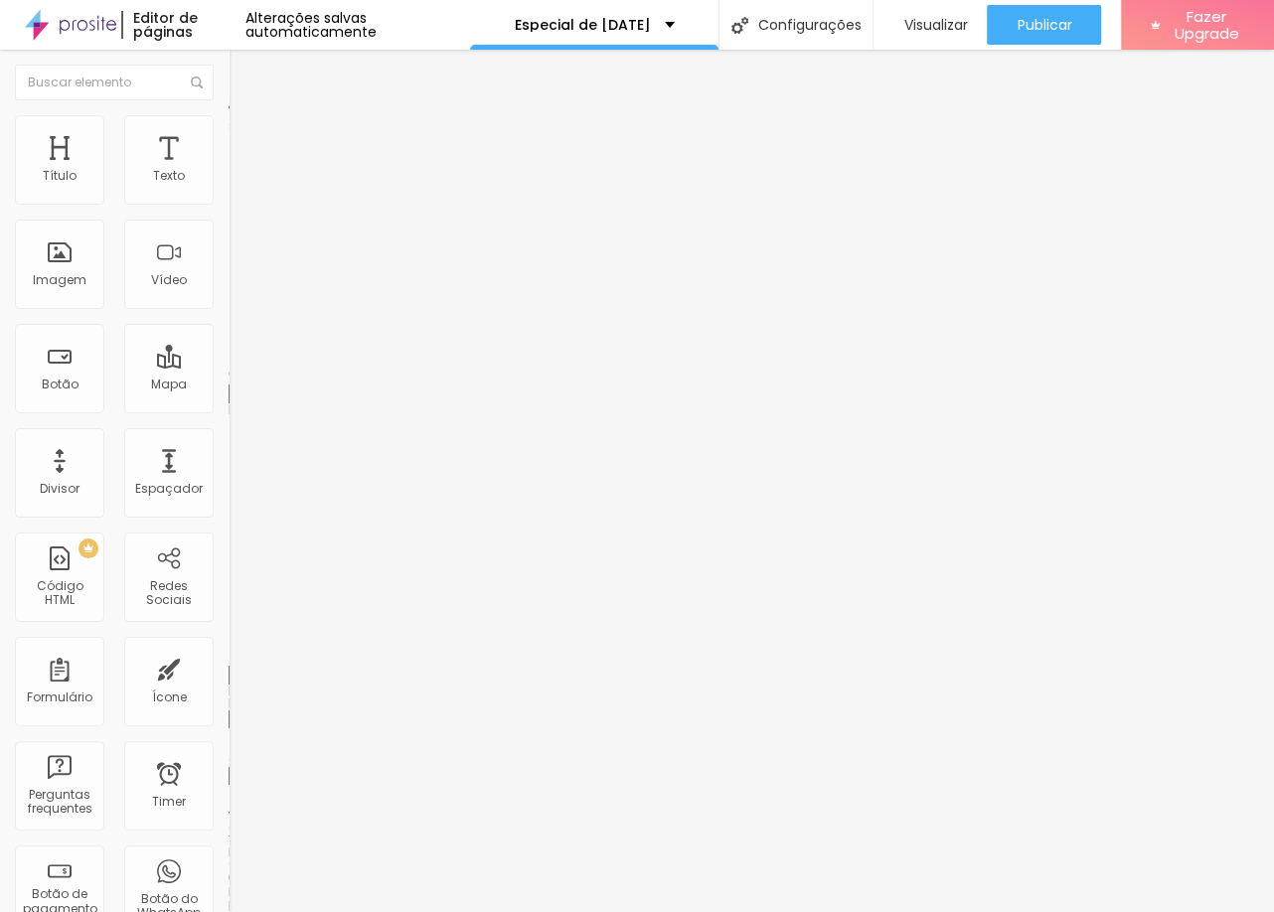
click at [228, 647] on input "range" at bounding box center [292, 655] width 128 height 16
click at [228, 115] on li "Estilo" at bounding box center [342, 105] width 228 height 20
click at [228, 647] on input "range" at bounding box center [292, 655] width 128 height 16
drag, startPoint x: 47, startPoint y: 321, endPoint x: 34, endPoint y: 321, distance: 12.9
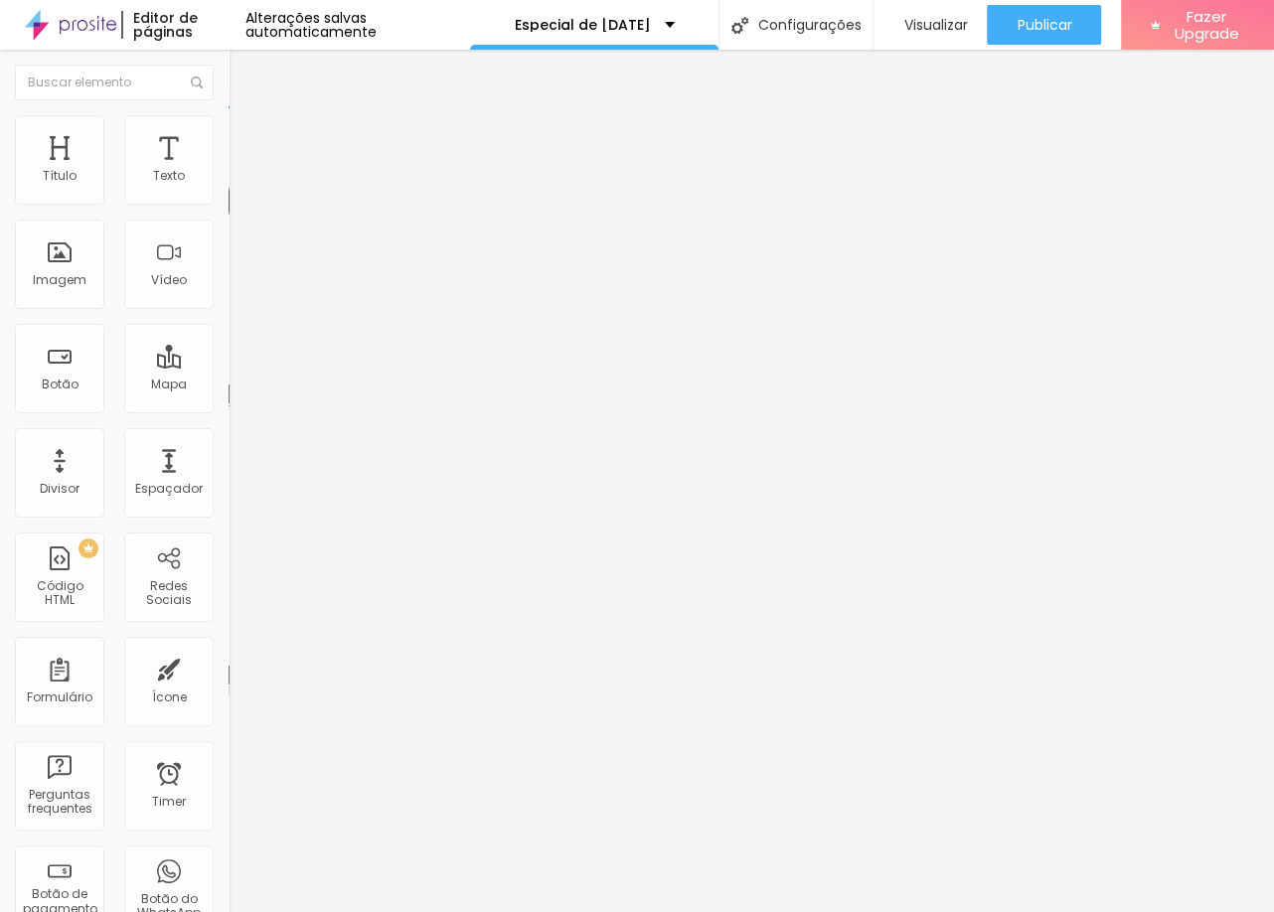
drag, startPoint x: 63, startPoint y: 237, endPoint x: 46, endPoint y: 238, distance: 16.9
click at [228, 647] on input "range" at bounding box center [292, 655] width 128 height 16
click at [228, 366] on div at bounding box center [342, 375] width 228 height 18
click at [228, 127] on li "Avançado" at bounding box center [342, 125] width 228 height 20
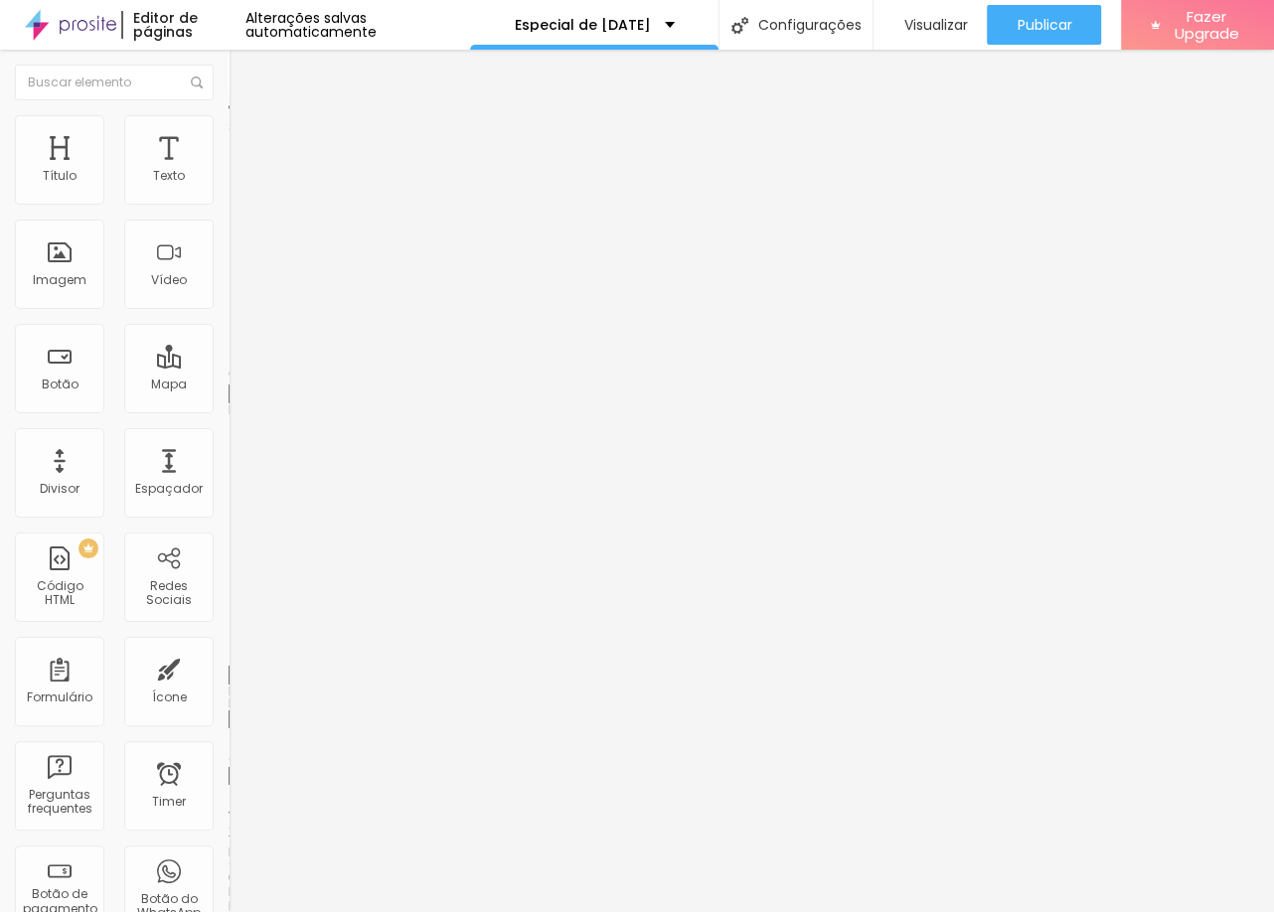
click at [228, 647] on div at bounding box center [342, 656] width 228 height 18
click at [228, 647] on input "range" at bounding box center [292, 655] width 128 height 16
click at [228, 366] on input "range" at bounding box center [292, 374] width 128 height 16
click at [228, 113] on img at bounding box center [237, 104] width 18 height 18
click at [228, 366] on input "range" at bounding box center [292, 374] width 128 height 16
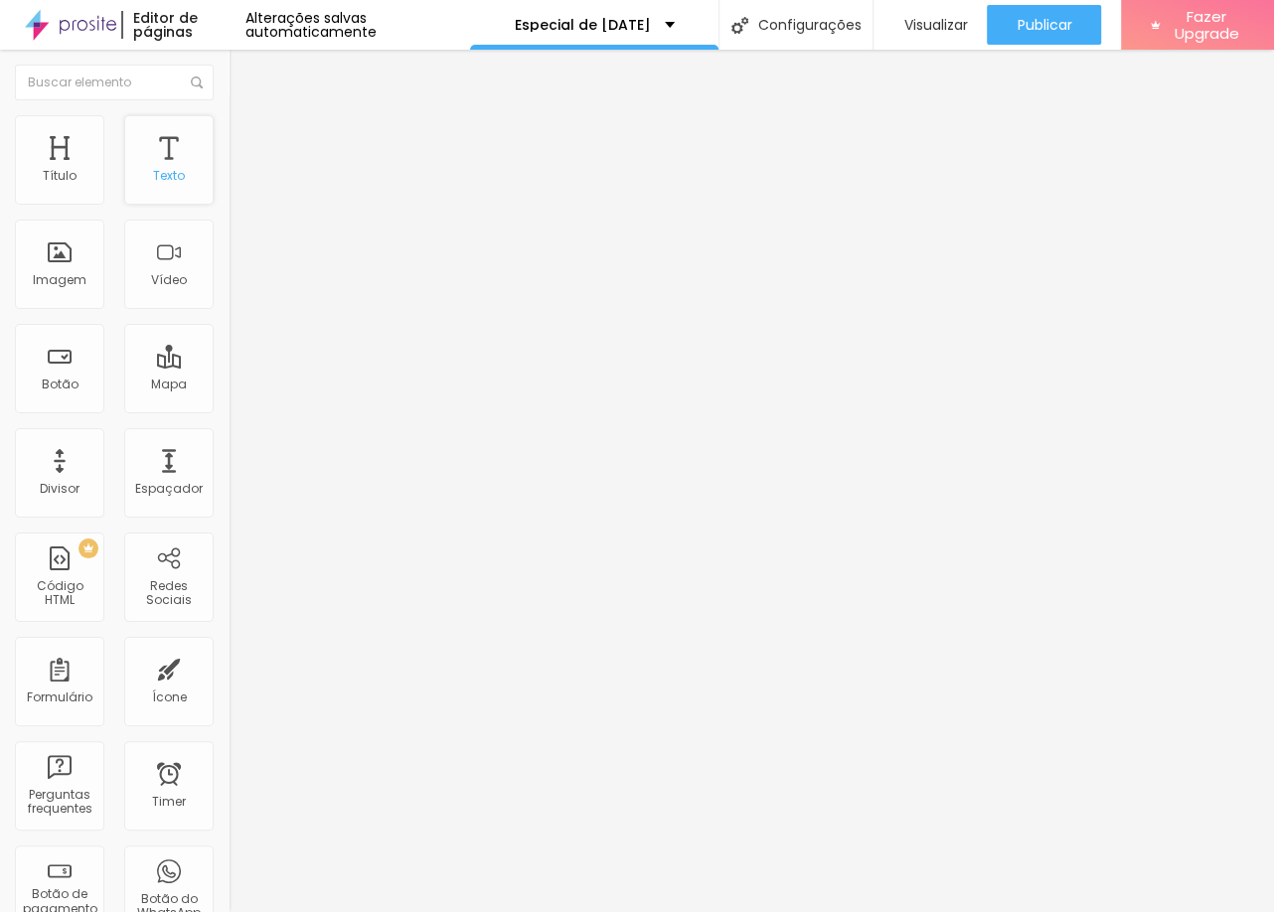
click at [165, 172] on div "Texto" at bounding box center [169, 176] width 32 height 14
click at [246, 132] on span "Avançado" at bounding box center [279, 128] width 66 height 17
click at [228, 113] on img at bounding box center [237, 104] width 18 height 18
drag, startPoint x: 45, startPoint y: 459, endPoint x: 71, endPoint y: 454, distance: 26.3
click at [228, 750] on input "range" at bounding box center [292, 758] width 128 height 16
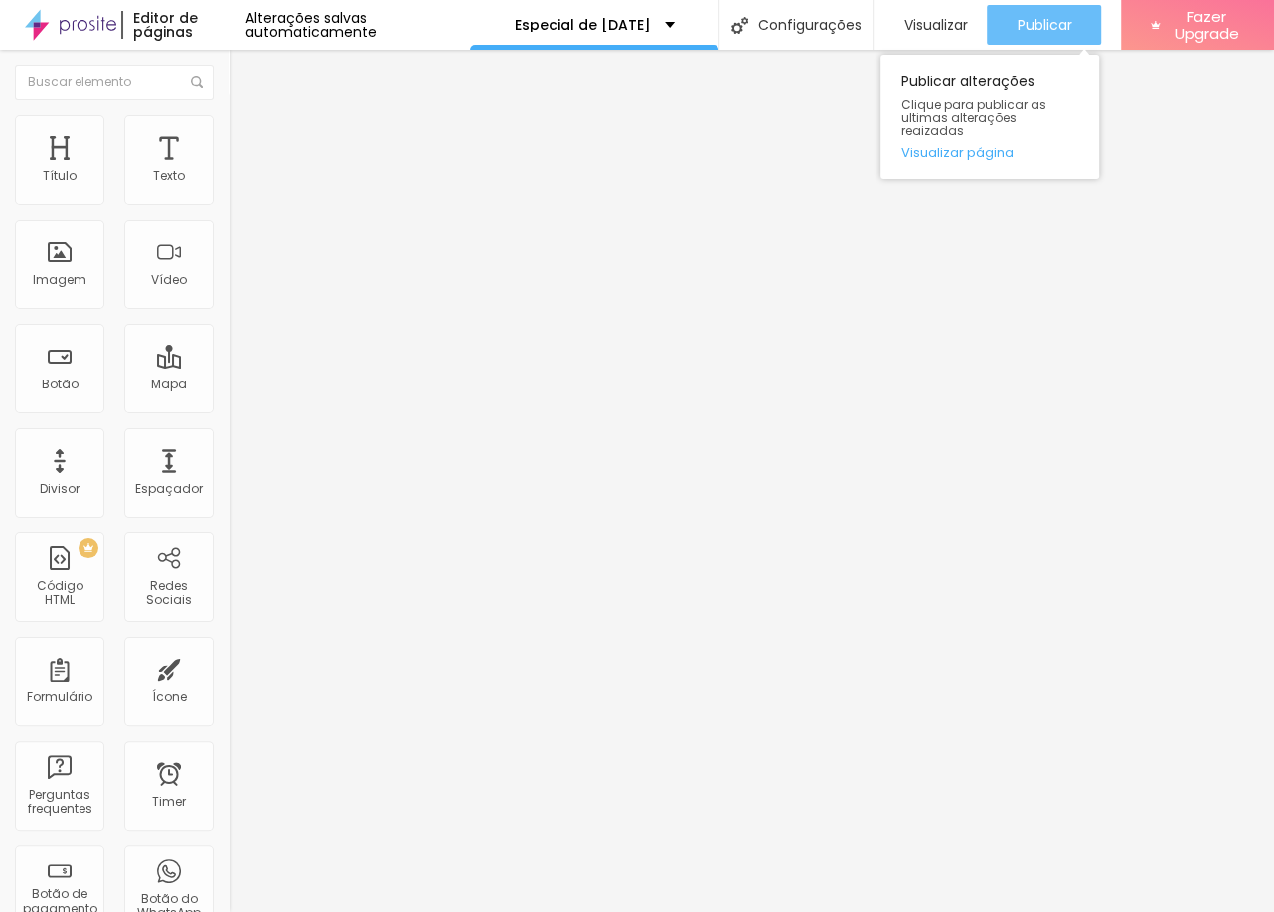
click at [1071, 28] on button "Publicar" at bounding box center [1043, 25] width 114 height 40
